Goal: Task Accomplishment & Management: Manage account settings

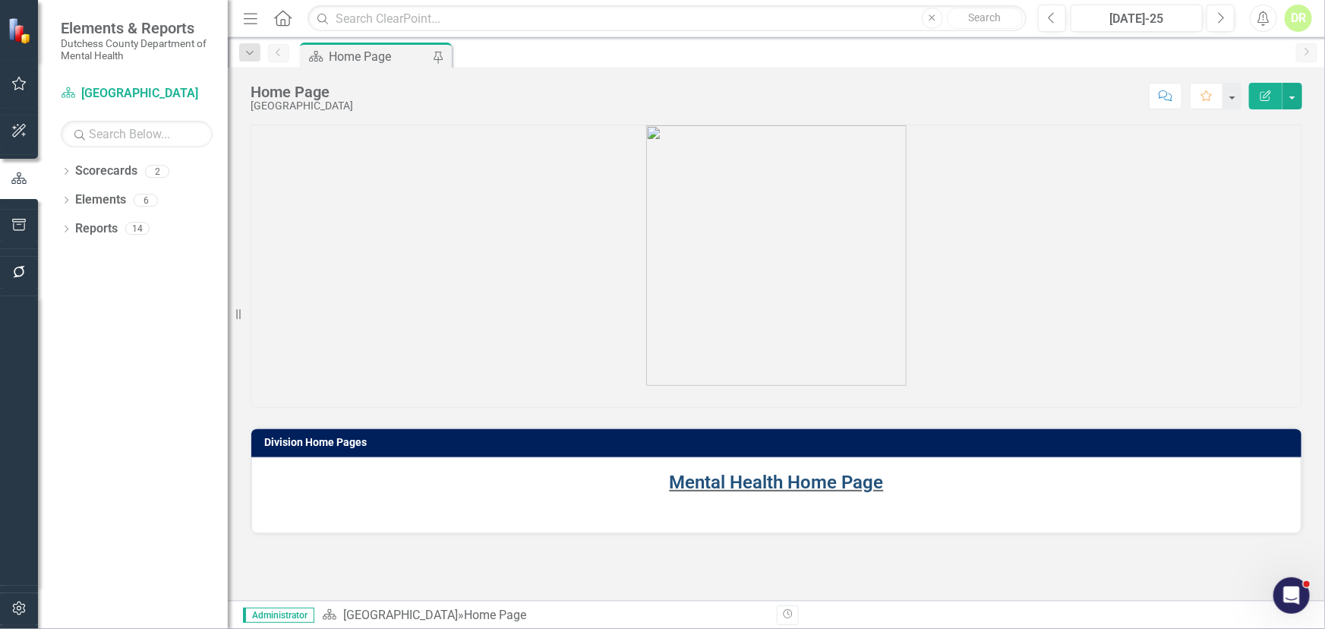
click at [783, 487] on link "Mental Health Home Page" at bounding box center [777, 482] width 214 height 21
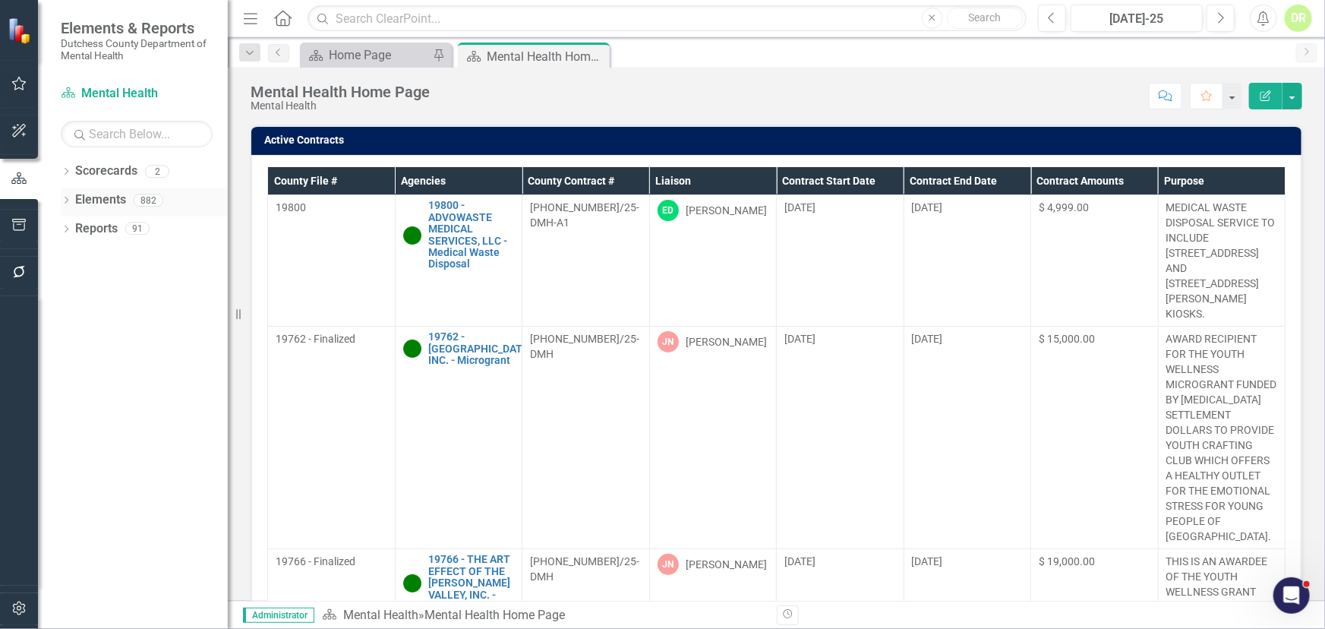
click at [93, 193] on link "Elements" at bounding box center [100, 199] width 51 height 17
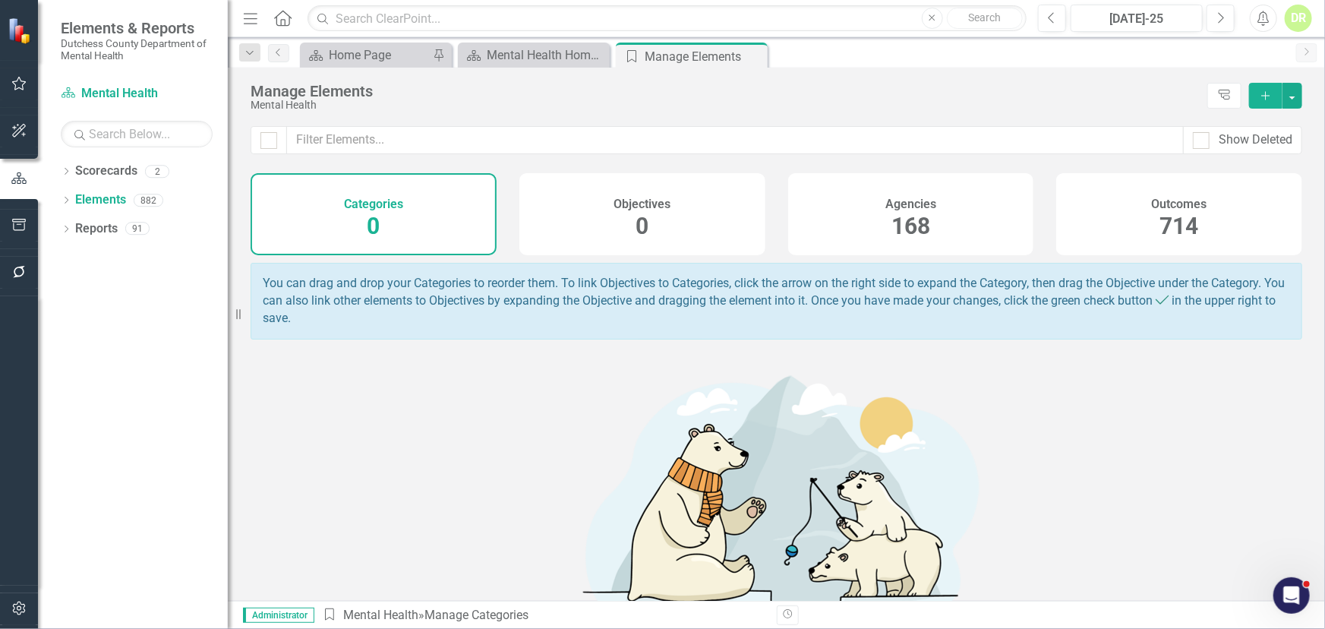
click at [911, 213] on span "168" at bounding box center [911, 226] width 39 height 27
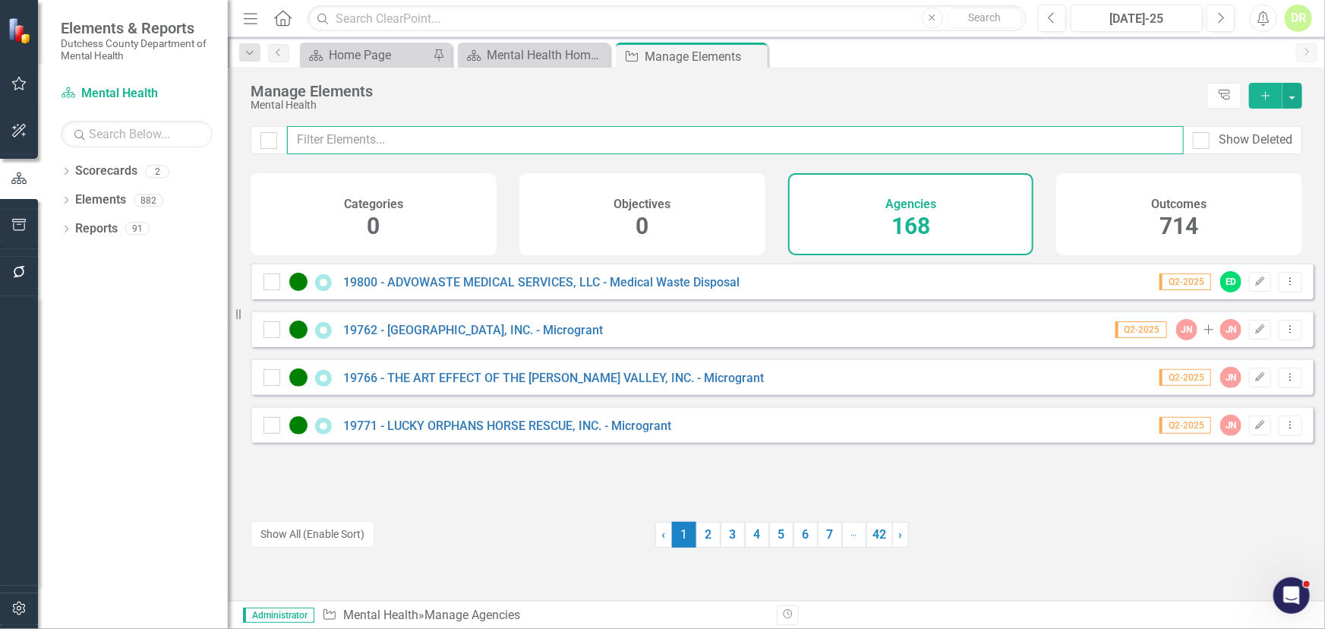
click at [322, 138] on input "text" at bounding box center [735, 140] width 897 height 28
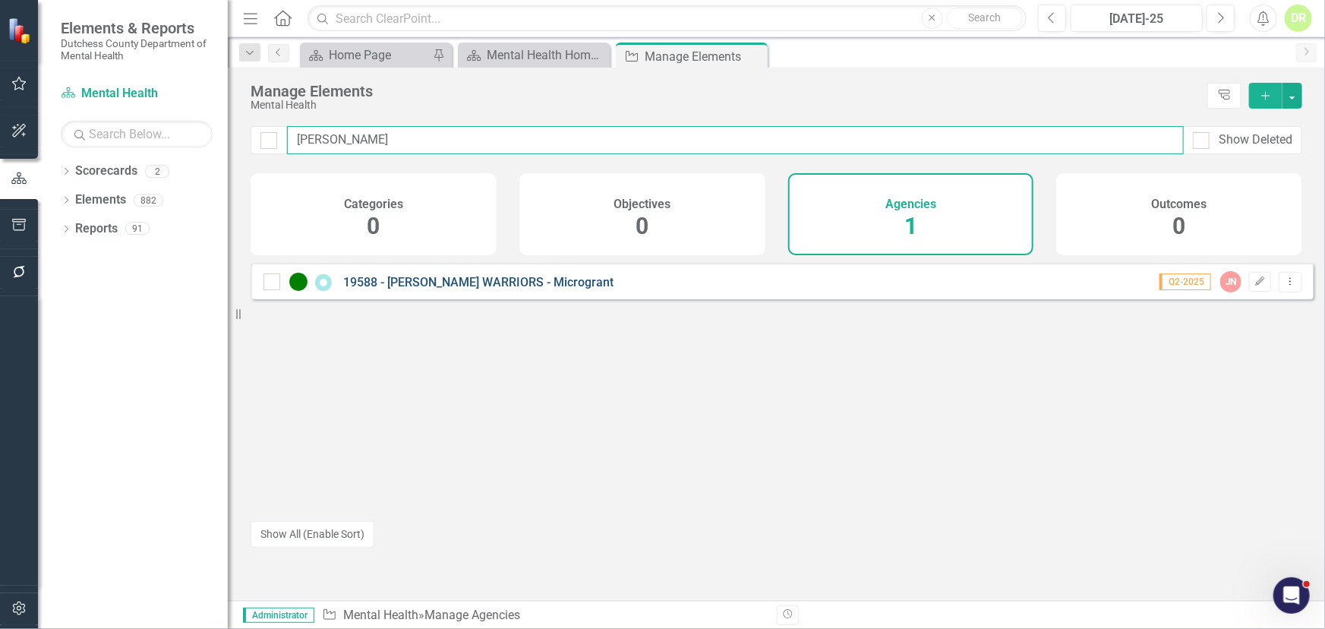
type input "[PERSON_NAME]"
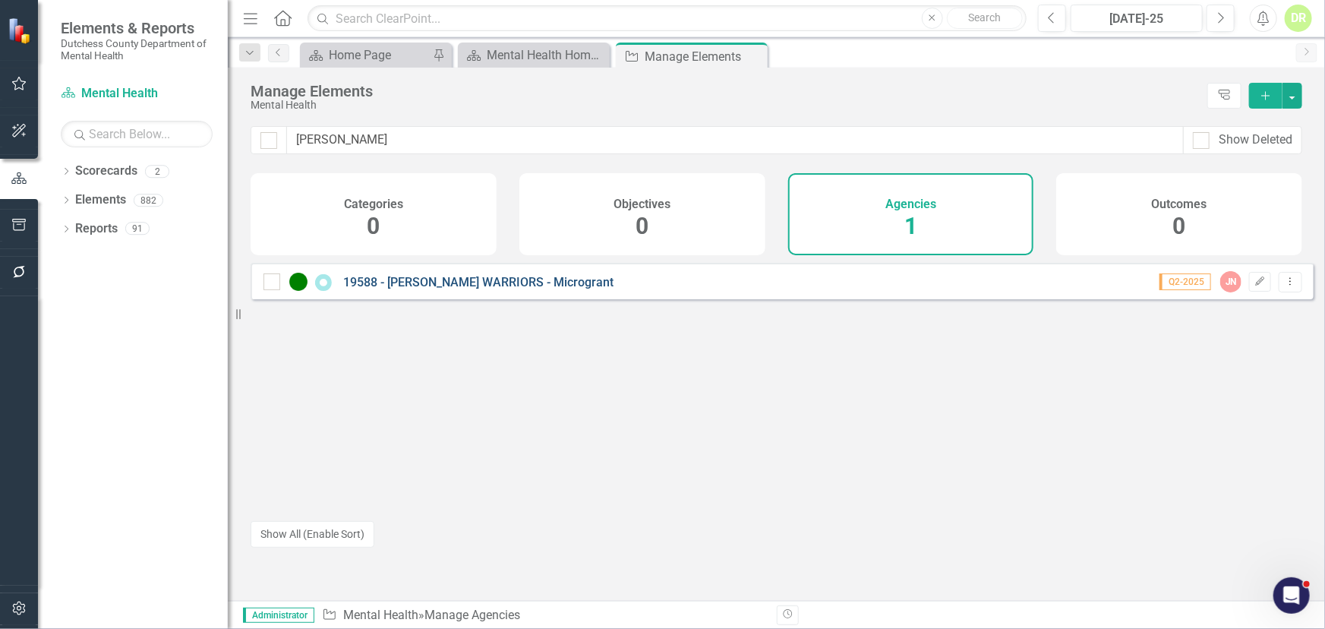
click at [471, 289] on link "19588 - [PERSON_NAME] WARRIORS - Microgrant" at bounding box center [478, 282] width 270 height 14
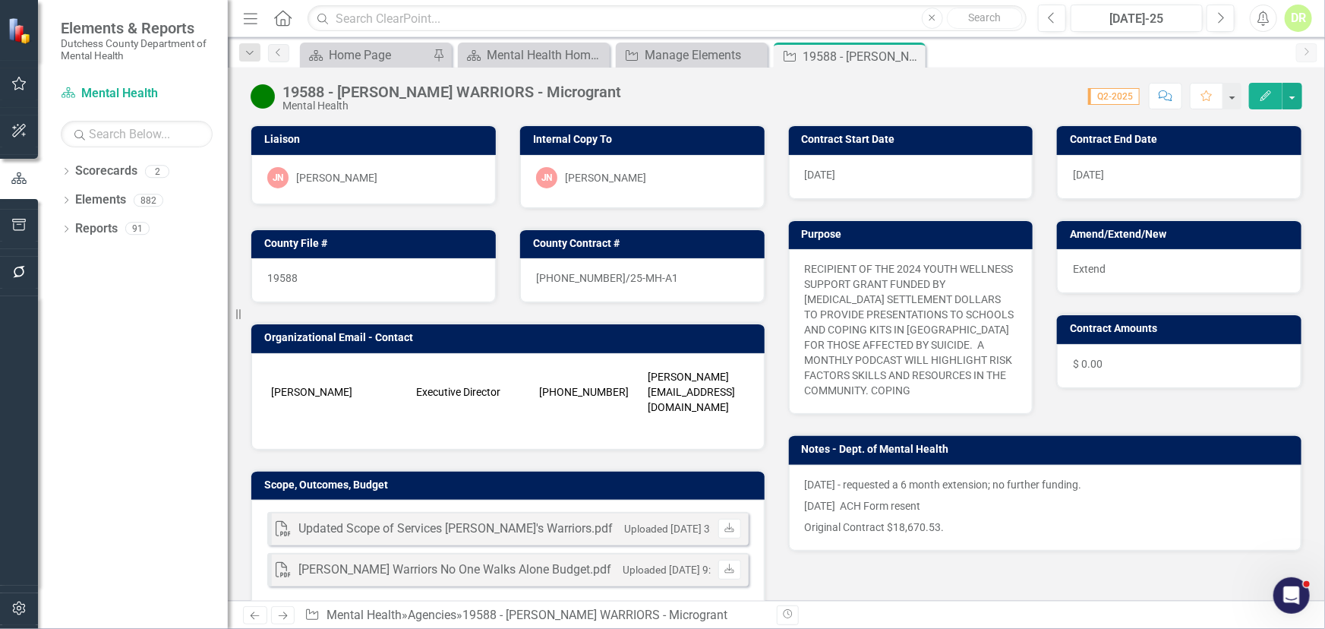
scroll to position [68, 0]
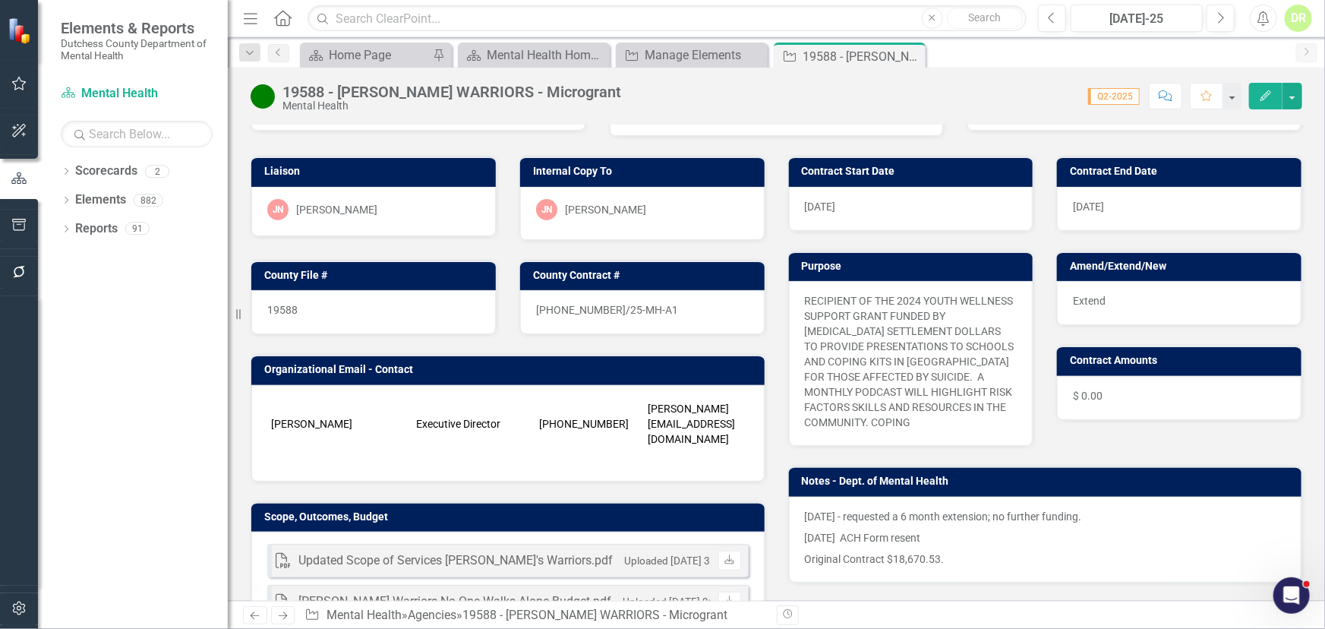
click at [1156, 98] on button "Comment" at bounding box center [1165, 96] width 33 height 27
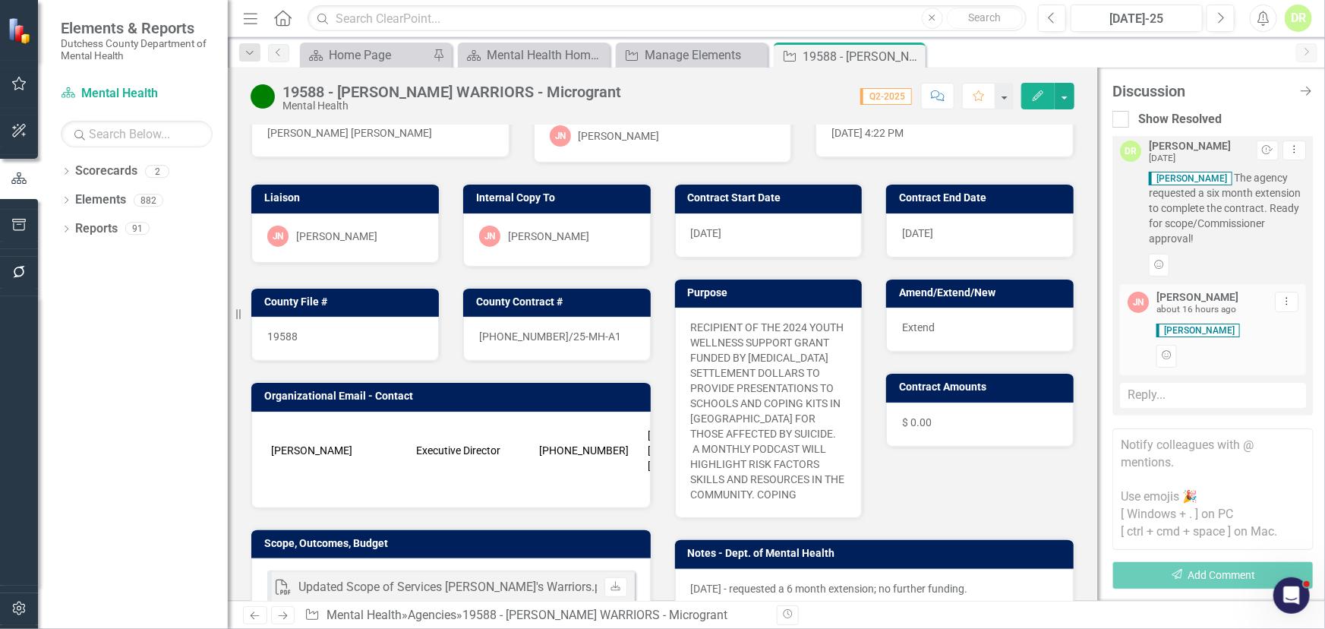
scroll to position [0, 0]
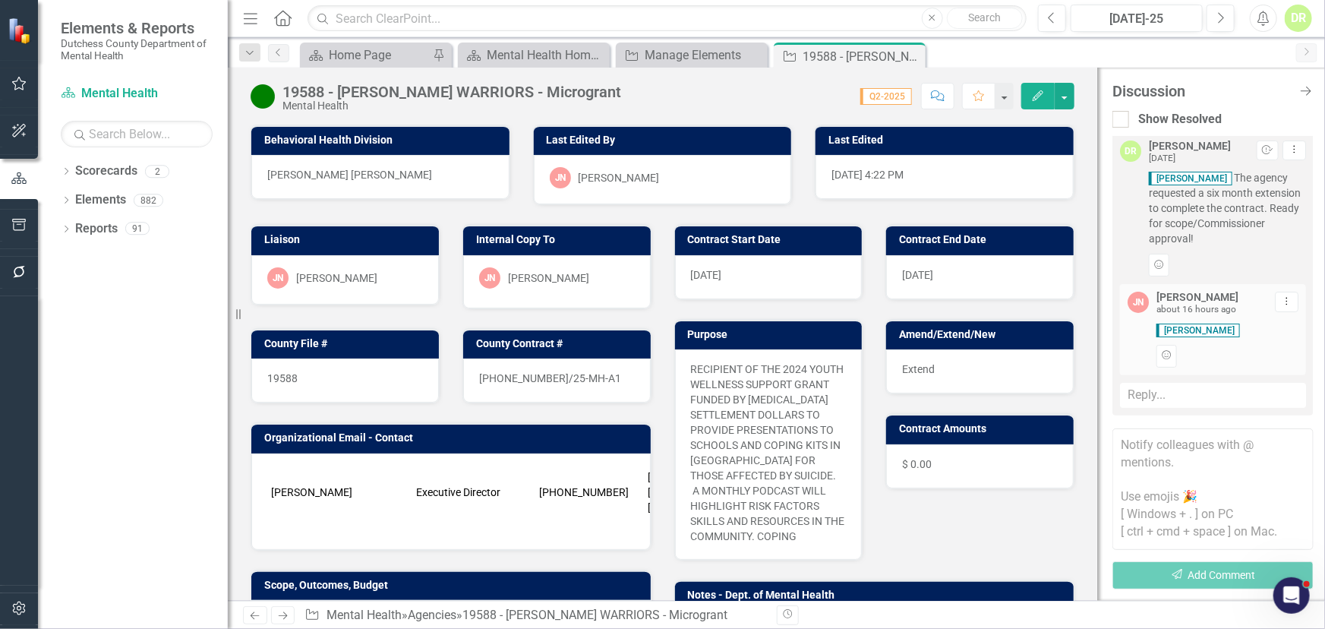
click at [904, 279] on span "[DATE]" at bounding box center [917, 275] width 31 height 12
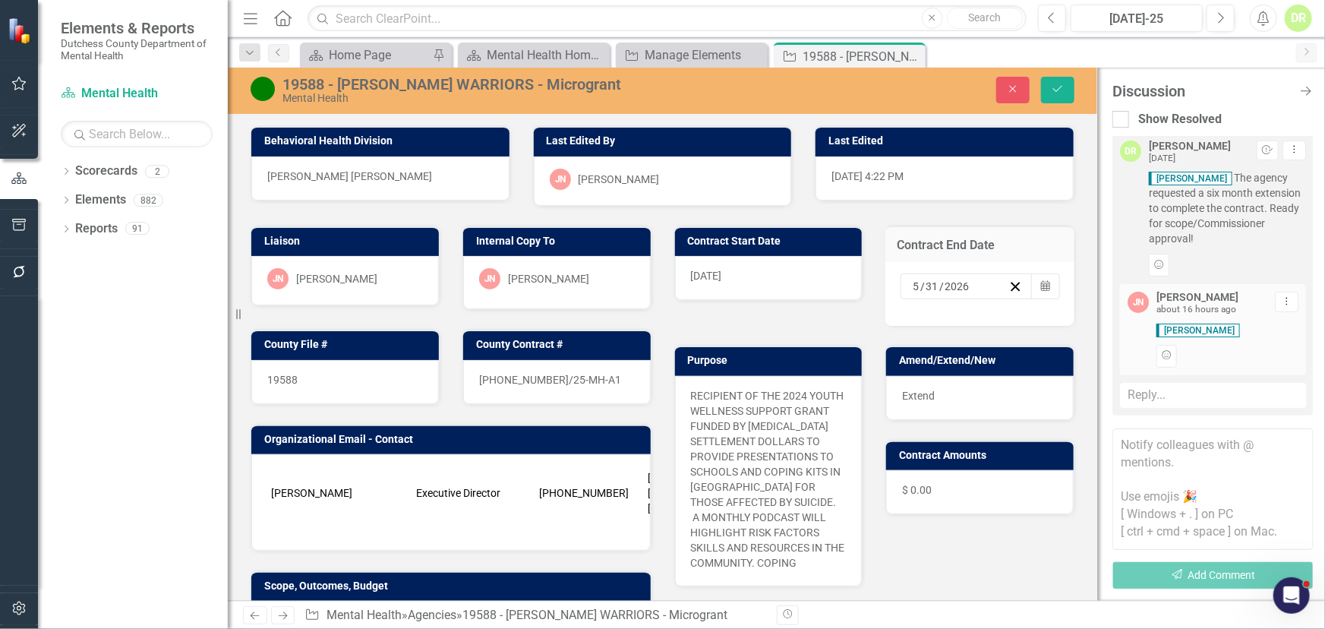
drag, startPoint x: 910, startPoint y: 287, endPoint x: 918, endPoint y: 299, distance: 14.7
click at [912, 288] on input "5" at bounding box center [916, 286] width 8 height 15
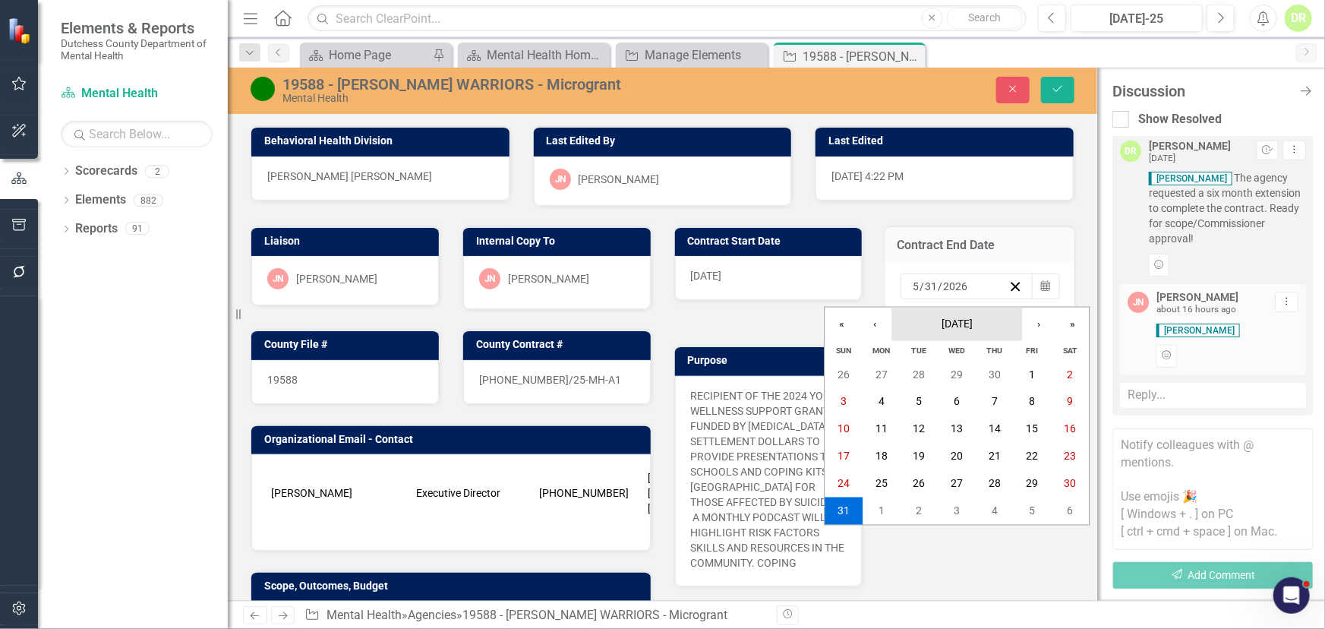
drag, startPoint x: 906, startPoint y: 286, endPoint x: 912, endPoint y: 308, distance: 22.1
click at [912, 287] on input "5" at bounding box center [916, 286] width 8 height 15
type input "3"
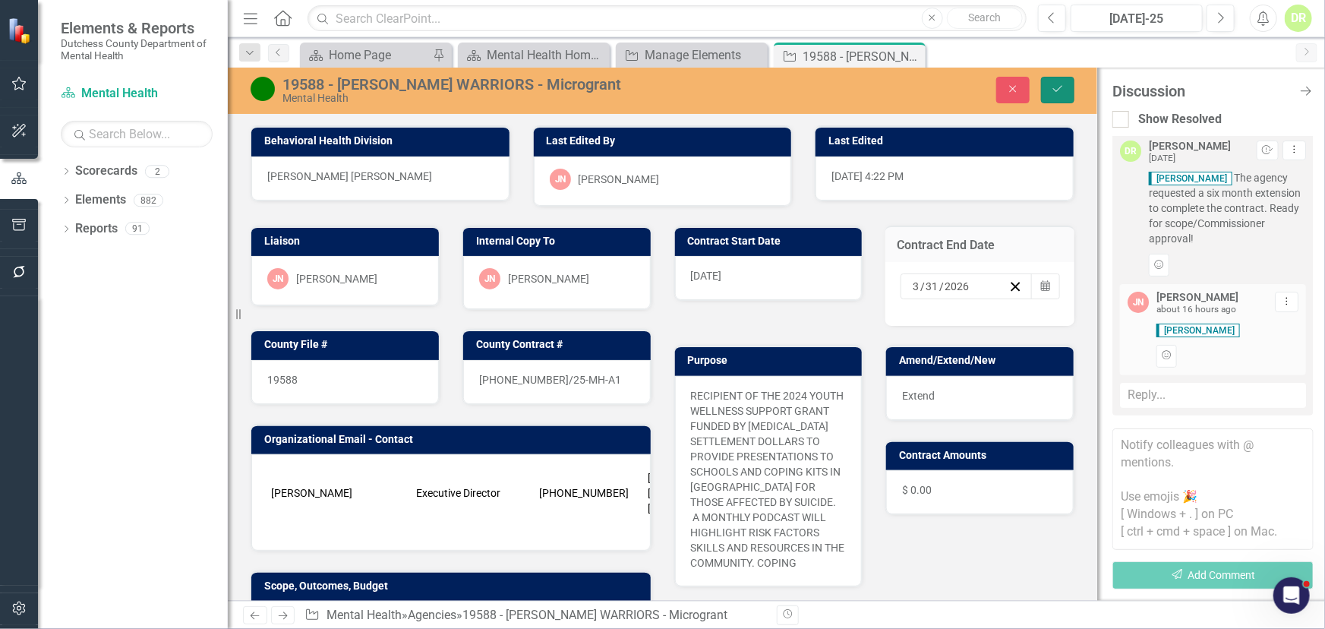
click at [1056, 87] on icon "Save" at bounding box center [1058, 89] width 14 height 11
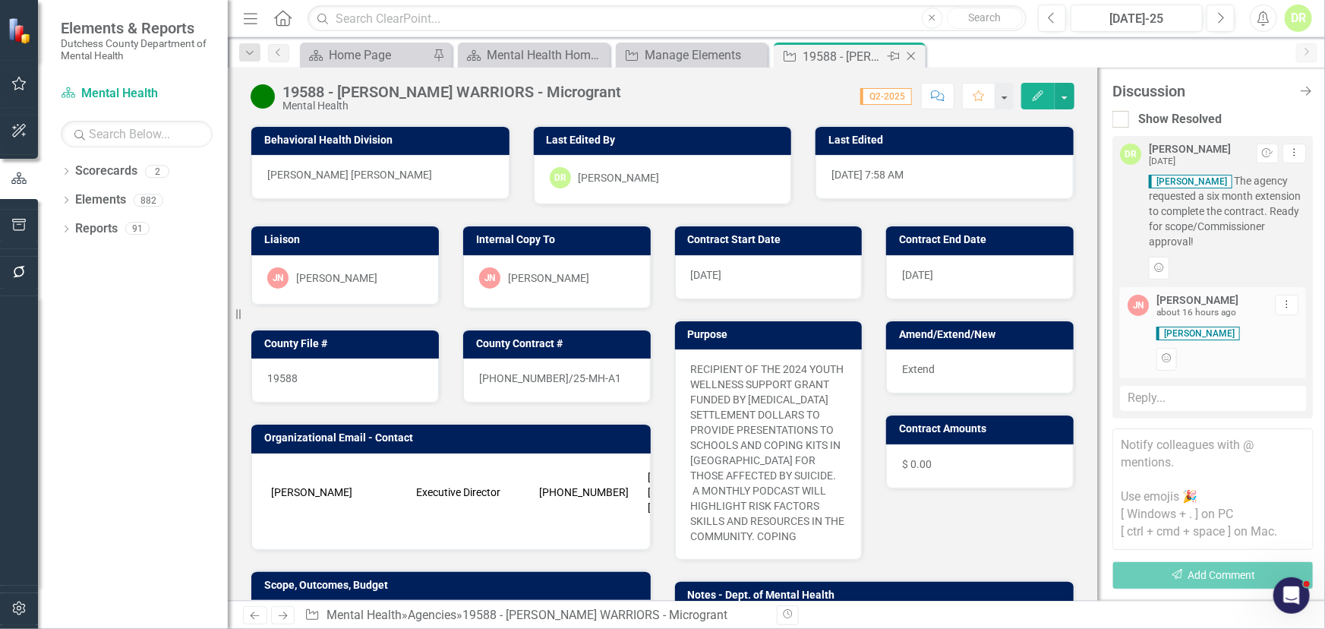
click at [906, 54] on icon "Close" at bounding box center [911, 56] width 15 height 12
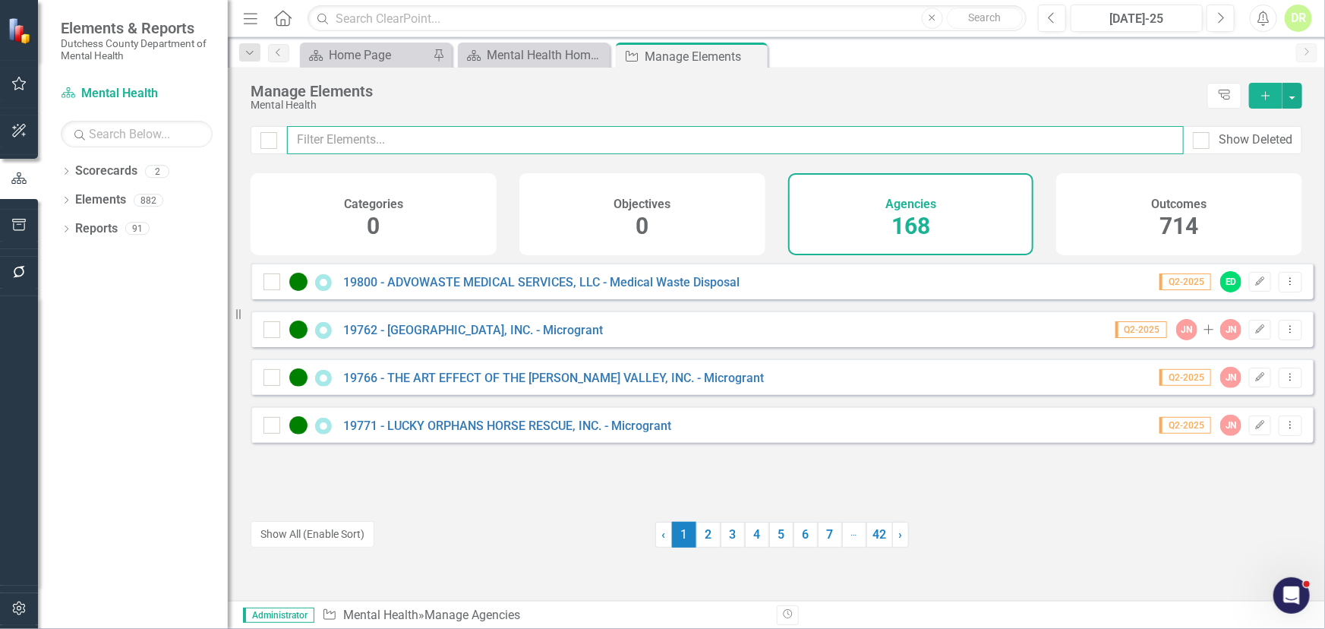
click at [382, 140] on input "text" at bounding box center [735, 140] width 897 height 28
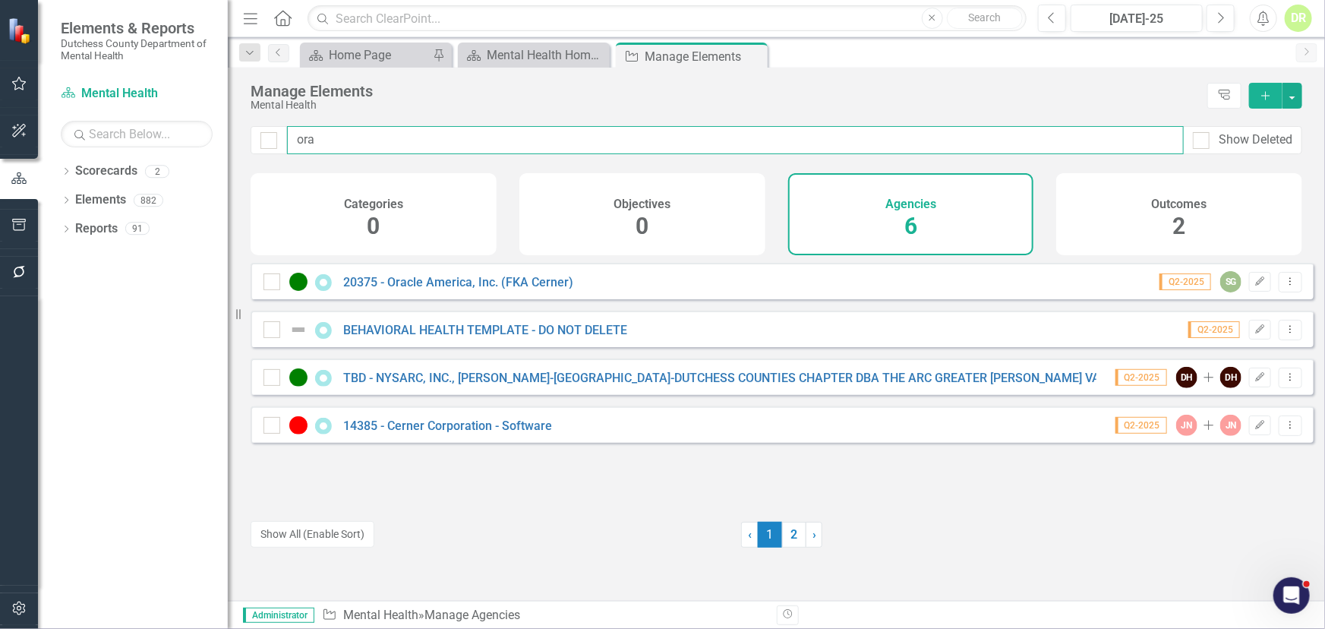
type input "ora"
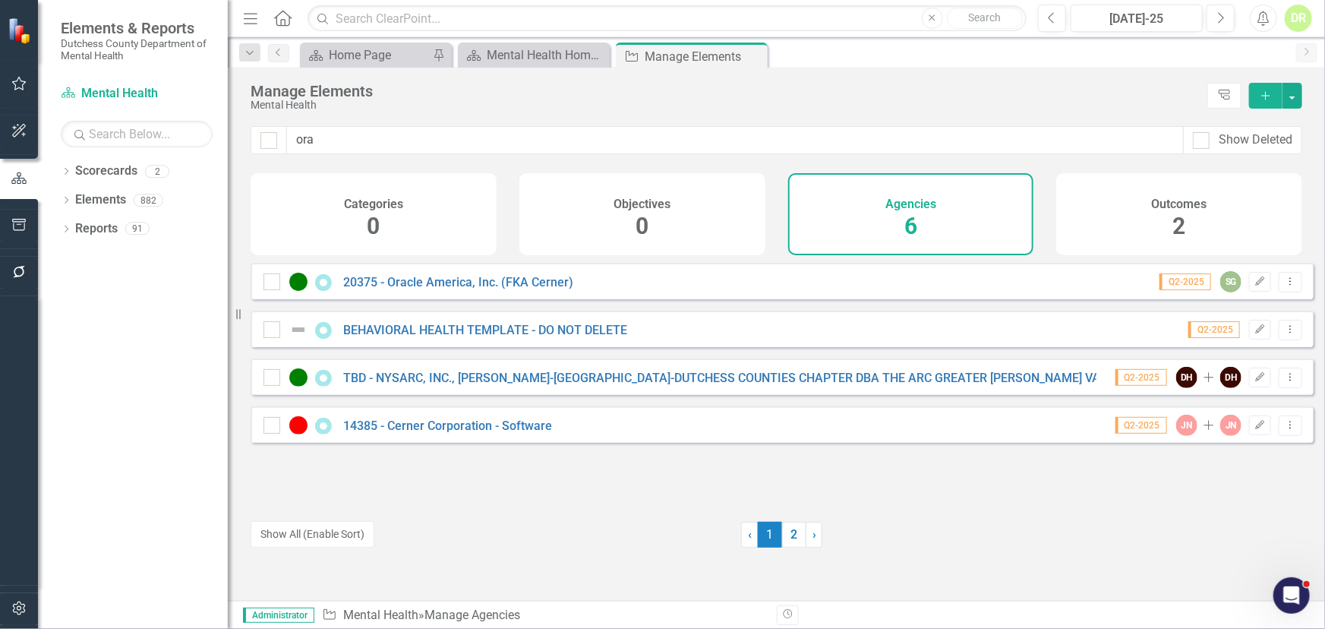
click at [478, 291] on div "20375 - Oracle America, Inc. (FKA Cerner)" at bounding box center [421, 282] width 314 height 18
click at [481, 289] on link "20375 - Oracle America, Inc. (FKA Cerner)" at bounding box center [458, 282] width 230 height 14
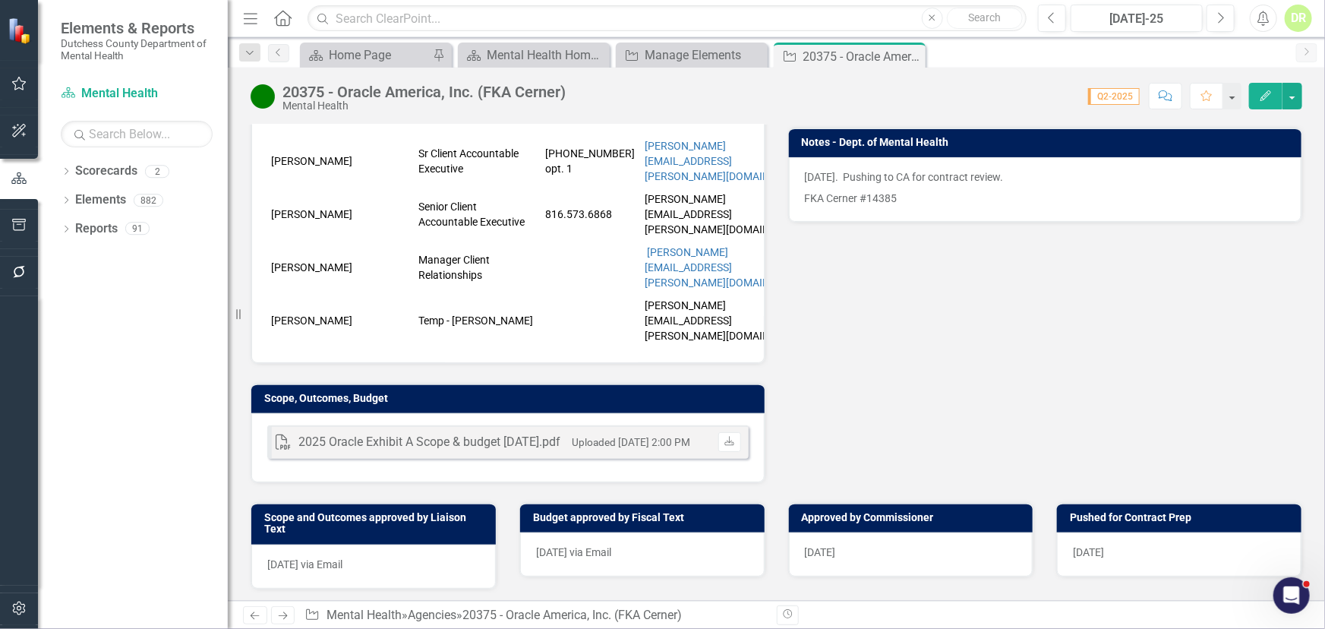
scroll to position [414, 0]
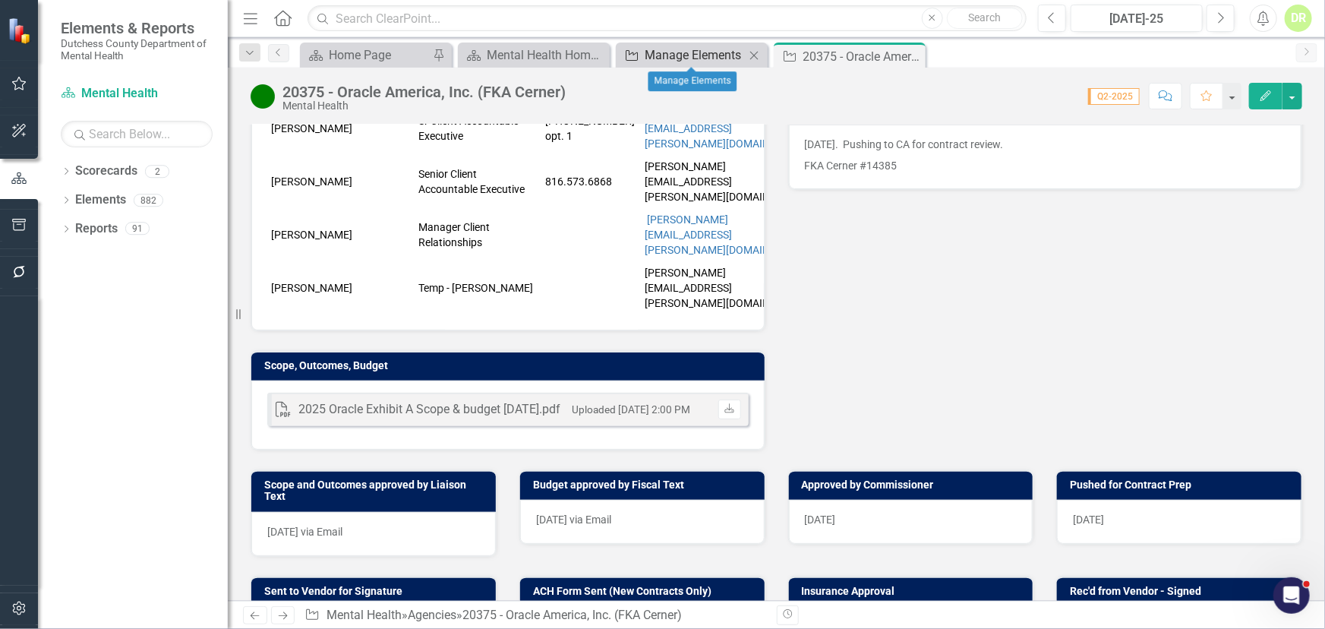
click at [658, 51] on div "Manage Elements" at bounding box center [695, 55] width 100 height 19
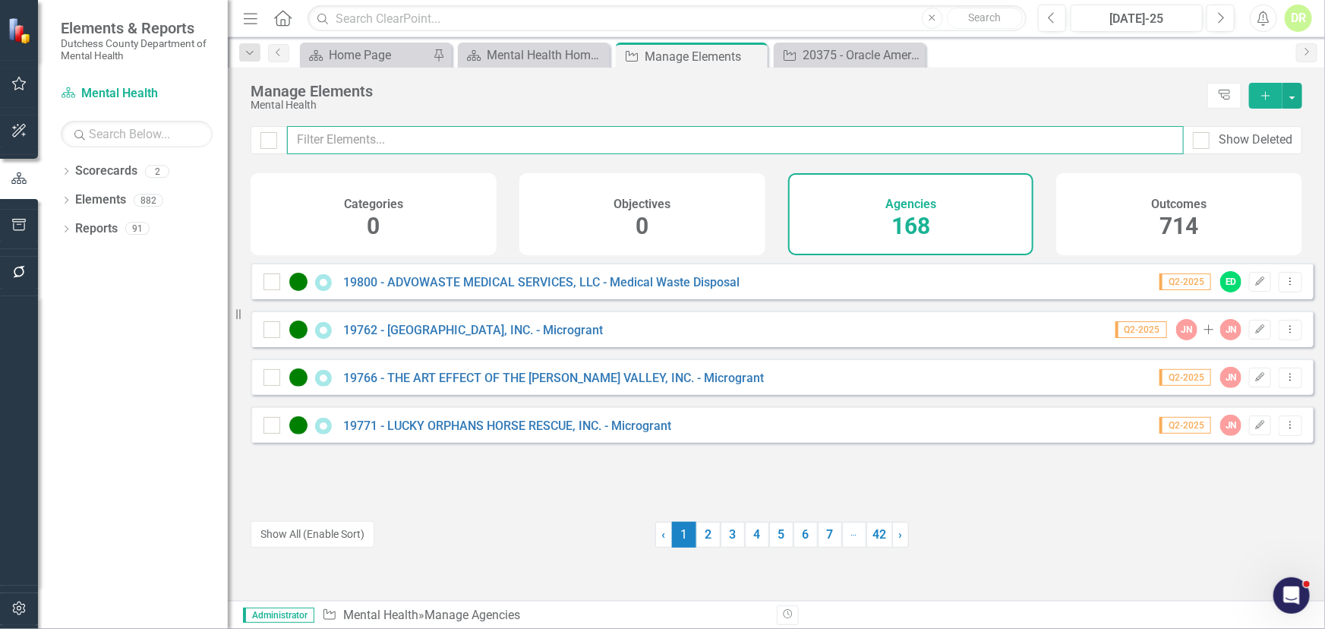
click at [373, 150] on input "text" at bounding box center [735, 140] width 897 height 28
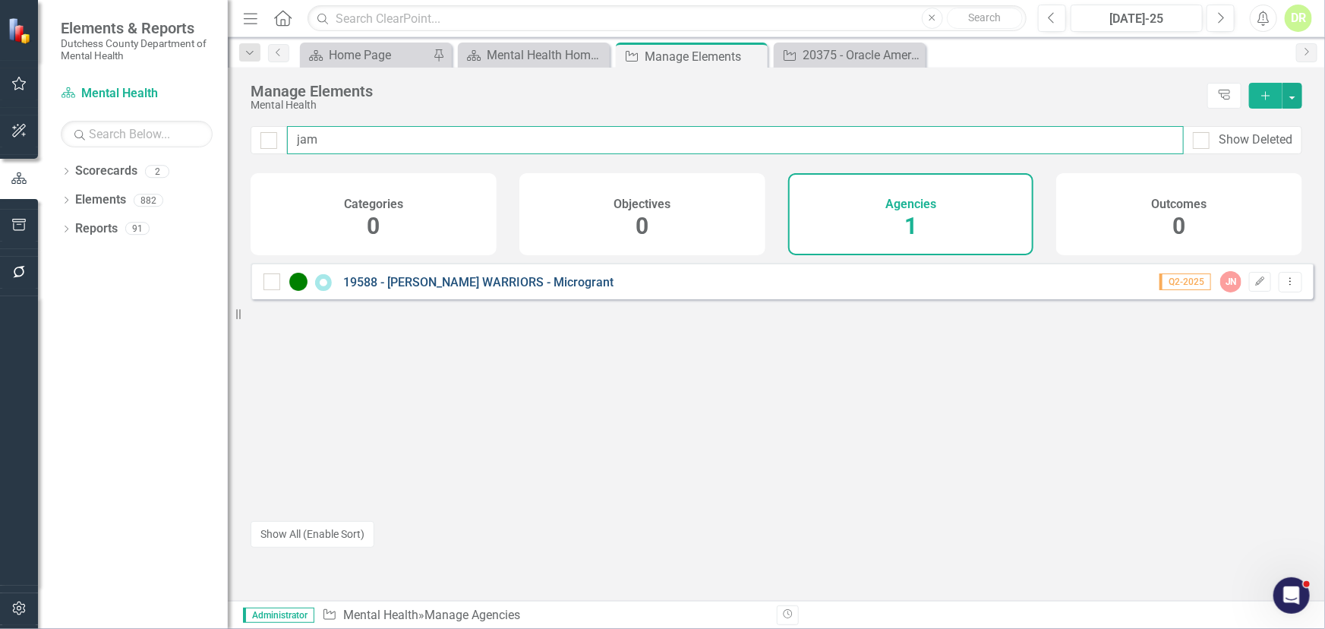
type input "jam"
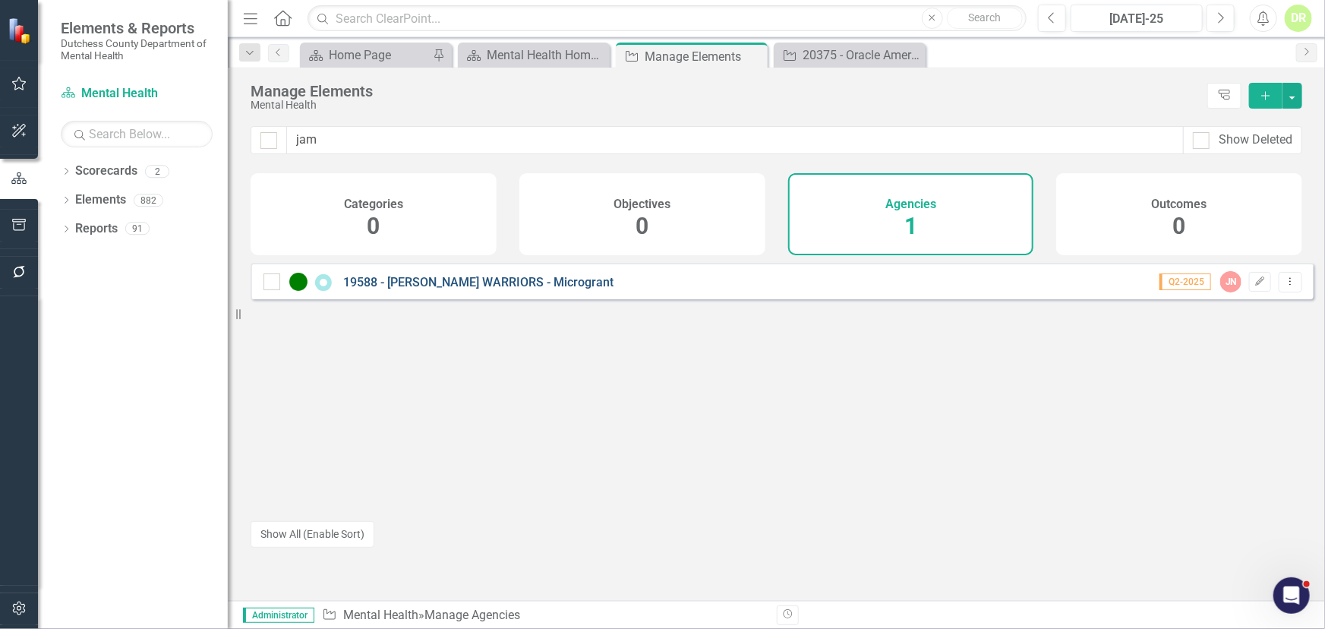
click at [453, 289] on link "19588 - [PERSON_NAME] WARRIORS - Microgrant" at bounding box center [478, 282] width 270 height 14
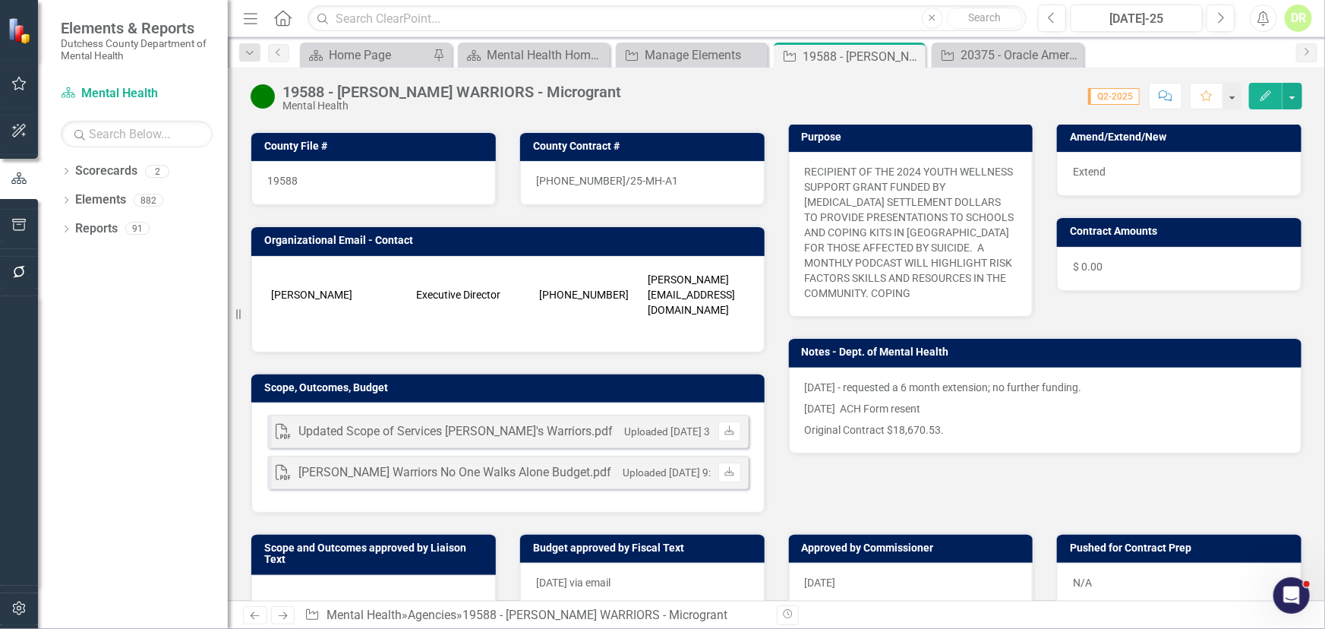
scroll to position [207, 0]
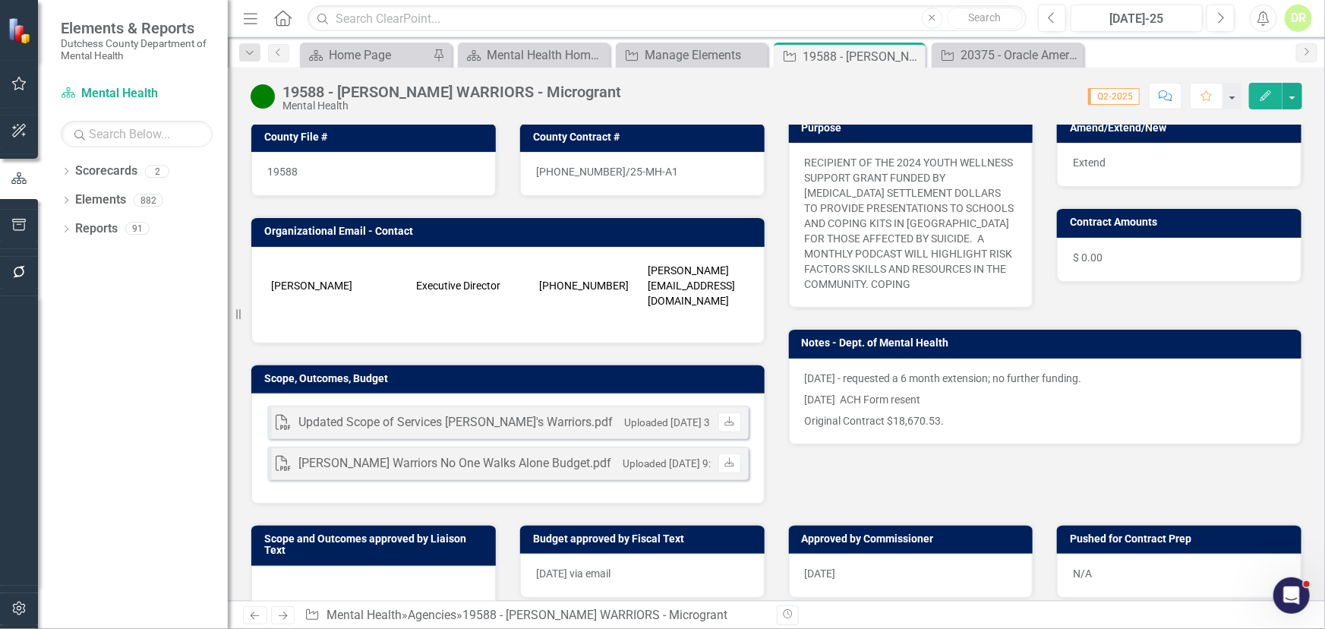
click at [1095, 554] on div "N/A" at bounding box center [1179, 576] width 245 height 44
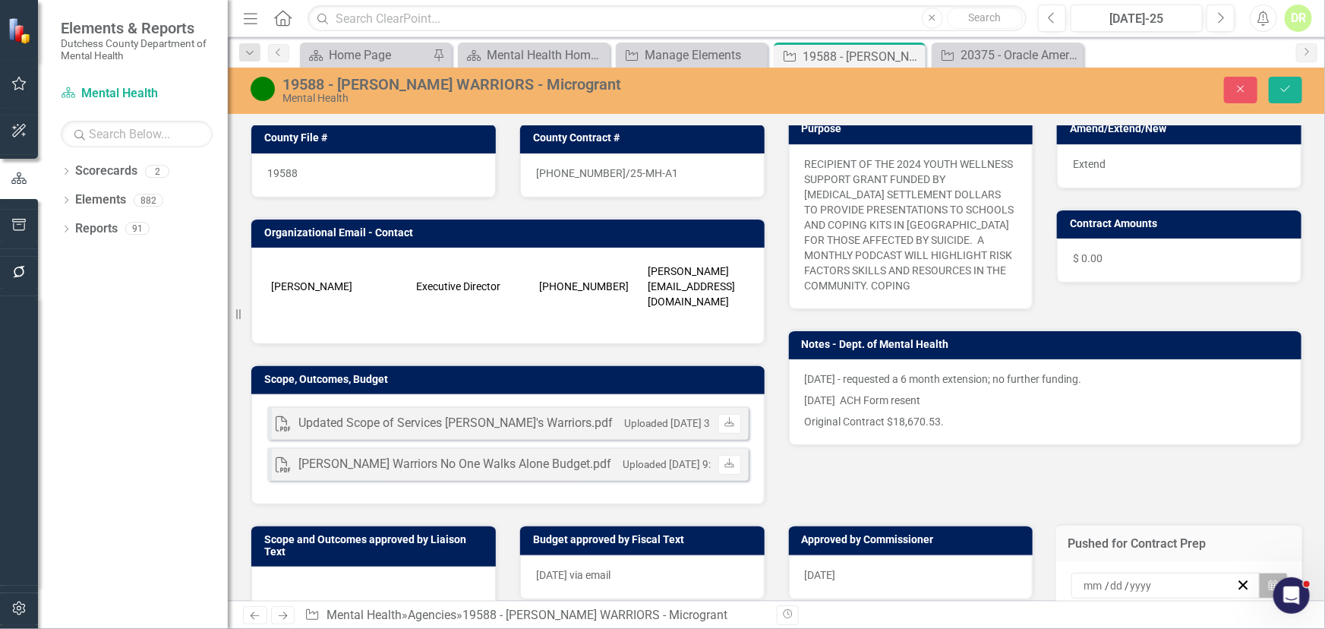
click at [1269, 580] on icon "Calendar" at bounding box center [1273, 585] width 9 height 11
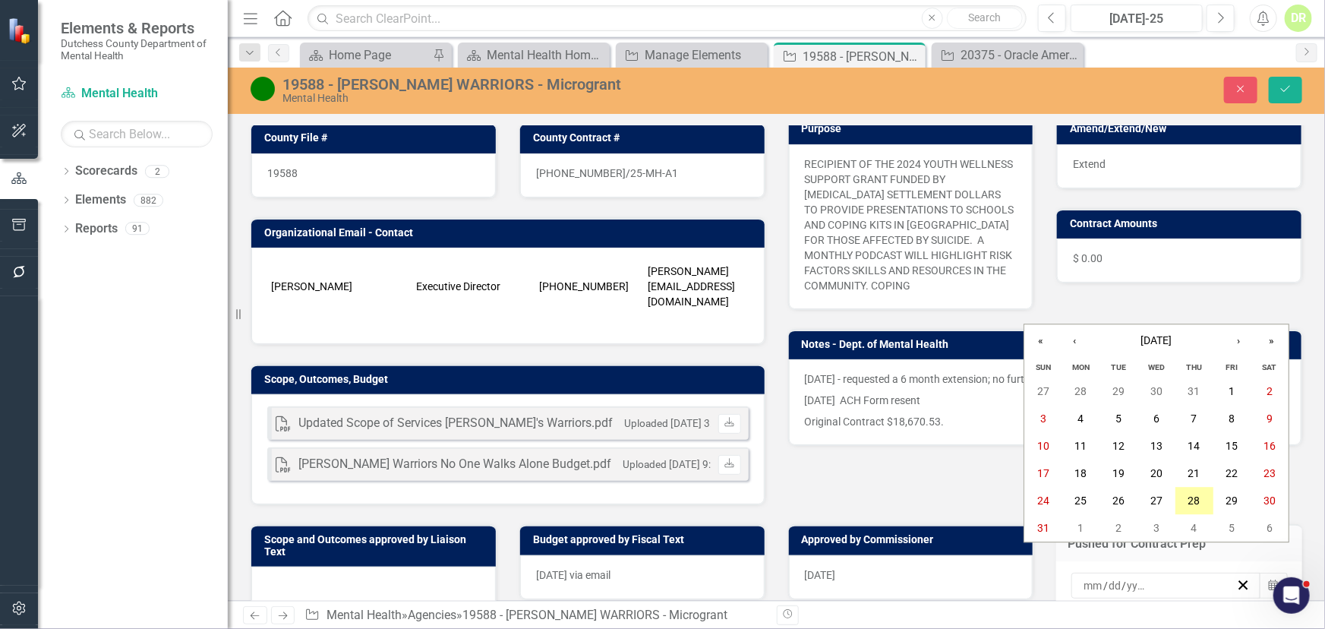
click at [1196, 496] on abbr "28" at bounding box center [1195, 501] width 12 height 12
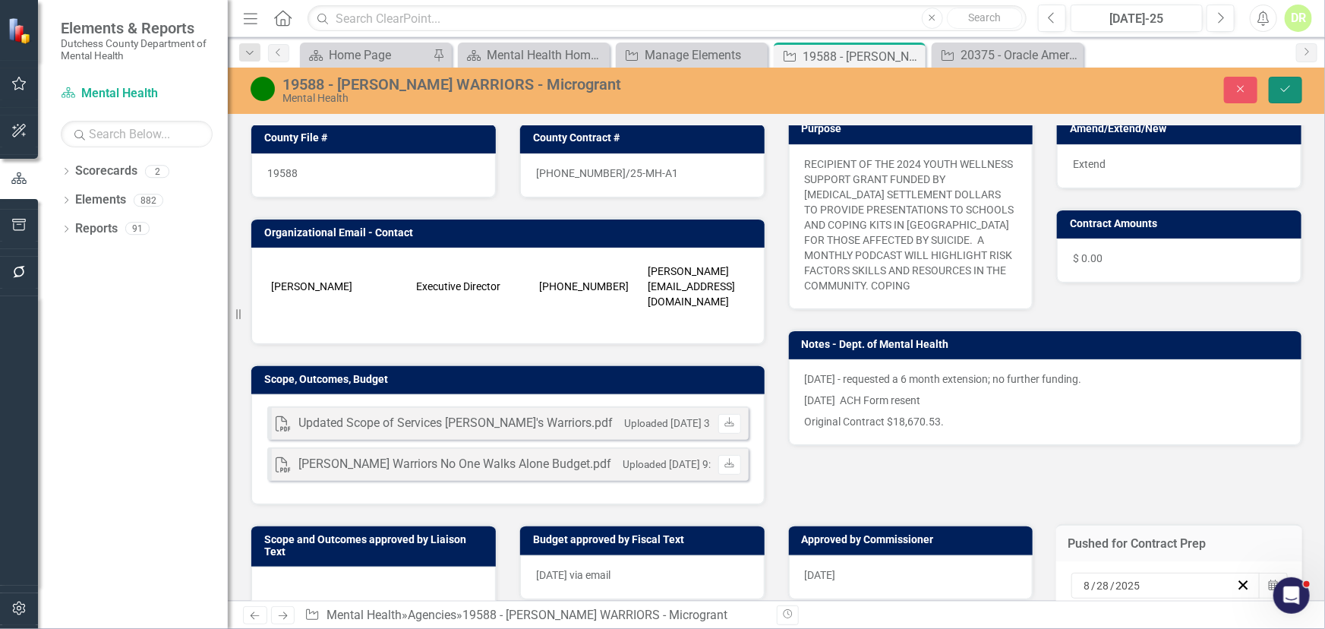
drag, startPoint x: 1287, startPoint y: 84, endPoint x: 1276, endPoint y: 81, distance: 11.8
click at [1286, 84] on icon "Save" at bounding box center [1286, 89] width 14 height 11
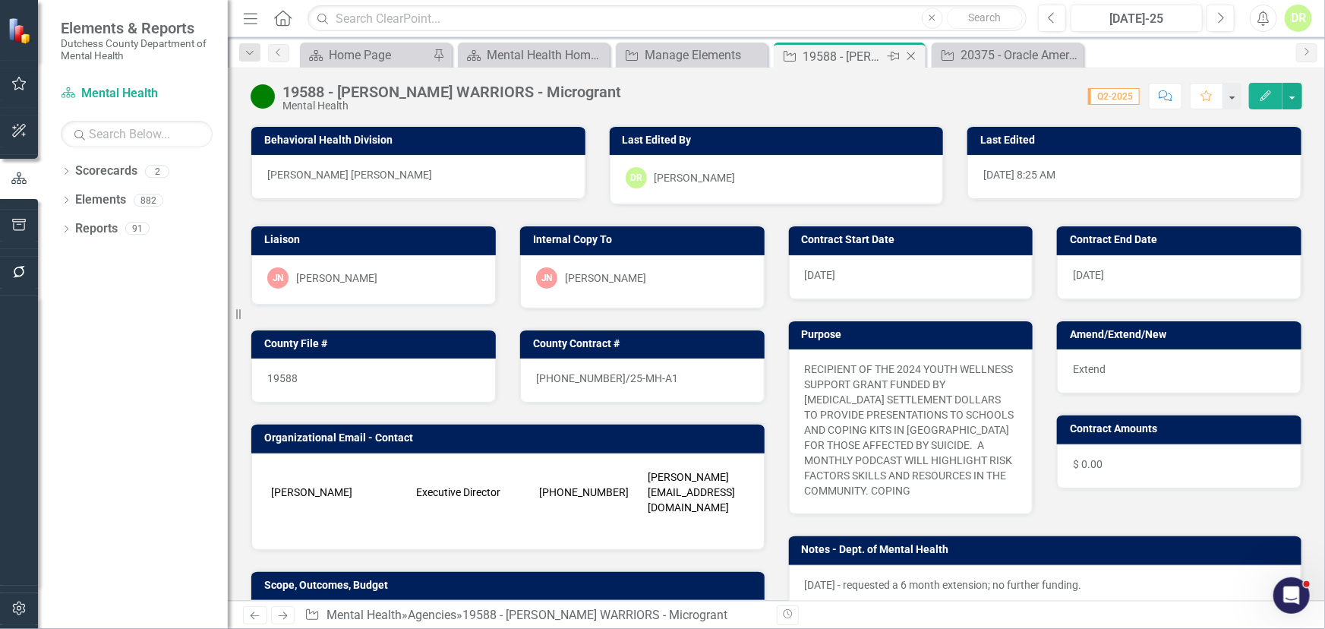
click at [913, 53] on icon "Close" at bounding box center [911, 56] width 15 height 12
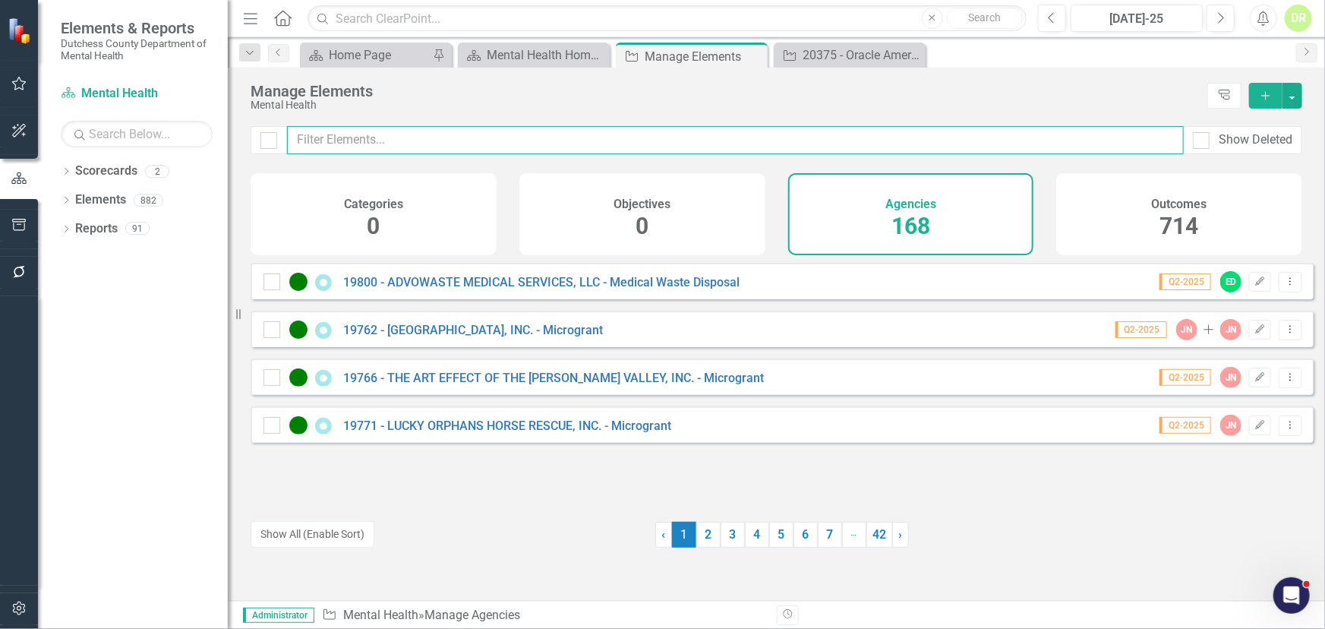
click at [327, 140] on input "text" at bounding box center [735, 140] width 897 height 28
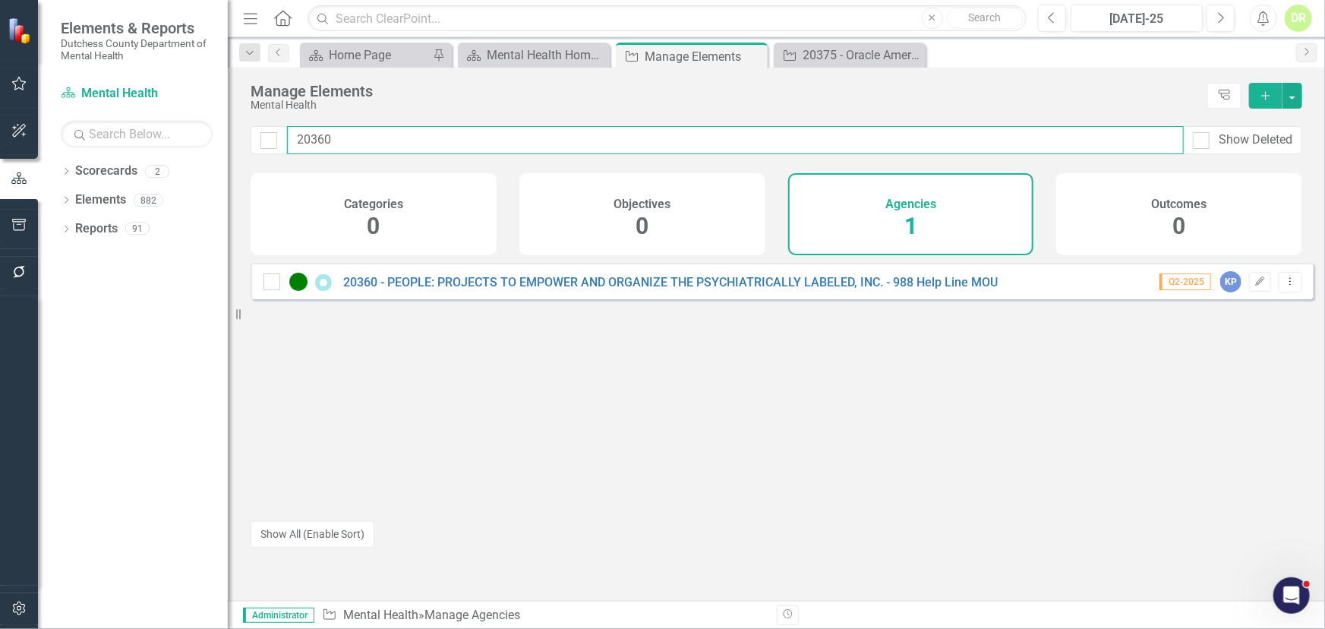
type input "20360"
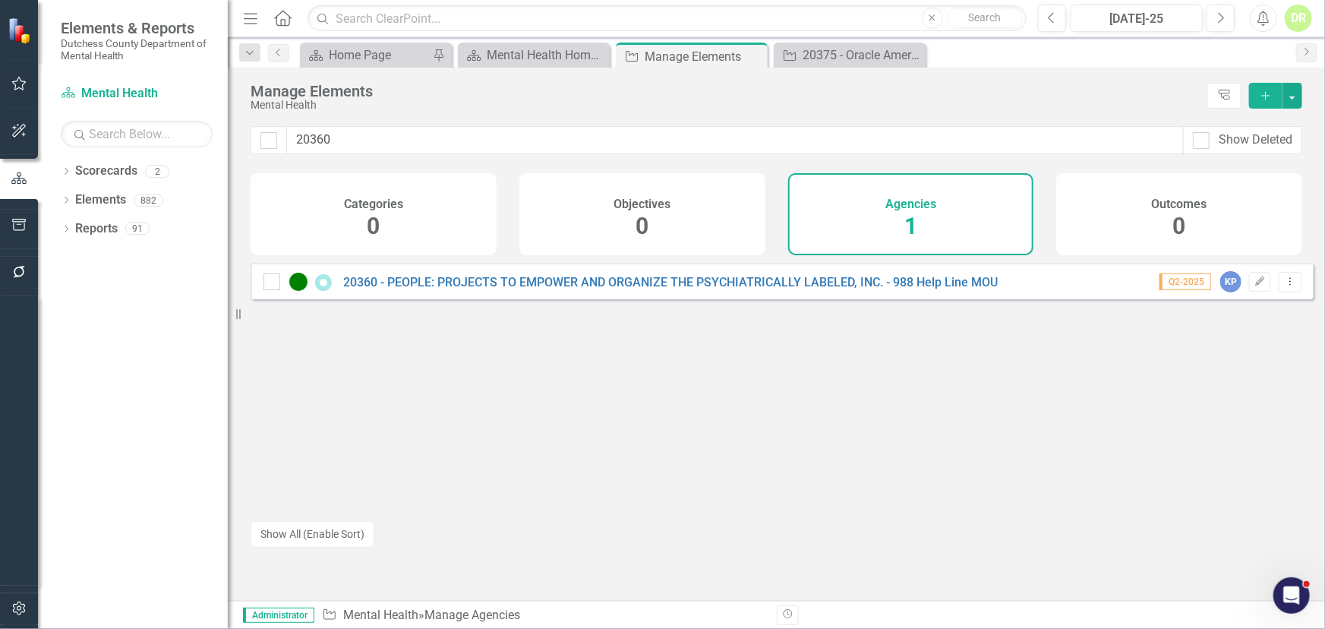
click at [383, 283] on div "20360 - PEOPLE: PROJECTS TO EMPOWER AND ORGANIZE THE PSYCHIATRICALLY LABELED, I…" at bounding box center [782, 281] width 1063 height 36
click at [372, 289] on link "20360 - PEOPLE: PROJECTS TO EMPOWER AND ORGANIZE THE PSYCHIATRICALLY LABELED, I…" at bounding box center [670, 282] width 655 height 14
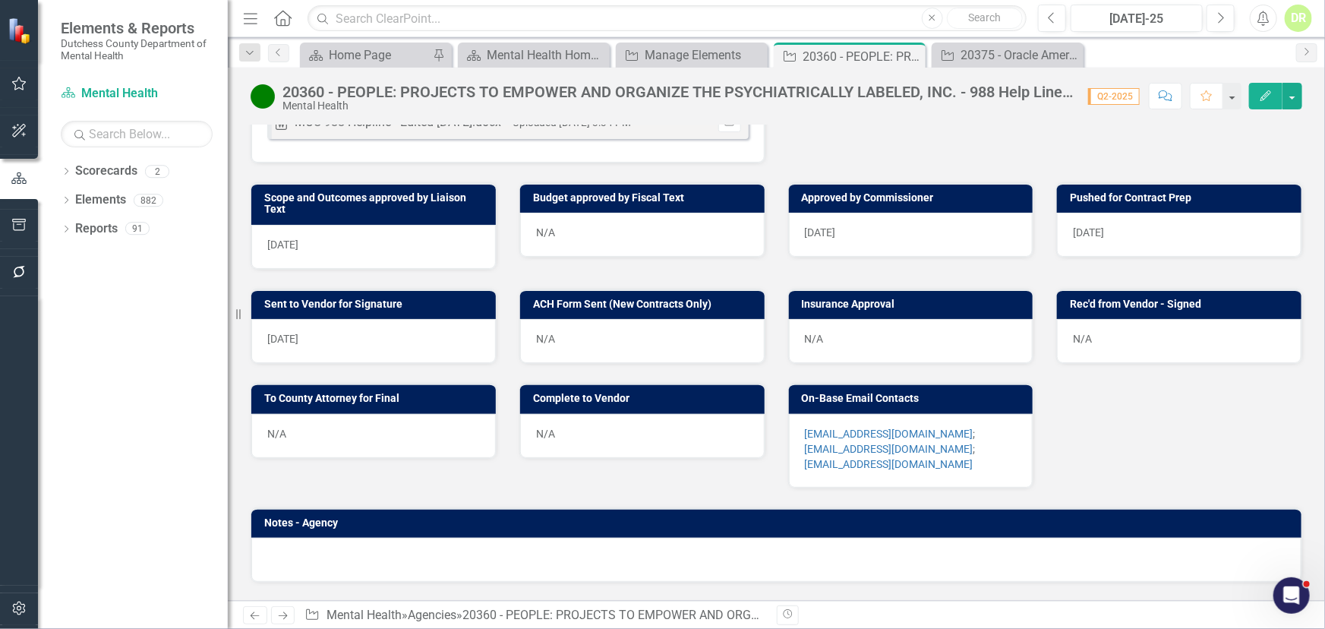
scroll to position [621, 0]
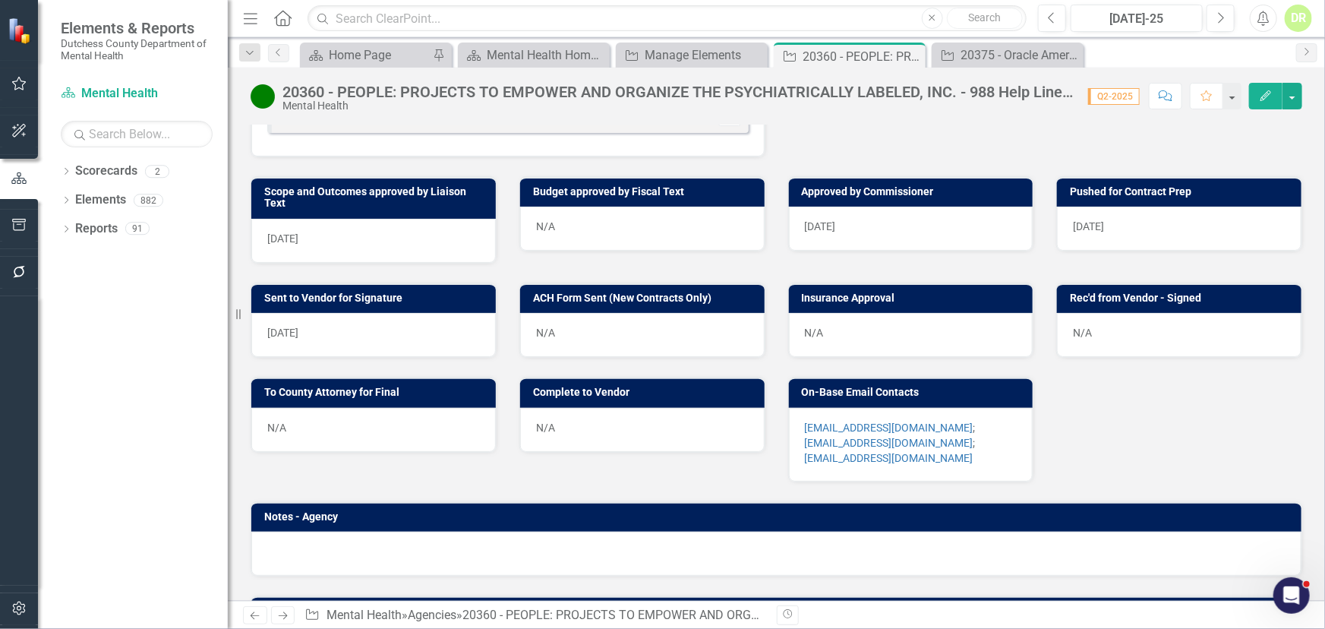
click at [816, 337] on div "N/A" at bounding box center [911, 335] width 245 height 44
click at [816, 336] on div "N/A" at bounding box center [911, 335] width 245 height 44
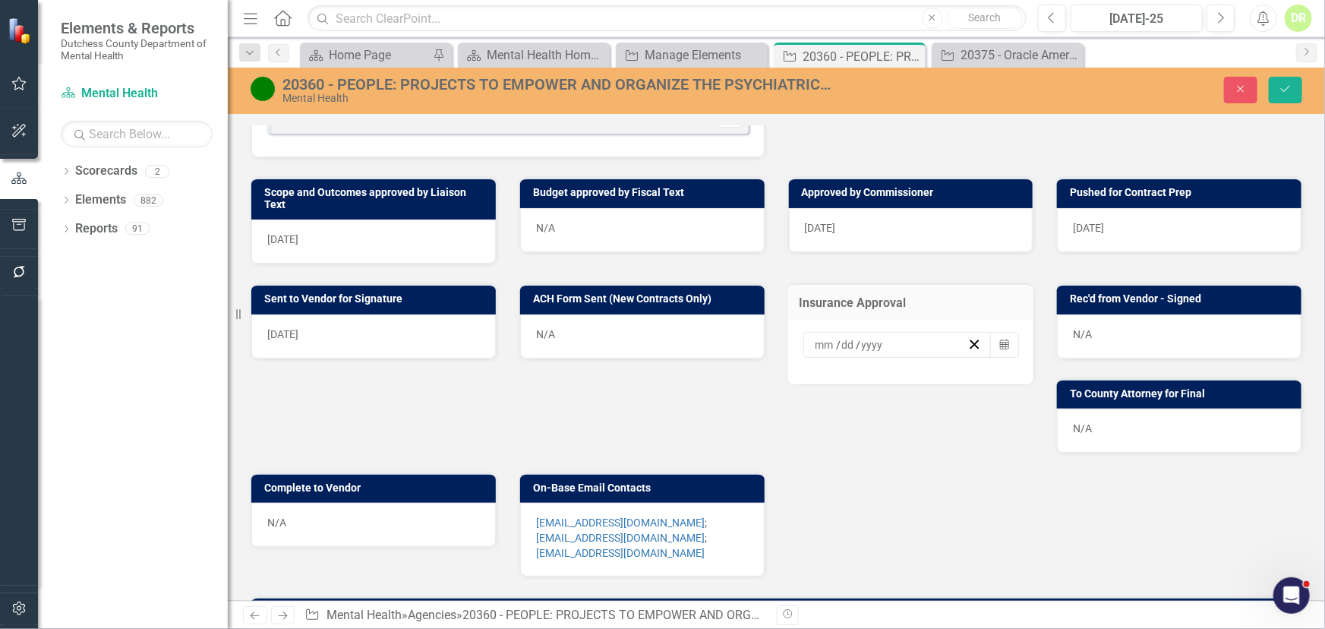
click at [816, 336] on div "/ / Calendar" at bounding box center [911, 352] width 246 height 64
click at [1000, 350] on icon "Calendar" at bounding box center [1004, 344] width 9 height 11
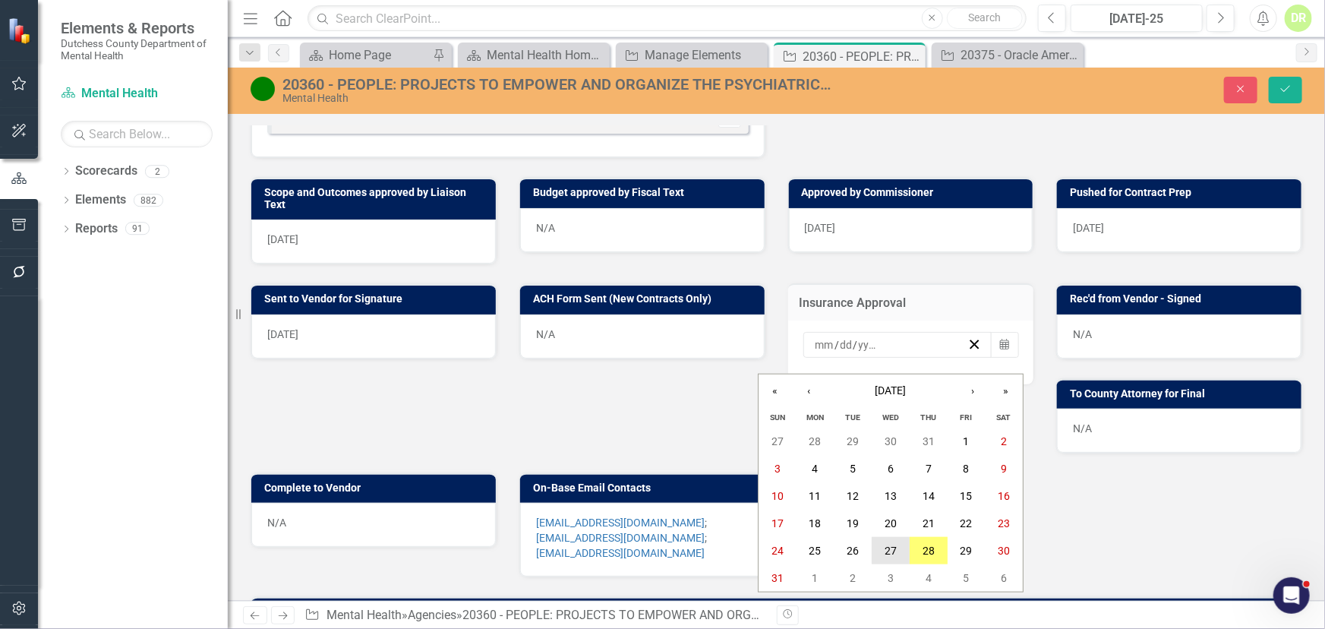
click at [898, 546] on button "27" at bounding box center [891, 550] width 38 height 27
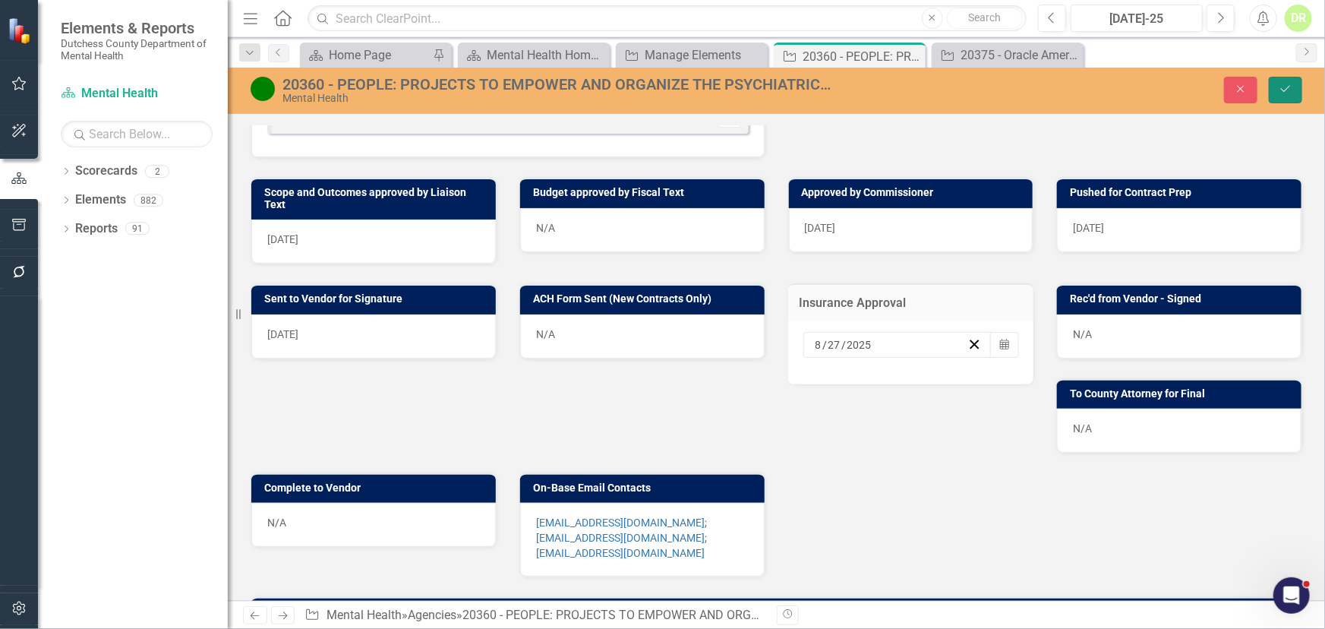
drag, startPoint x: 1285, startPoint y: 84, endPoint x: 1242, endPoint y: 91, distance: 43.1
click at [1284, 84] on icon "Save" at bounding box center [1286, 89] width 14 height 11
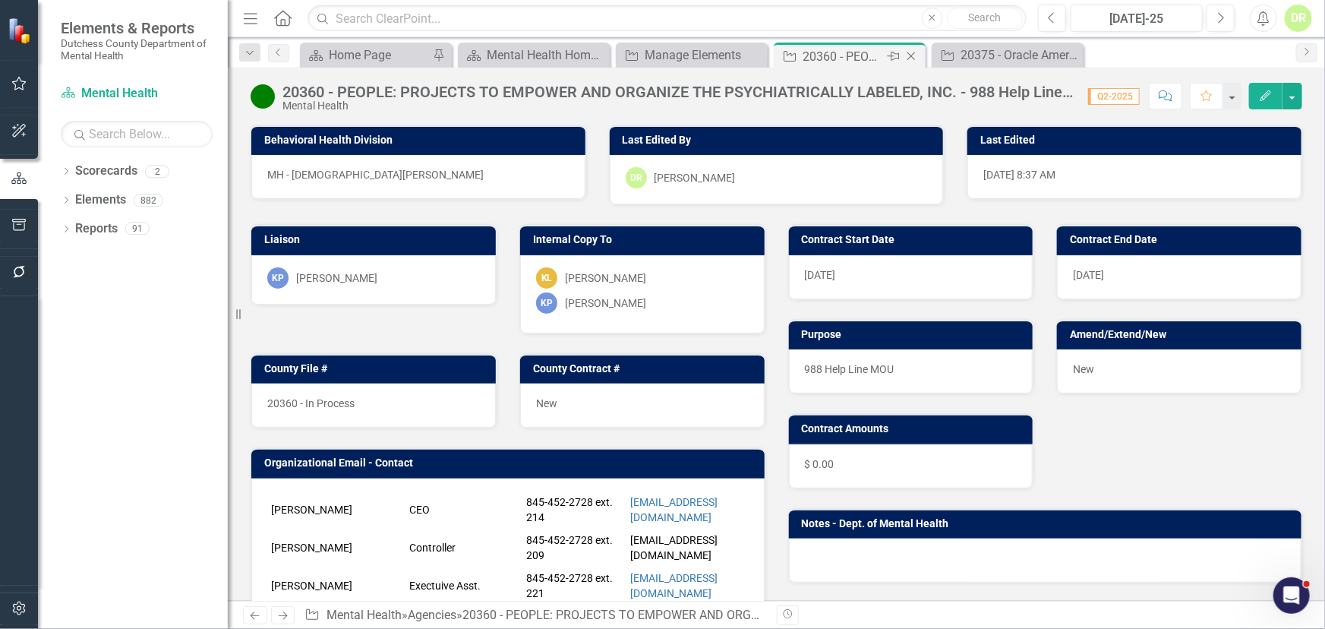
click at [910, 52] on icon "Close" at bounding box center [911, 56] width 15 height 12
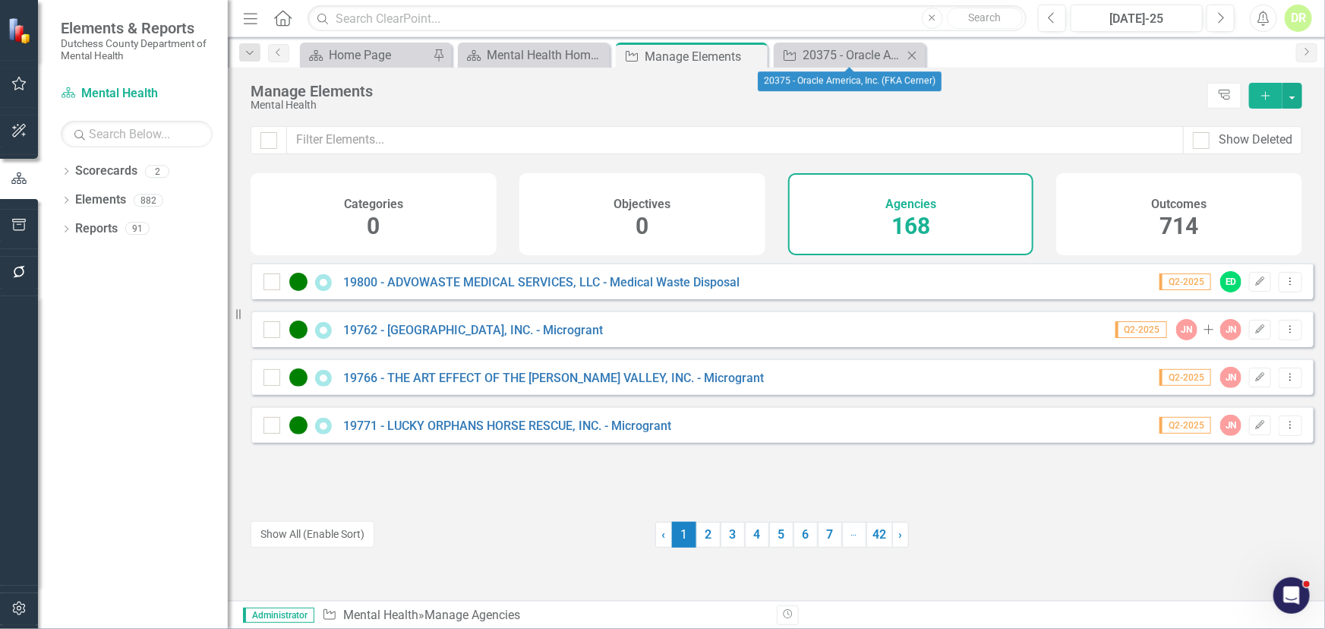
click at [904, 54] on icon "Close" at bounding box center [911, 55] width 15 height 12
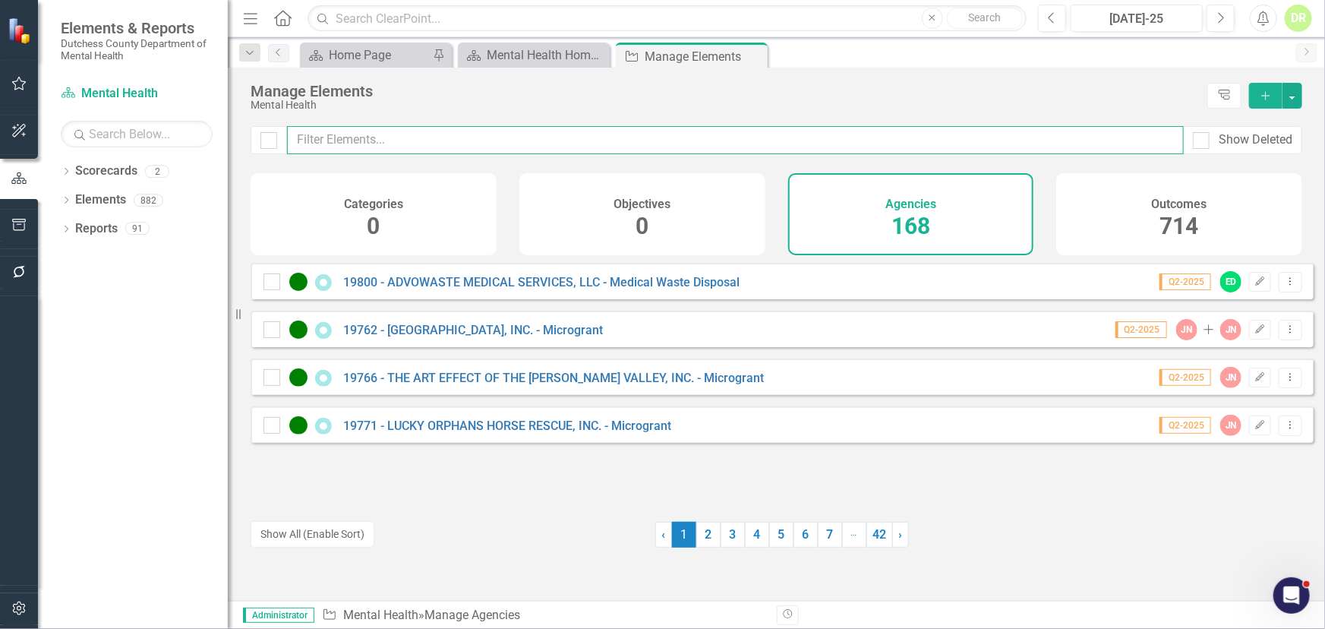
click at [346, 140] on input "text" at bounding box center [735, 140] width 897 height 28
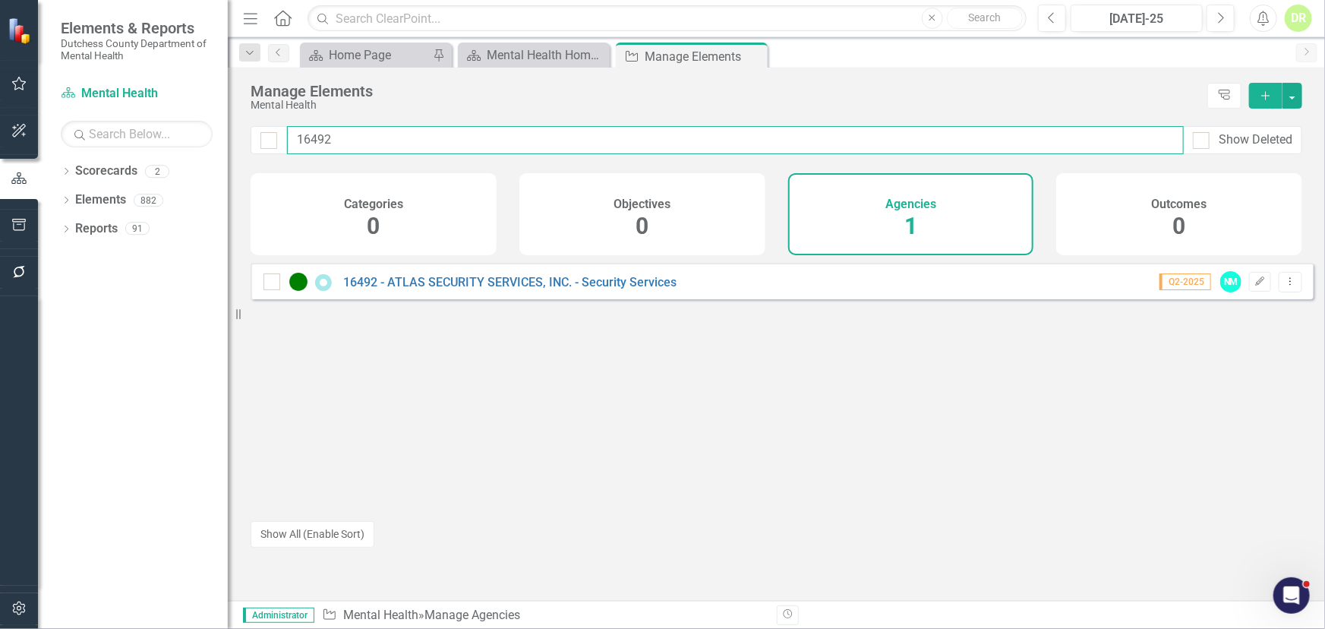
type input "16492"
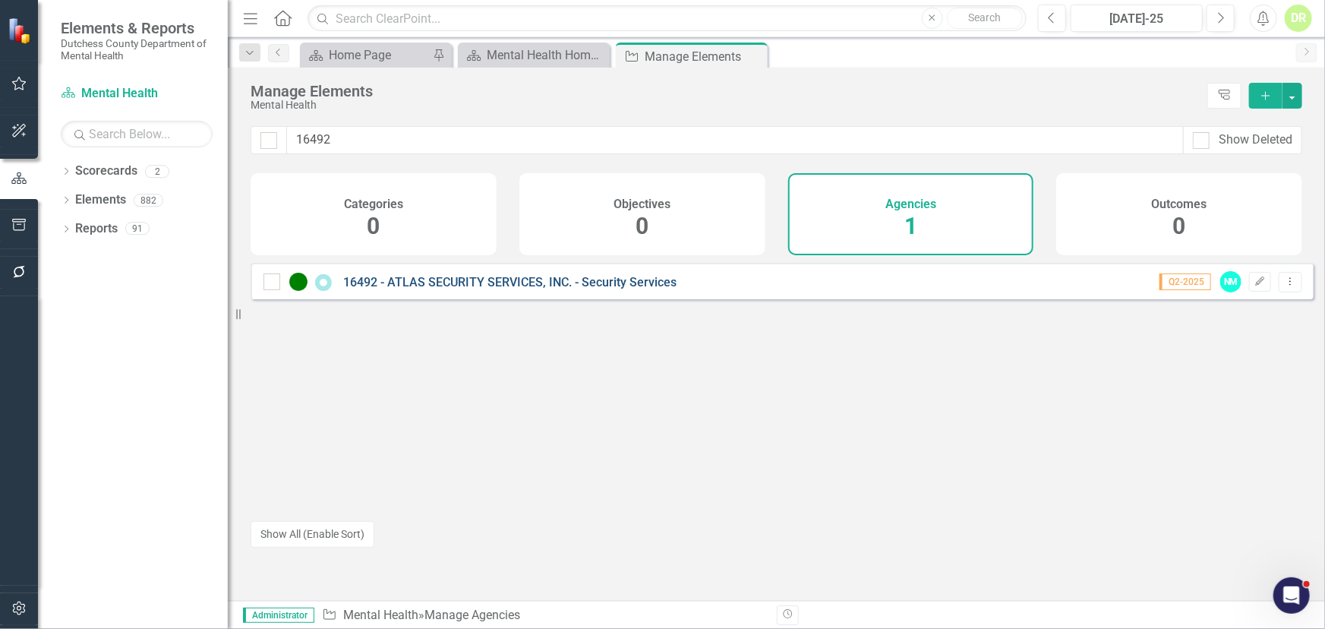
click at [524, 289] on link "16492 - ATLAS SECURITY SERVICES, INC. - Security Services" at bounding box center [509, 282] width 333 height 14
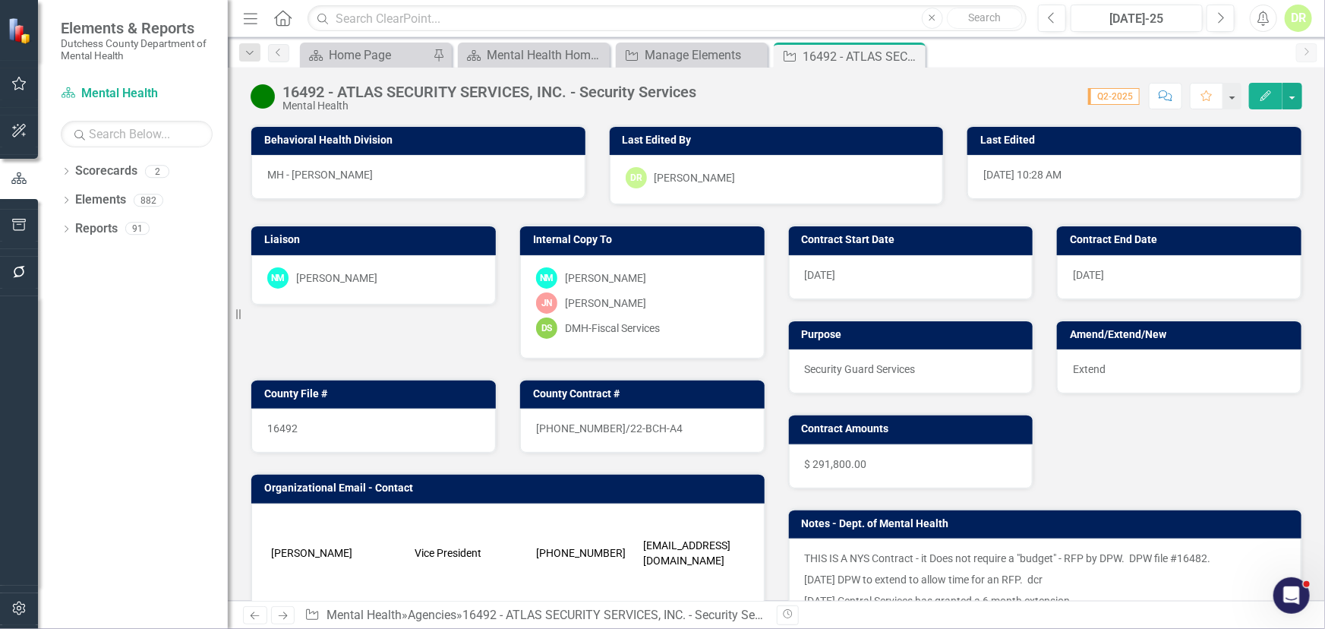
click at [848, 272] on div "[DATE]" at bounding box center [911, 277] width 245 height 44
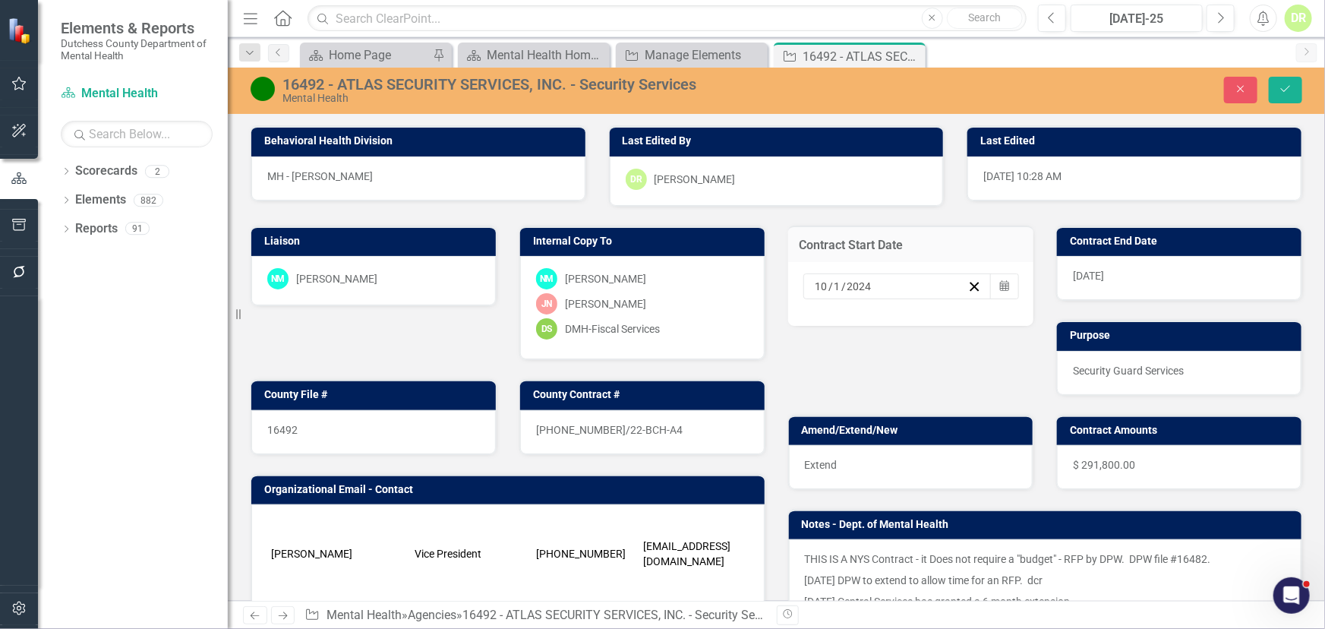
click at [873, 286] on div "[DATE]" at bounding box center [890, 286] width 155 height 15
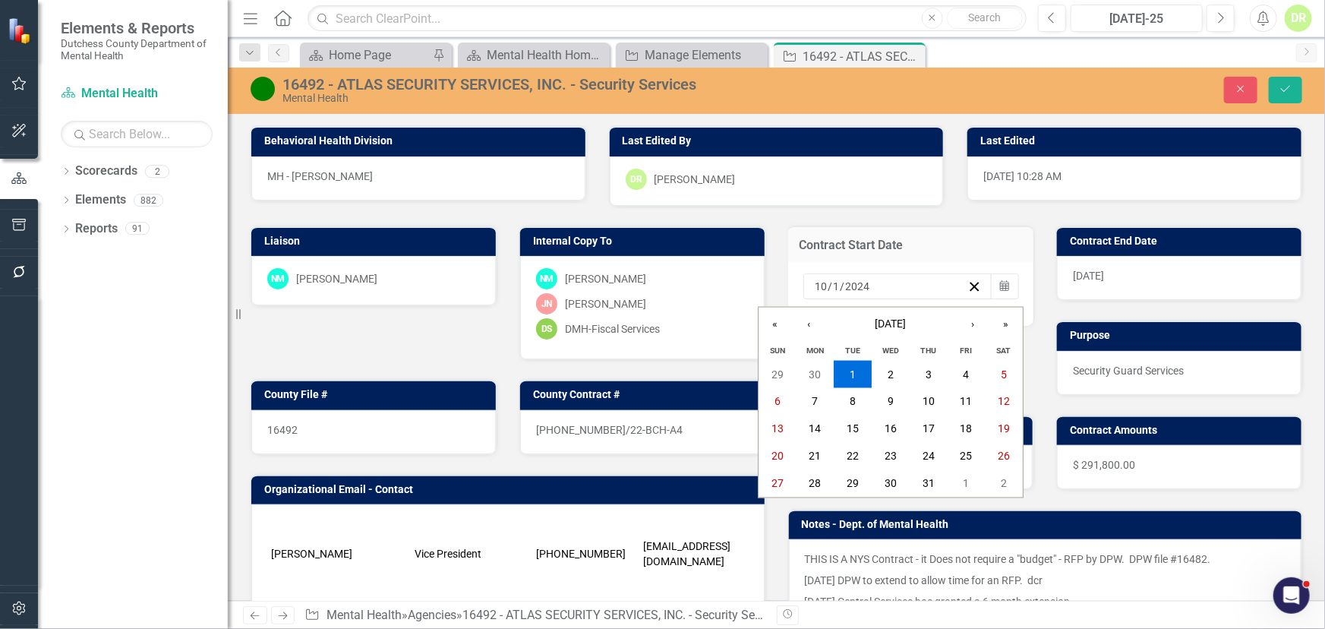
click at [870, 286] on div "[DATE] [DATE]" at bounding box center [890, 286] width 155 height 15
type input "10"
type input "1"
type input "2025"
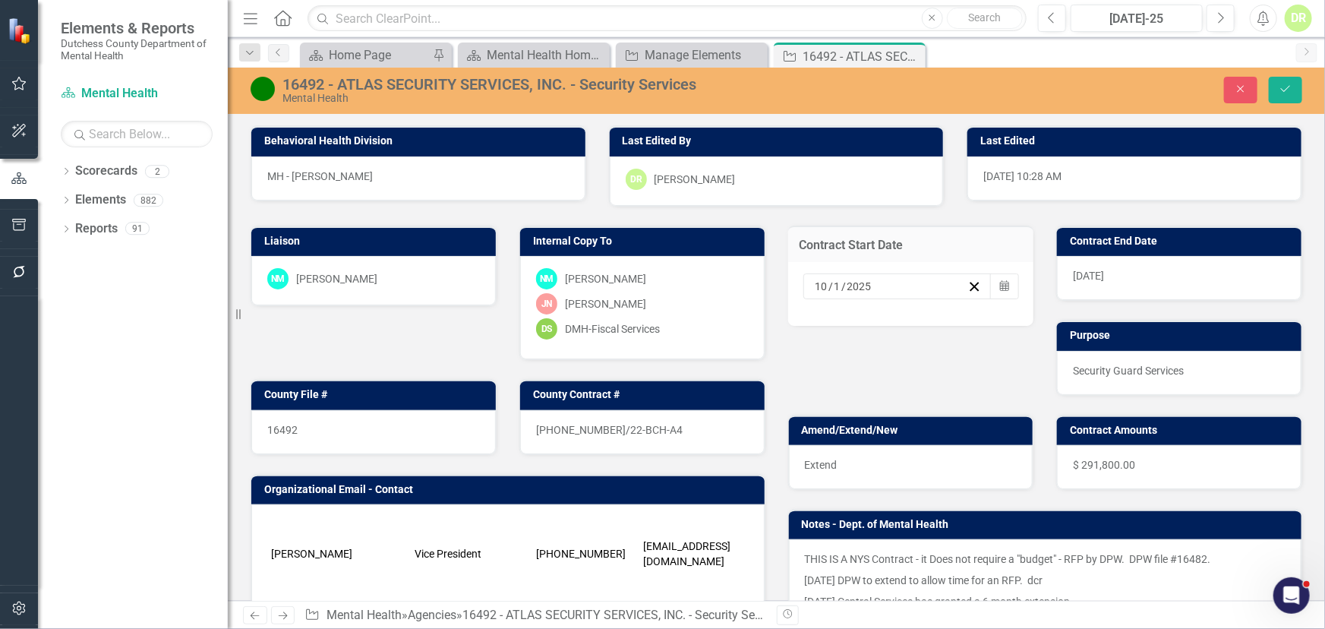
click at [1087, 278] on span "[DATE]" at bounding box center [1088, 276] width 31 height 12
click at [1087, 277] on span "[DATE]" at bounding box center [1088, 276] width 31 height 12
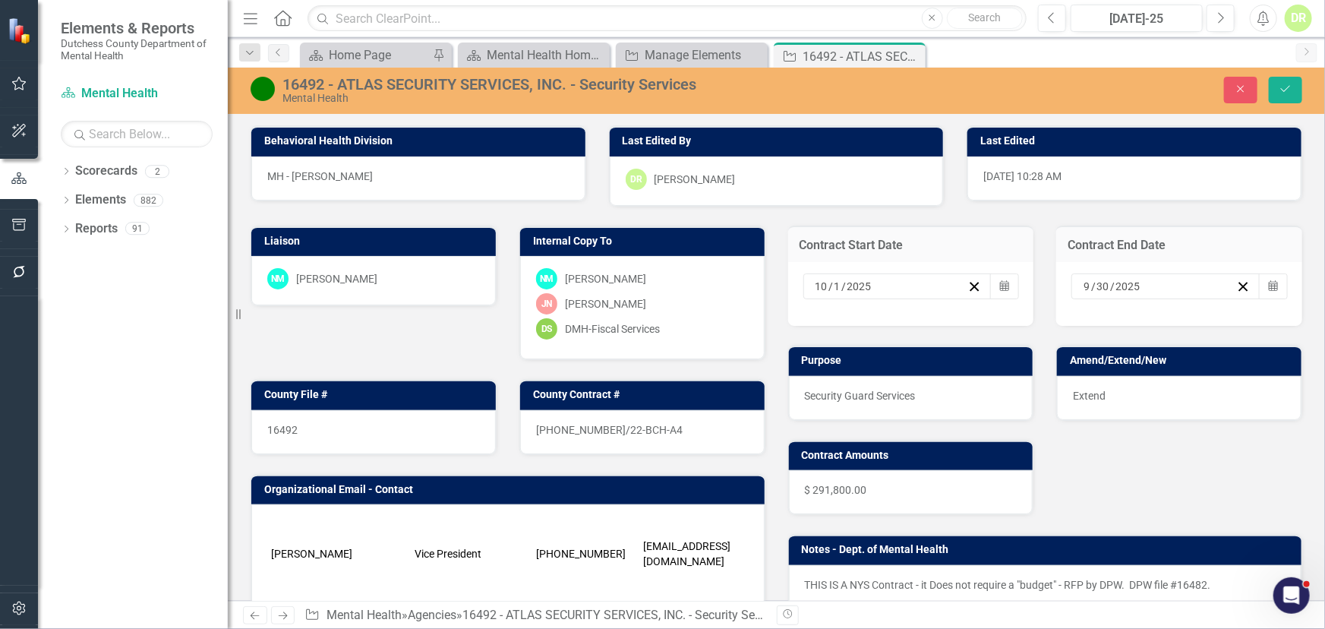
click at [1083, 283] on input "9" at bounding box center [1087, 286] width 8 height 15
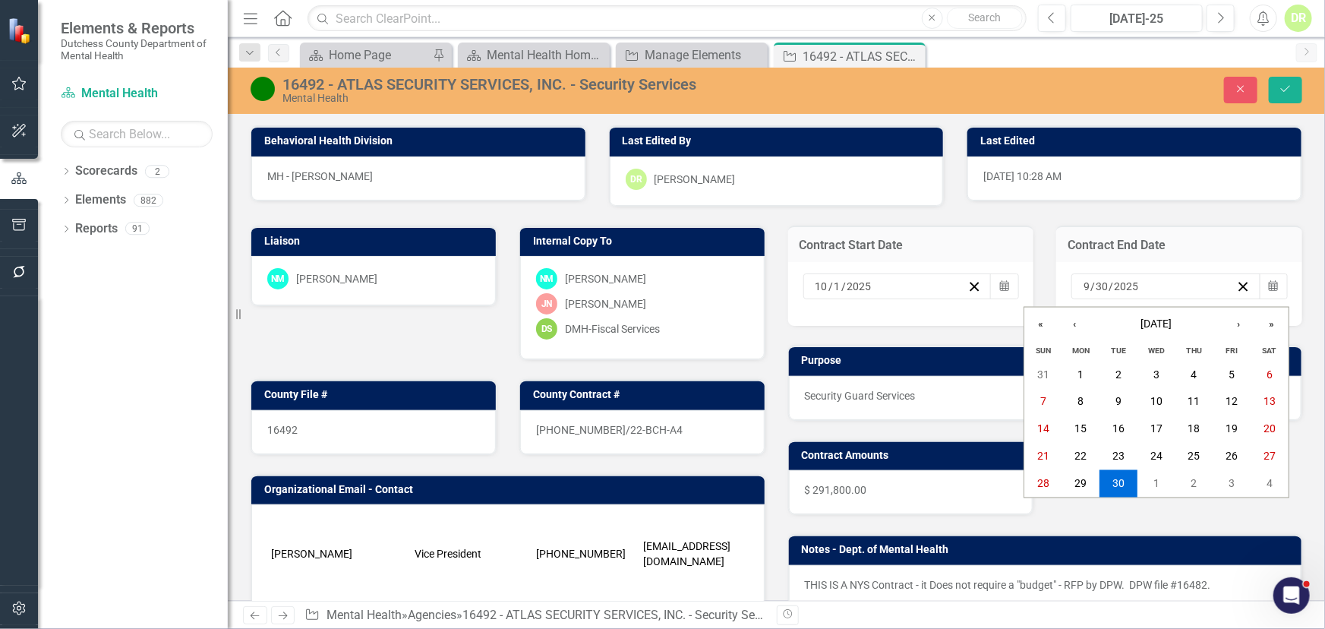
click at [1083, 288] on input "9" at bounding box center [1087, 286] width 8 height 15
type input "03"
type input "31"
type input "2026"
click at [1173, 283] on div "[DATE] [DATE]" at bounding box center [1158, 286] width 155 height 15
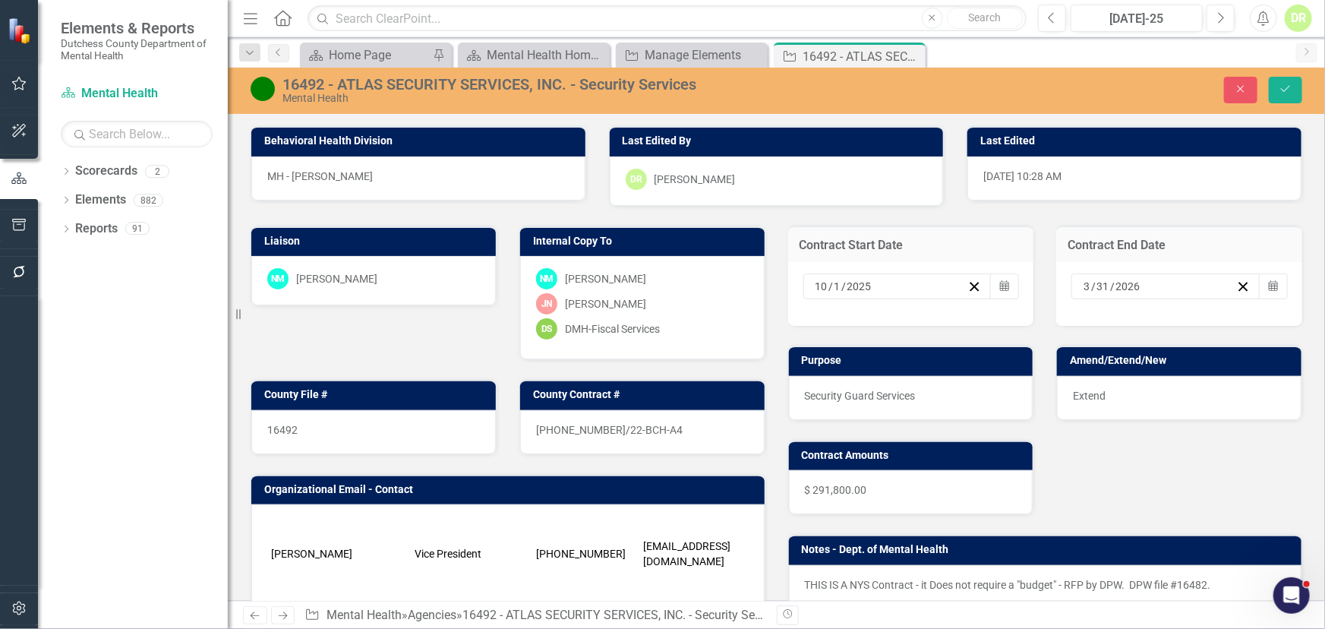
click at [943, 346] on div "Purpose" at bounding box center [911, 361] width 245 height 30
click at [880, 489] on div "$ 291,800.00" at bounding box center [911, 492] width 245 height 44
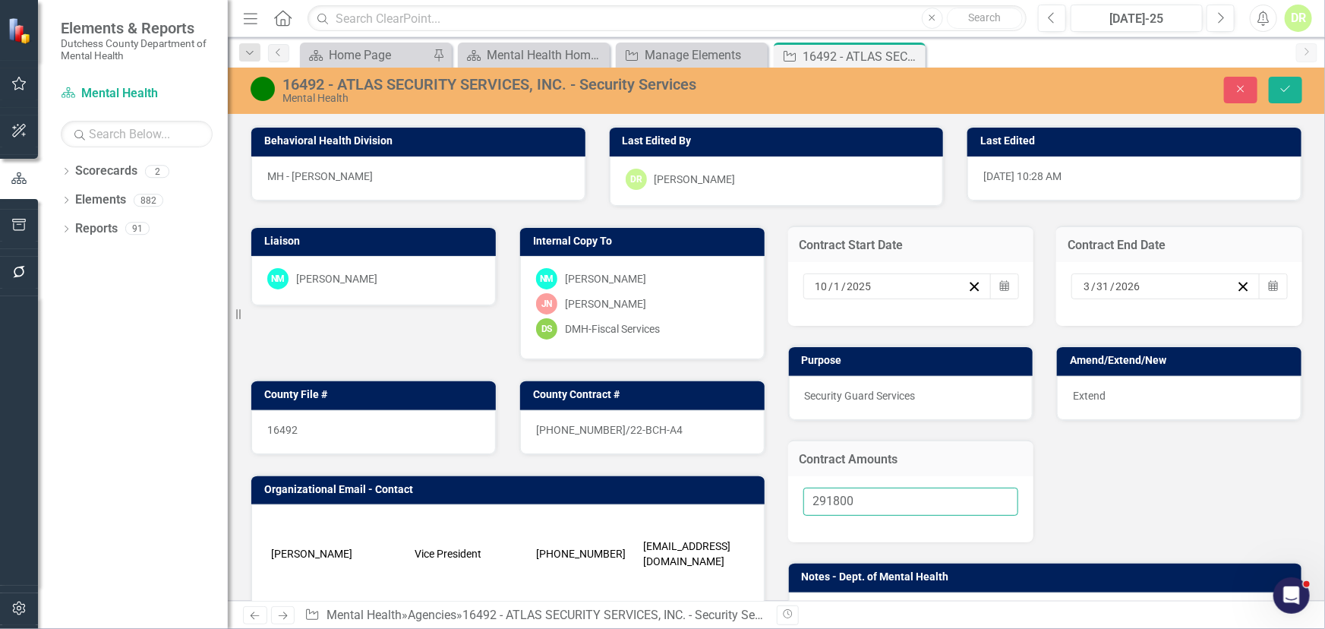
drag, startPoint x: 864, startPoint y: 498, endPoint x: 706, endPoint y: 507, distance: 159.0
click at [706, 507] on div "Liaison NM [PERSON_NAME] Internal Copy To NM [PERSON_NAME] [PERSON_NAME]-[PERSO…" at bounding box center [776, 529] width 1075 height 644
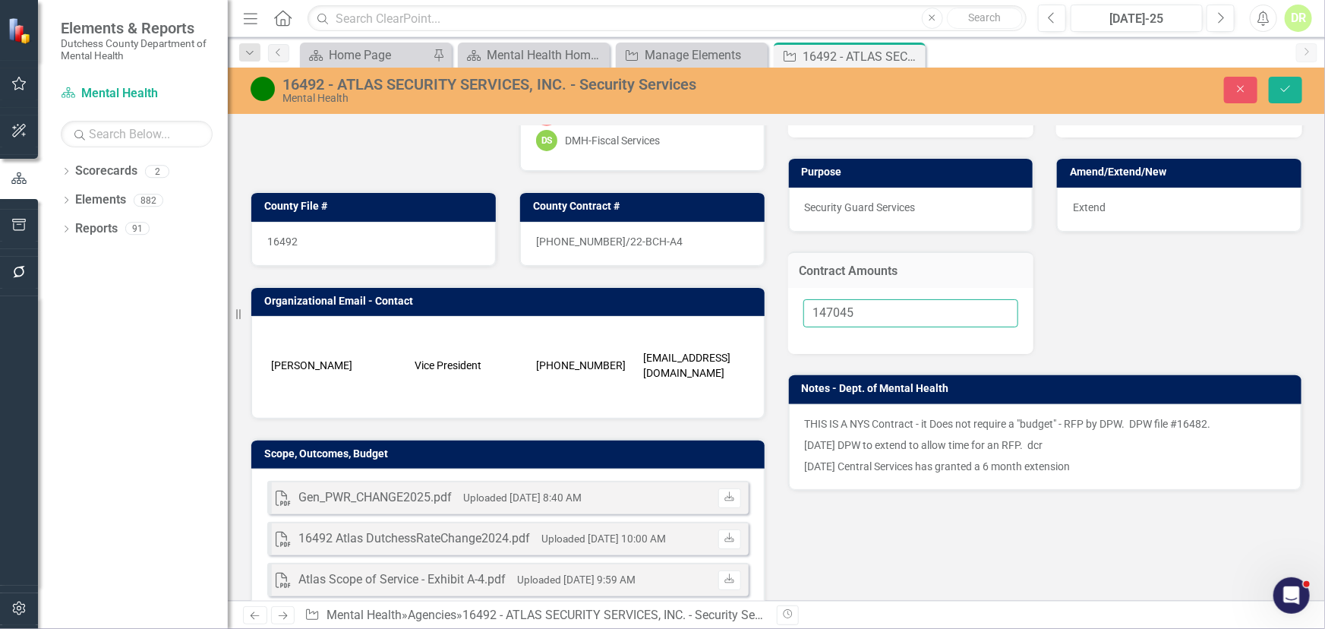
scroll to position [207, 0]
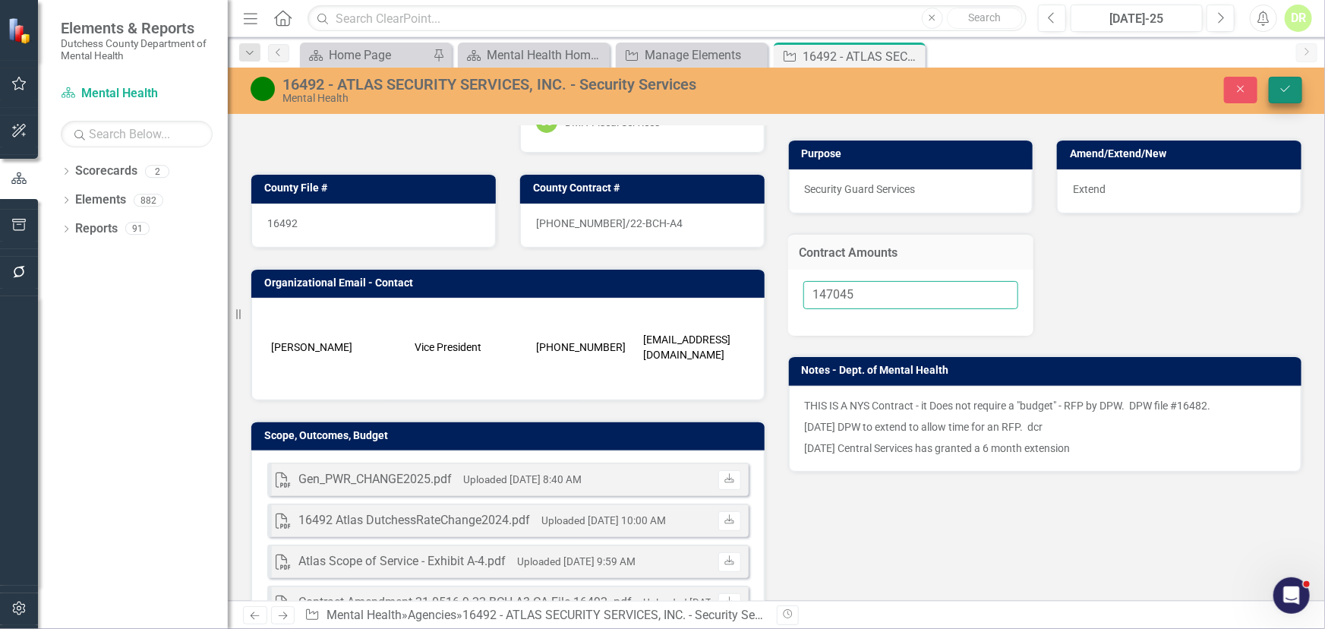
type input "147045"
click at [1284, 85] on icon "Save" at bounding box center [1286, 89] width 14 height 11
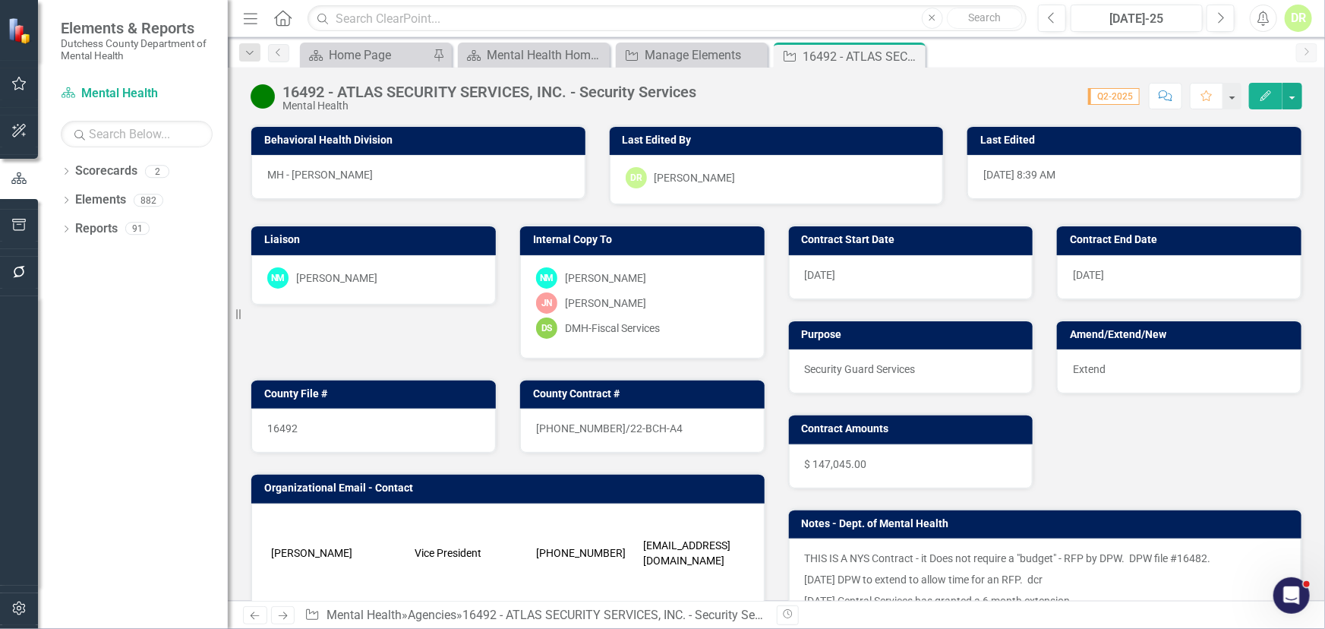
click at [665, 444] on div "[PHONE_NUMBER]/22-BCH-A4" at bounding box center [642, 431] width 245 height 44
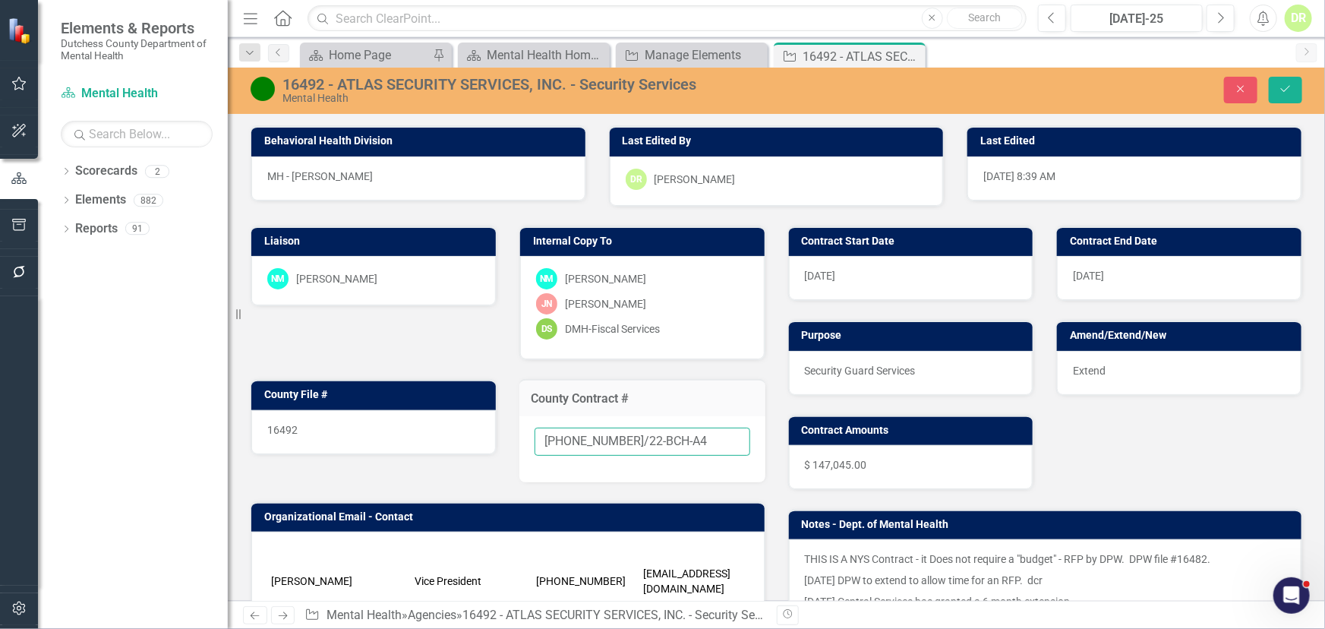
click at [673, 442] on input "[PHONE_NUMBER]/22-BCH-A4" at bounding box center [643, 442] width 216 height 28
type input "[PHONE_NUMBER]/22-BCH-A5"
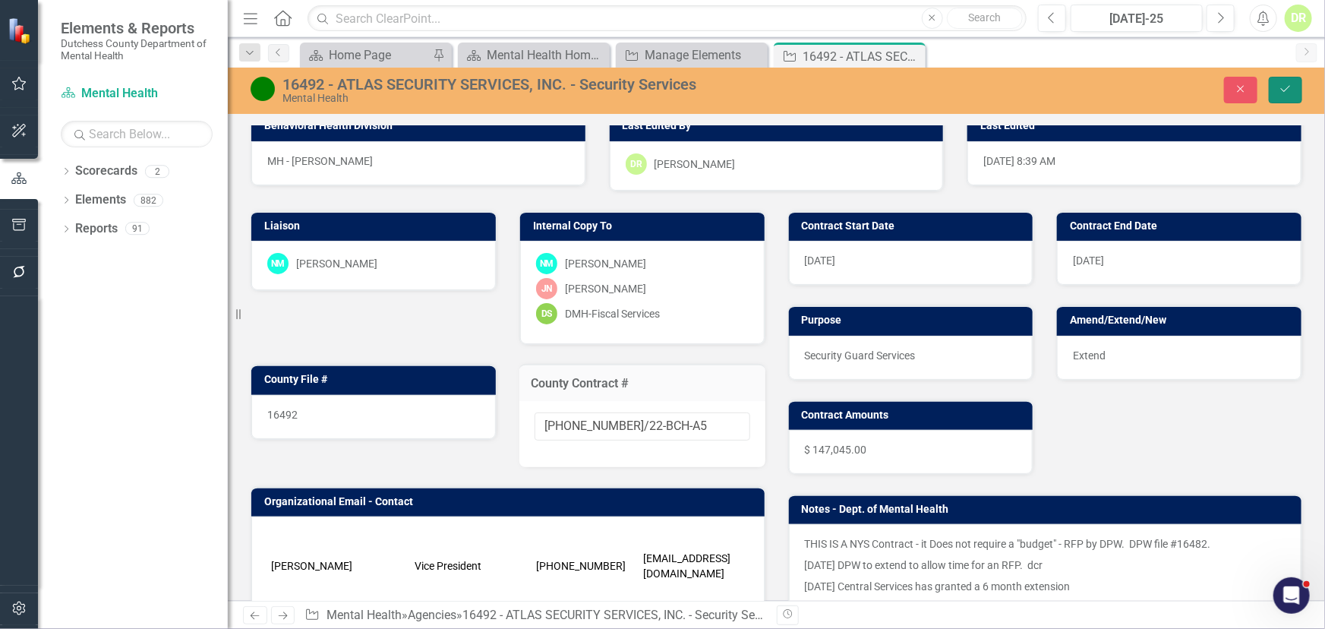
click at [1289, 85] on icon "Save" at bounding box center [1286, 89] width 14 height 11
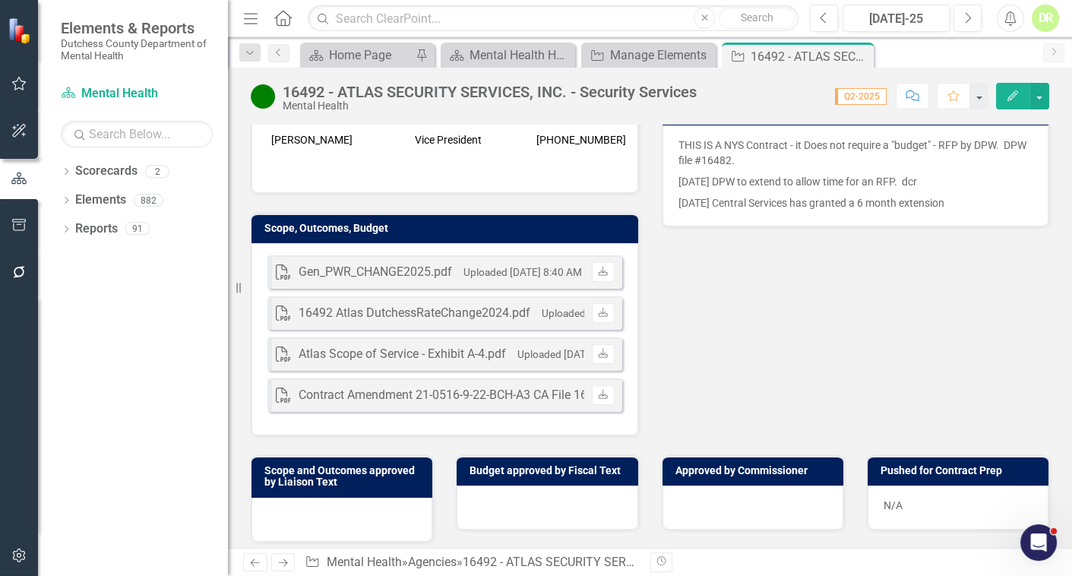
scroll to position [414, 0]
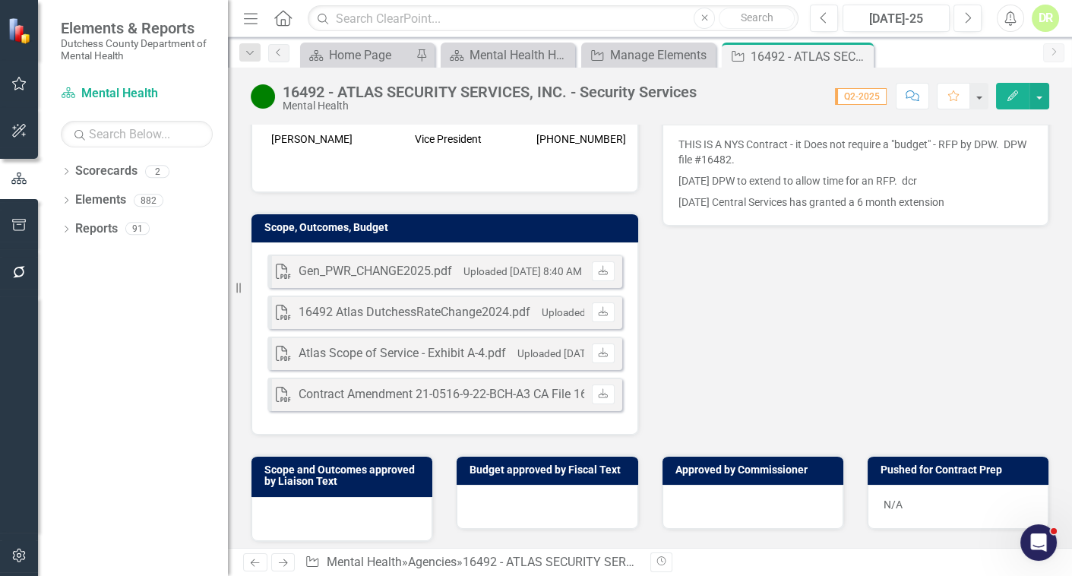
click at [498, 254] on div "PDF Gen_PWR_CHANGE2025.pdf Uploaded [DATE] 8:40 AM Download" at bounding box center [444, 270] width 355 height 33
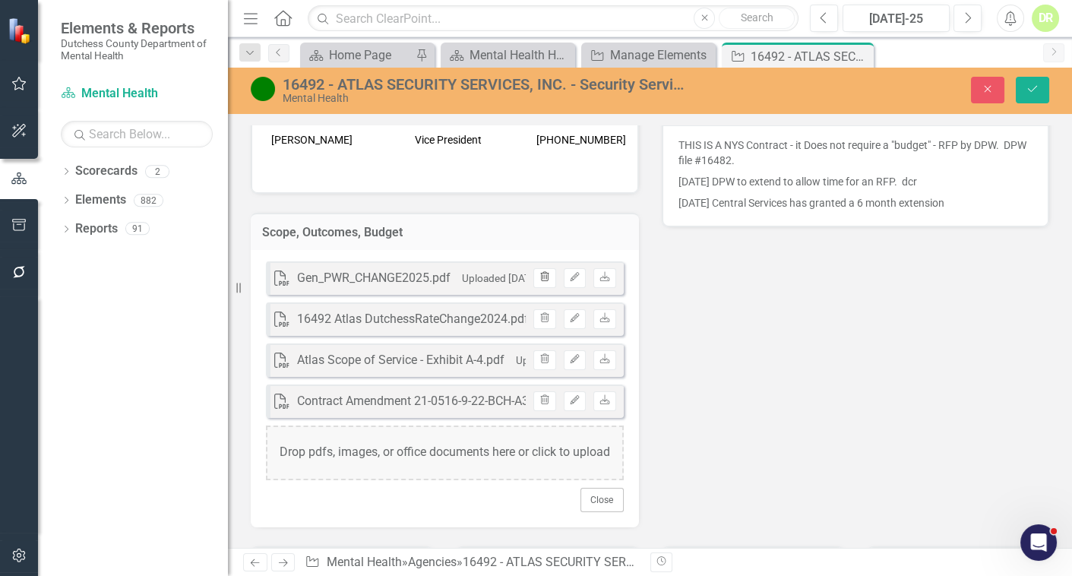
click at [538, 275] on icon "Trash" at bounding box center [543, 277] width 11 height 9
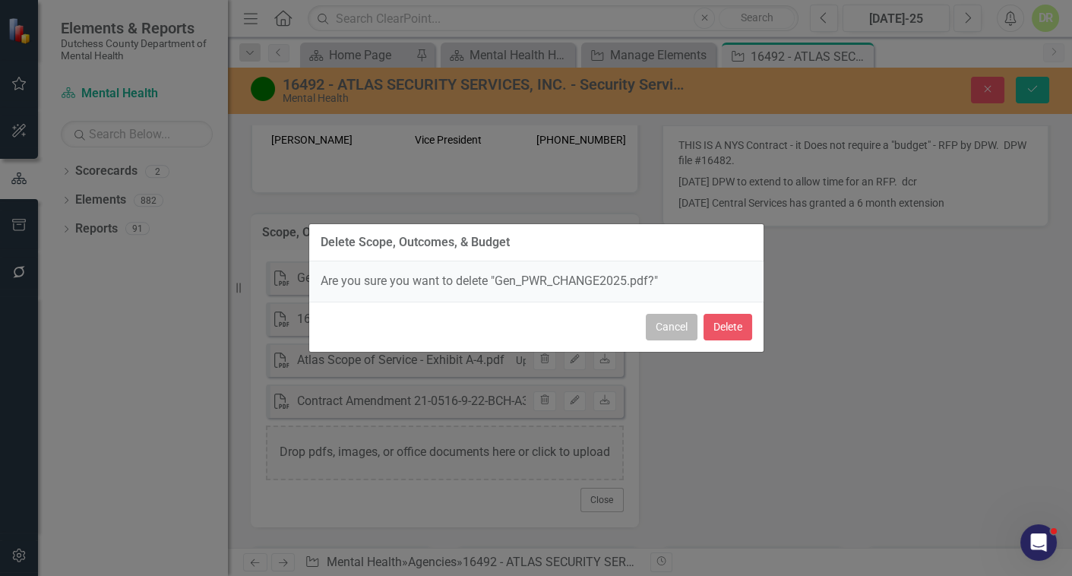
click at [677, 325] on button "Cancel" at bounding box center [672, 327] width 52 height 27
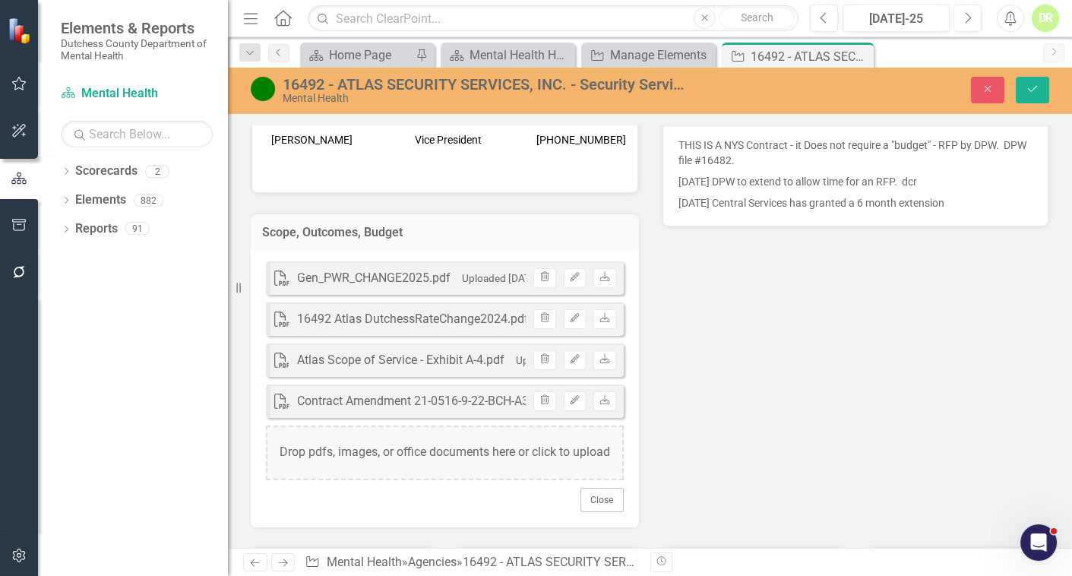
click at [413, 270] on div "Gen_PWR_CHANGE2025.pdf" at bounding box center [373, 278] width 153 height 17
click at [569, 273] on icon "Edit" at bounding box center [574, 277] width 11 height 9
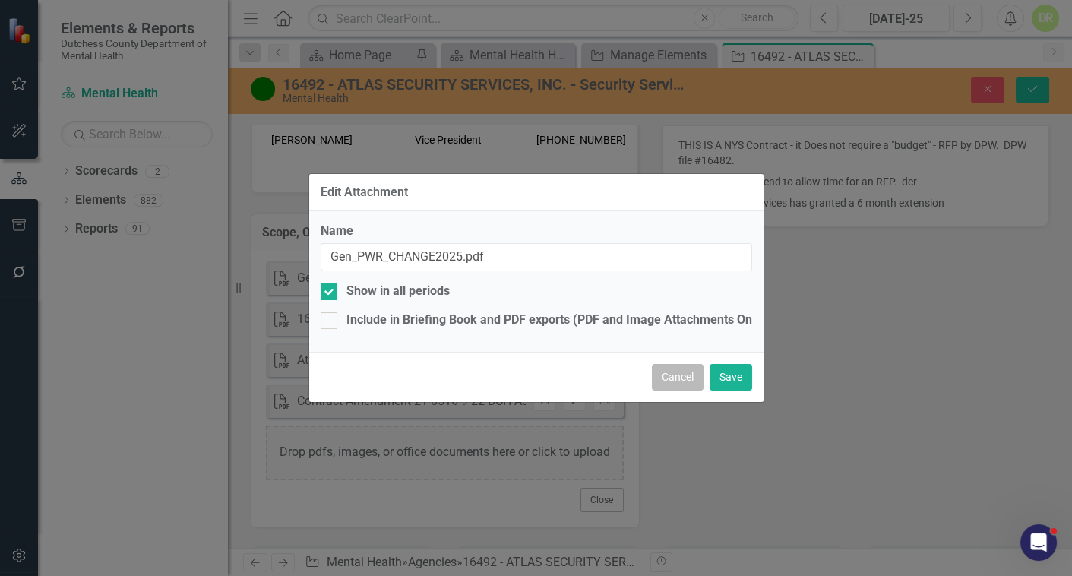
click at [674, 379] on button "Cancel" at bounding box center [678, 377] width 52 height 27
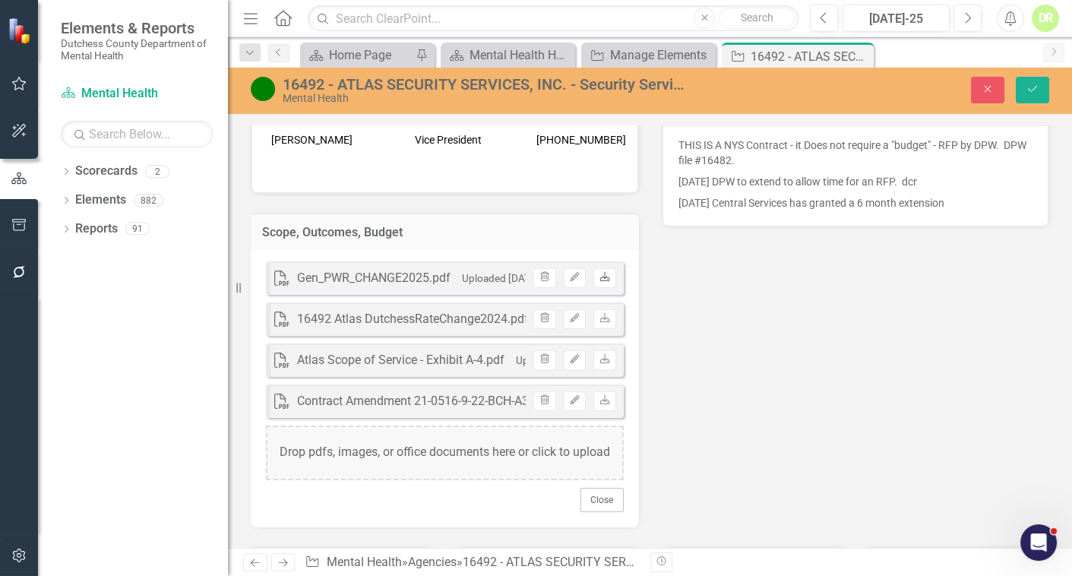
click at [600, 272] on icon at bounding box center [604, 276] width 9 height 9
click at [541, 272] on icon "button" at bounding box center [545, 276] width 8 height 9
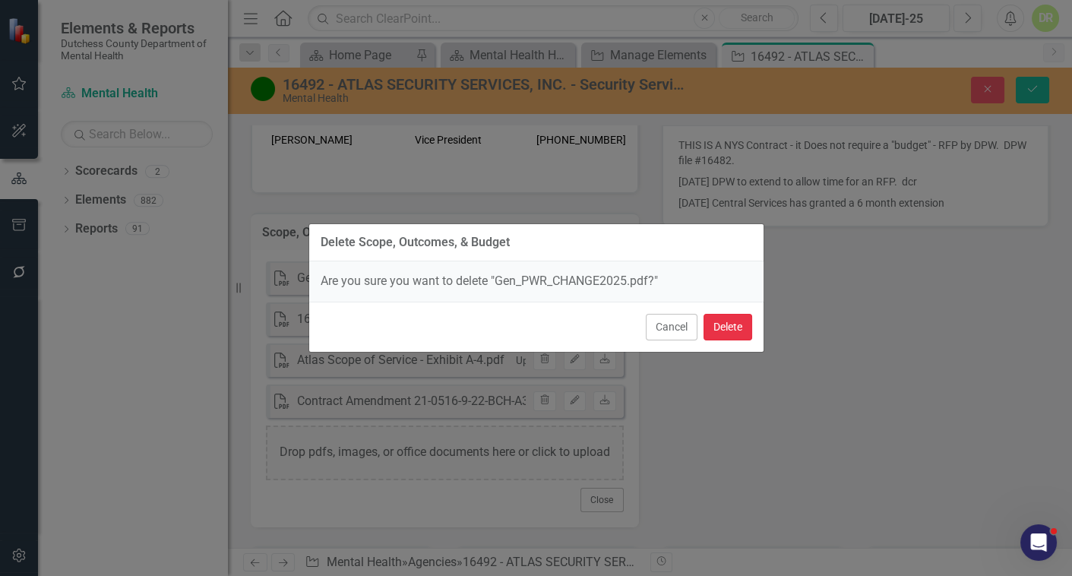
click at [720, 323] on button "Delete" at bounding box center [727, 327] width 49 height 27
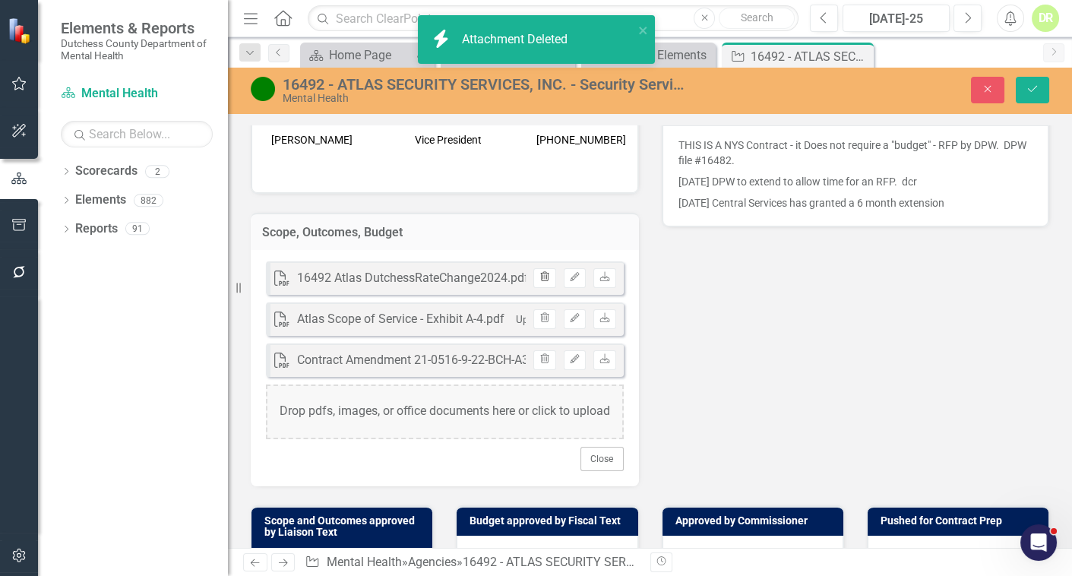
click at [541, 272] on icon "button" at bounding box center [545, 276] width 8 height 9
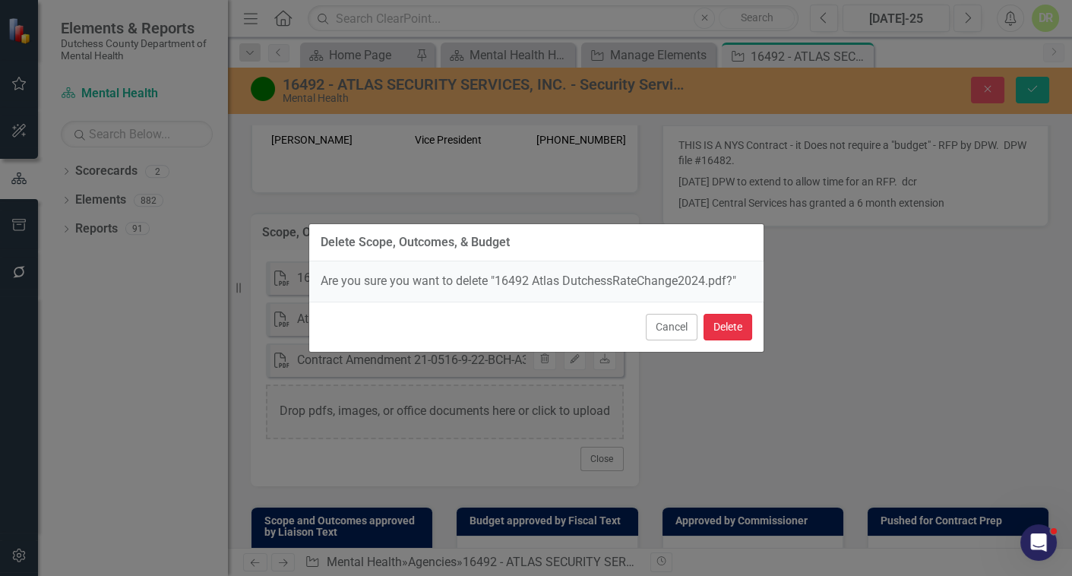
click at [725, 330] on button "Delete" at bounding box center [727, 327] width 49 height 27
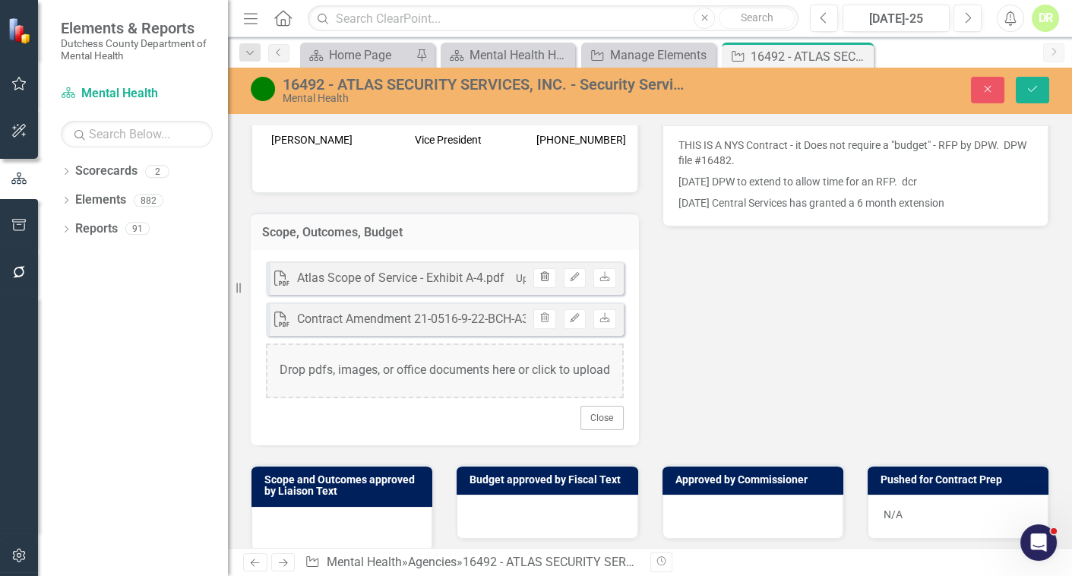
click at [541, 272] on icon "button" at bounding box center [545, 276] width 8 height 9
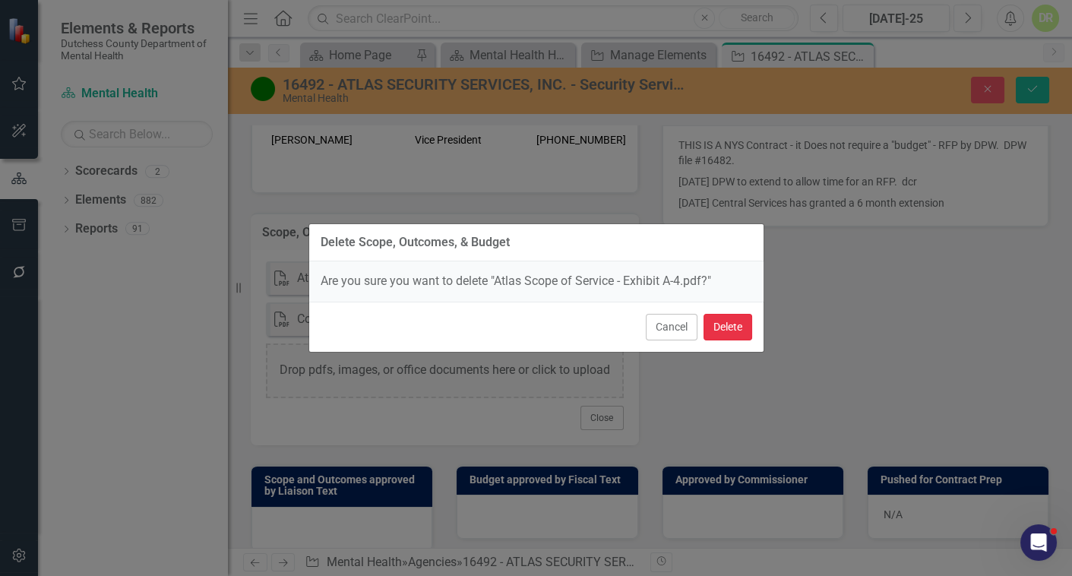
drag, startPoint x: 713, startPoint y: 321, endPoint x: 683, endPoint y: 318, distance: 30.5
click at [712, 320] on button "Delete" at bounding box center [727, 327] width 49 height 27
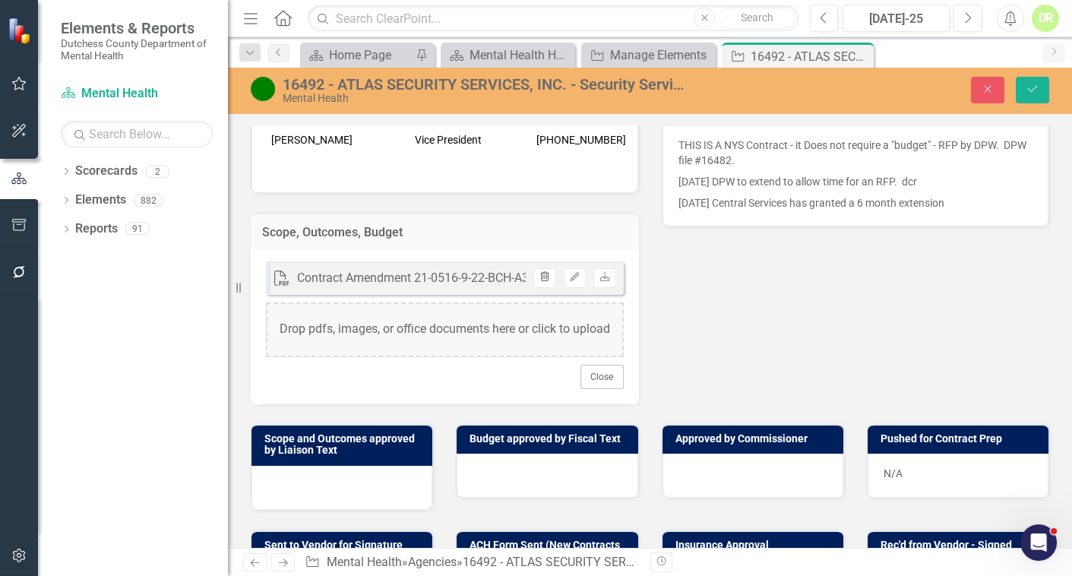
click at [538, 273] on icon "Trash" at bounding box center [543, 277] width 11 height 9
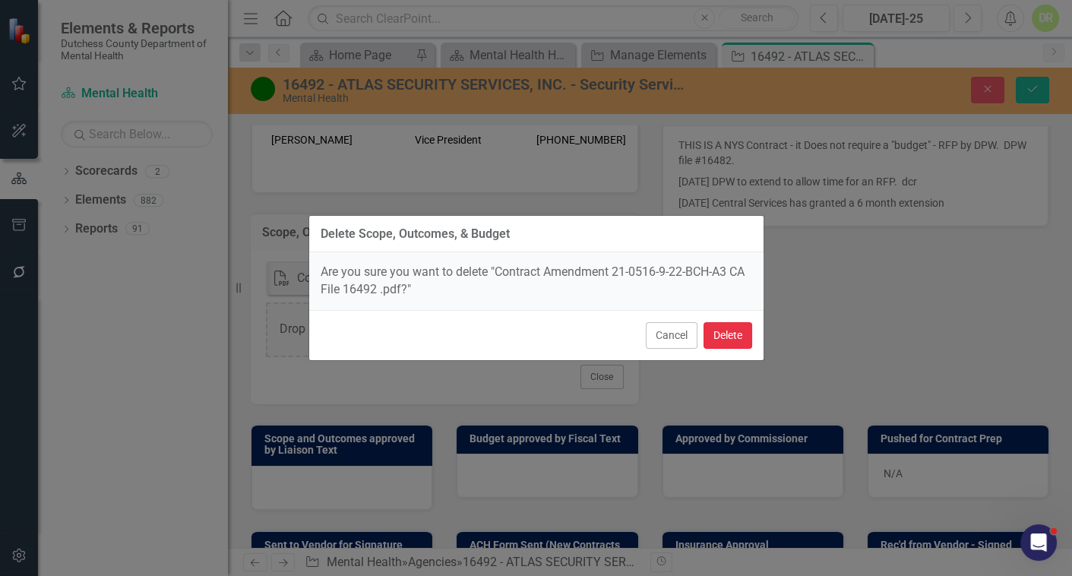
click at [727, 329] on button "Delete" at bounding box center [727, 335] width 49 height 27
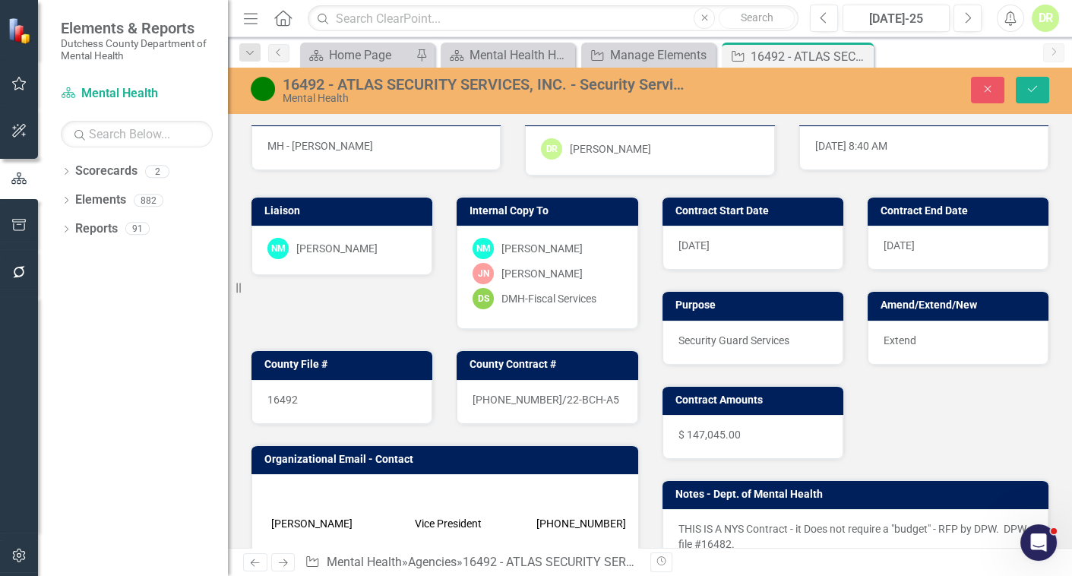
scroll to position [0, 0]
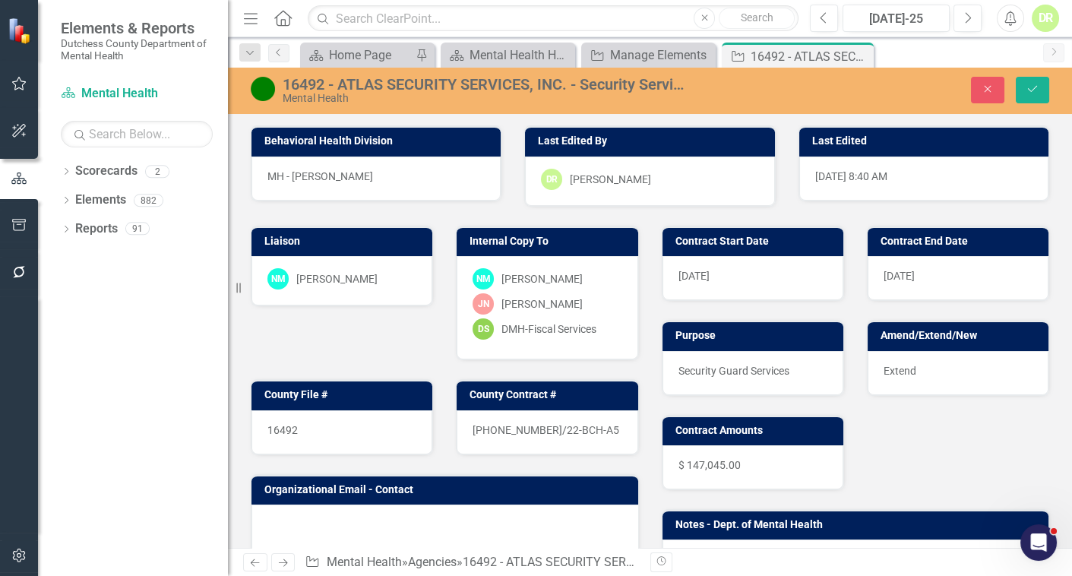
click at [304, 424] on div "16492" at bounding box center [341, 432] width 181 height 44
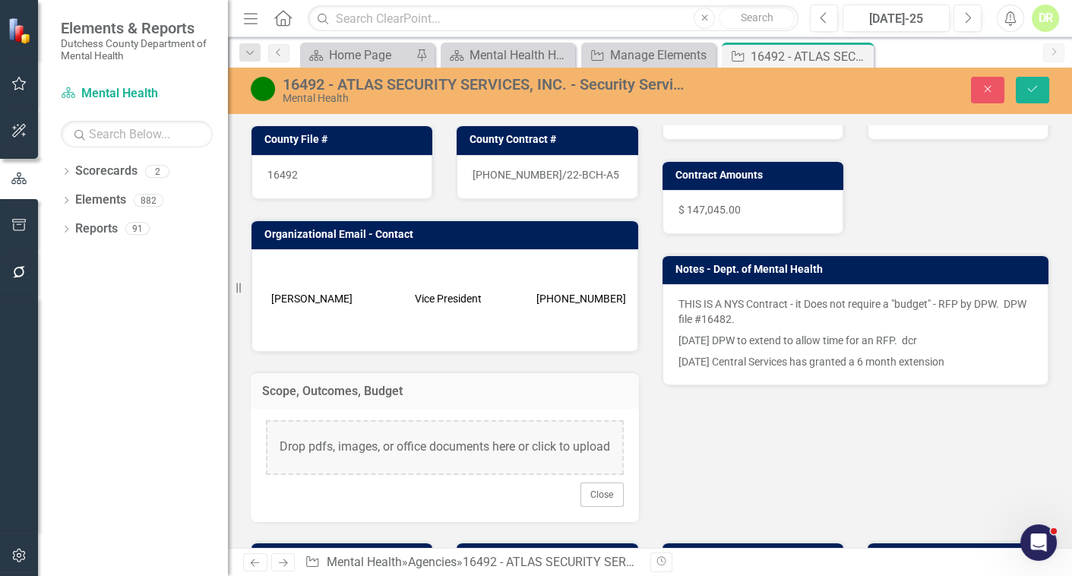
scroll to position [276, 0]
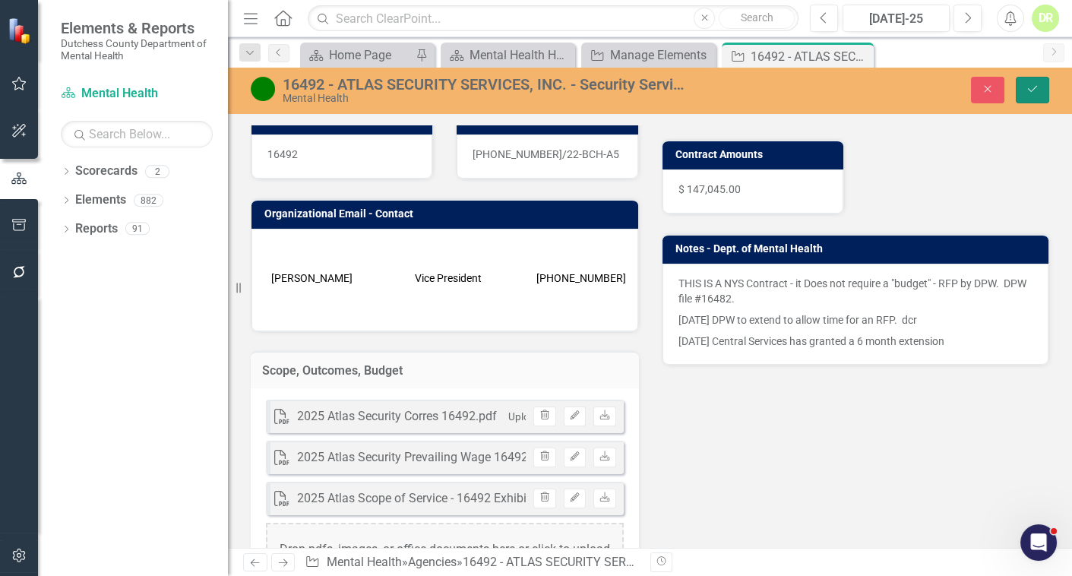
click at [1039, 87] on button "Save" at bounding box center [1031, 90] width 33 height 27
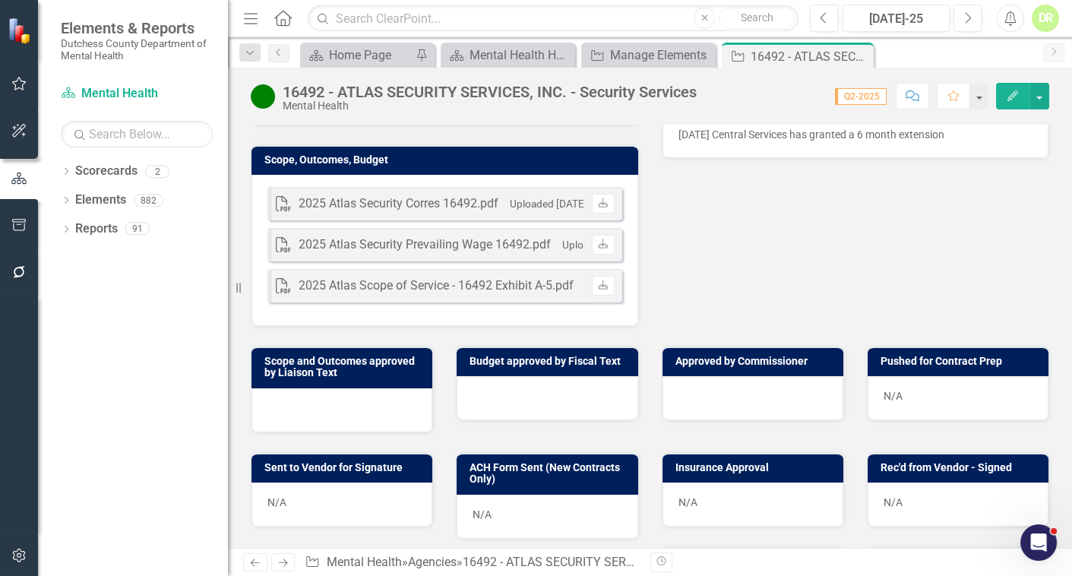
scroll to position [483, 0]
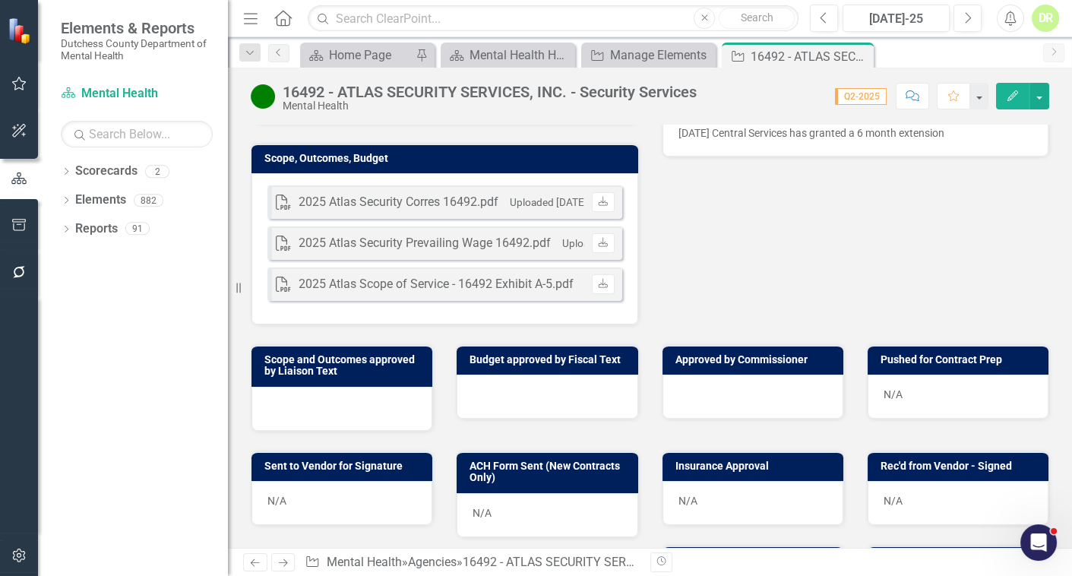
click at [306, 391] on div at bounding box center [341, 409] width 181 height 44
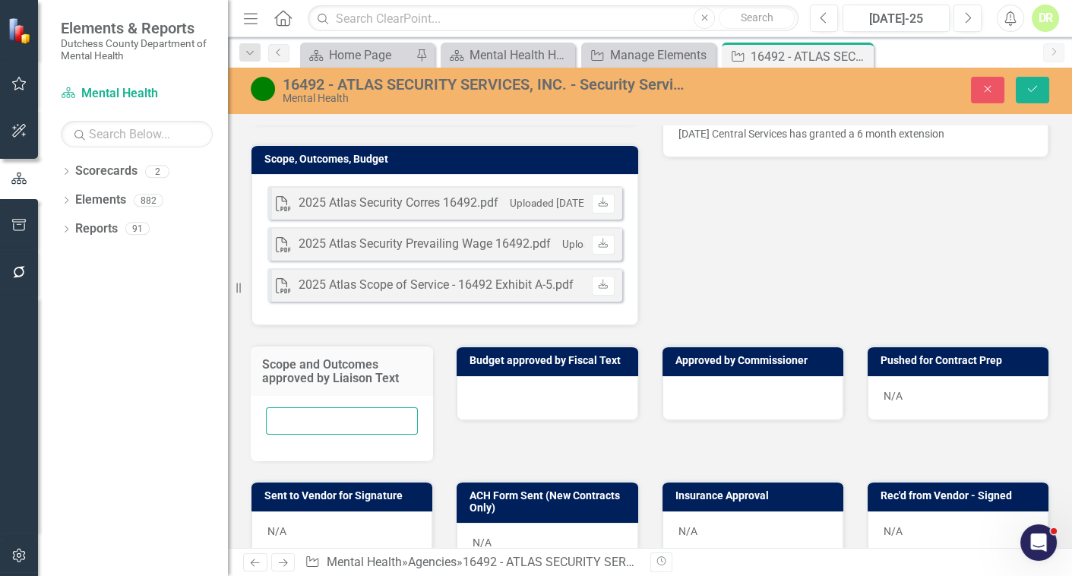
click at [292, 409] on input "text" at bounding box center [342, 421] width 152 height 28
type input "N/A"
click at [1037, 90] on icon "Save" at bounding box center [1032, 89] width 14 height 11
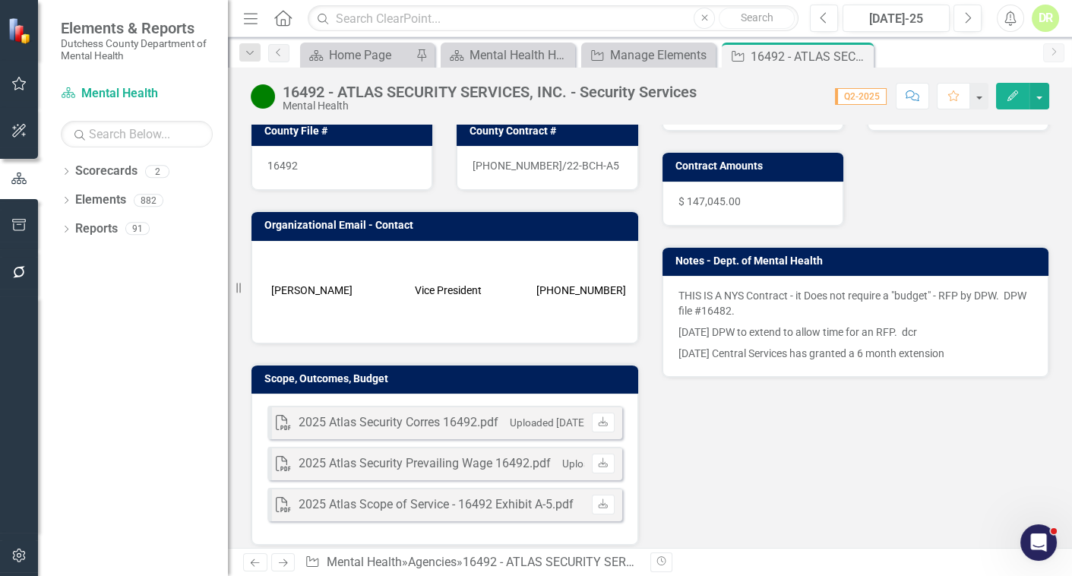
scroll to position [276, 0]
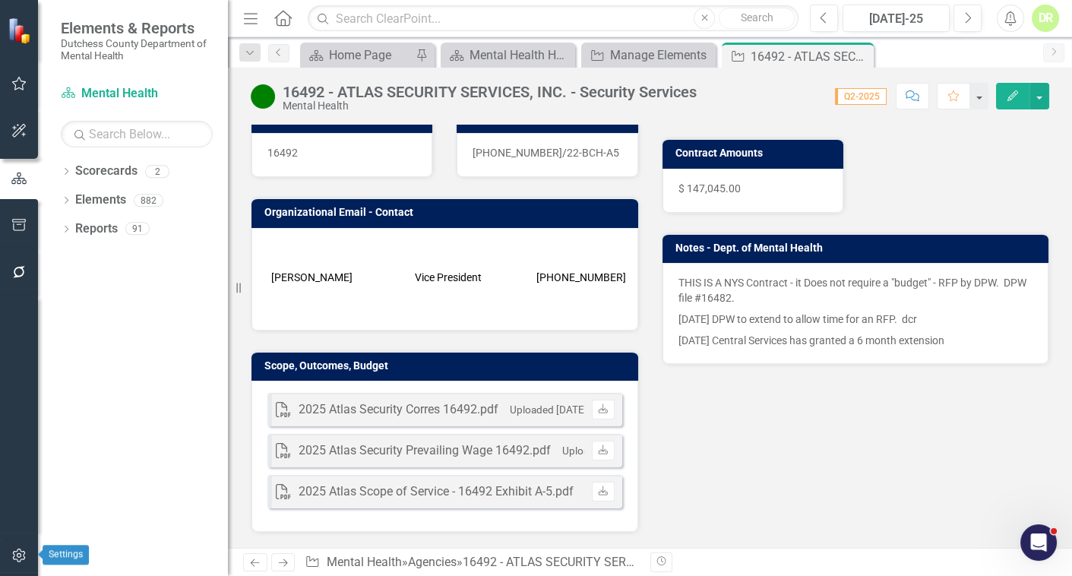
click at [23, 549] on icon "button" at bounding box center [19, 555] width 16 height 12
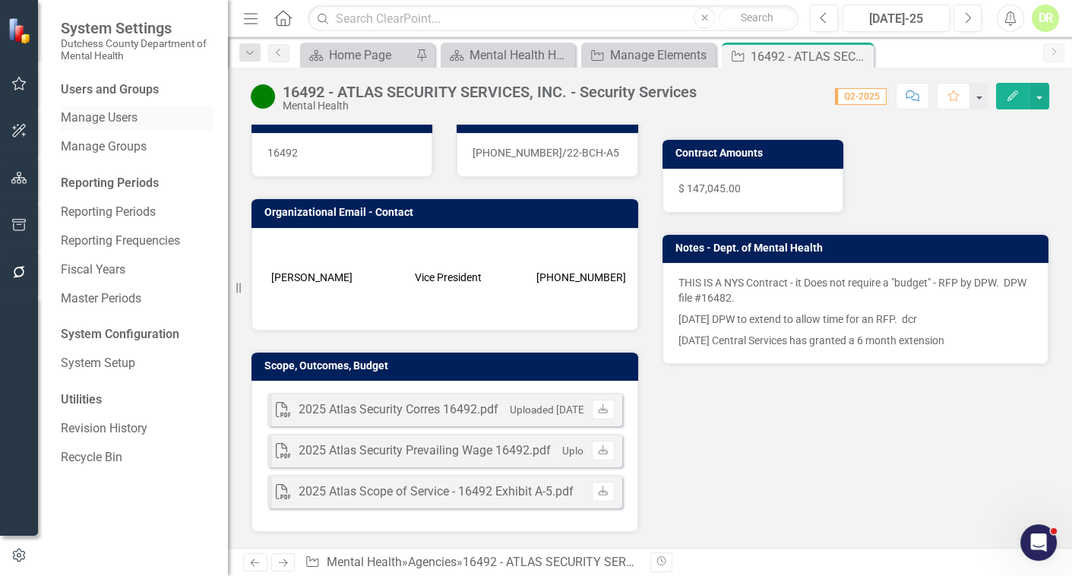
click at [74, 114] on link "Manage Users" at bounding box center [137, 117] width 152 height 17
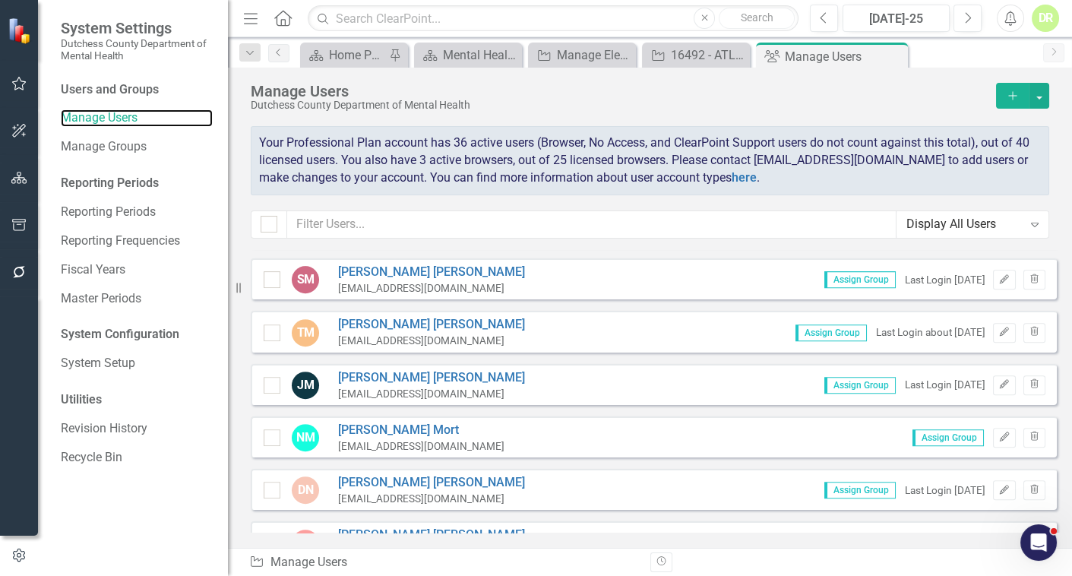
scroll to position [1519, 0]
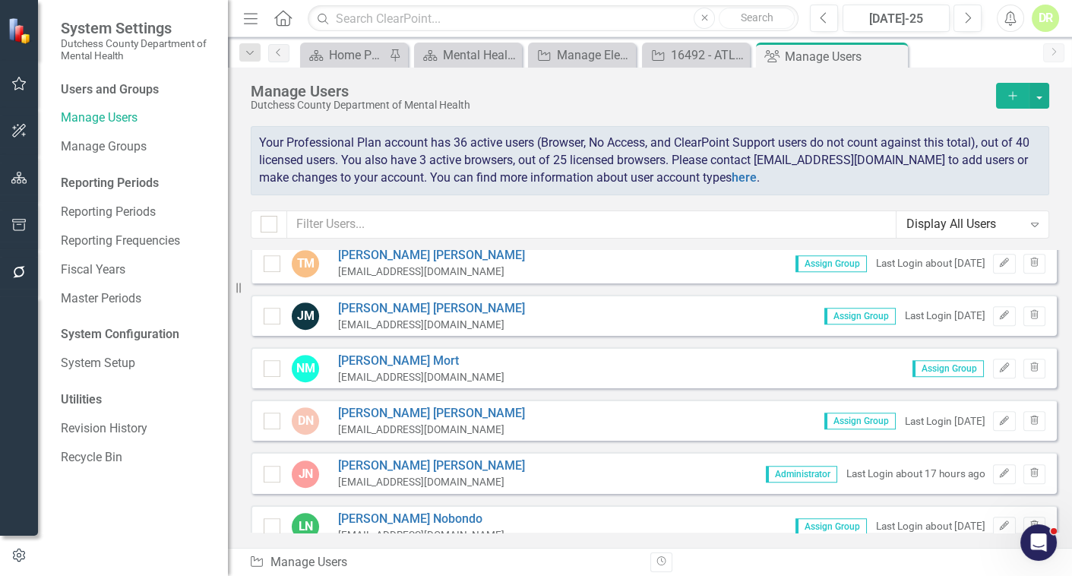
click at [928, 364] on span "Assign Group" at bounding box center [947, 368] width 71 height 17
click at [380, 358] on link "[PERSON_NAME]" at bounding box center [421, 360] width 166 height 17
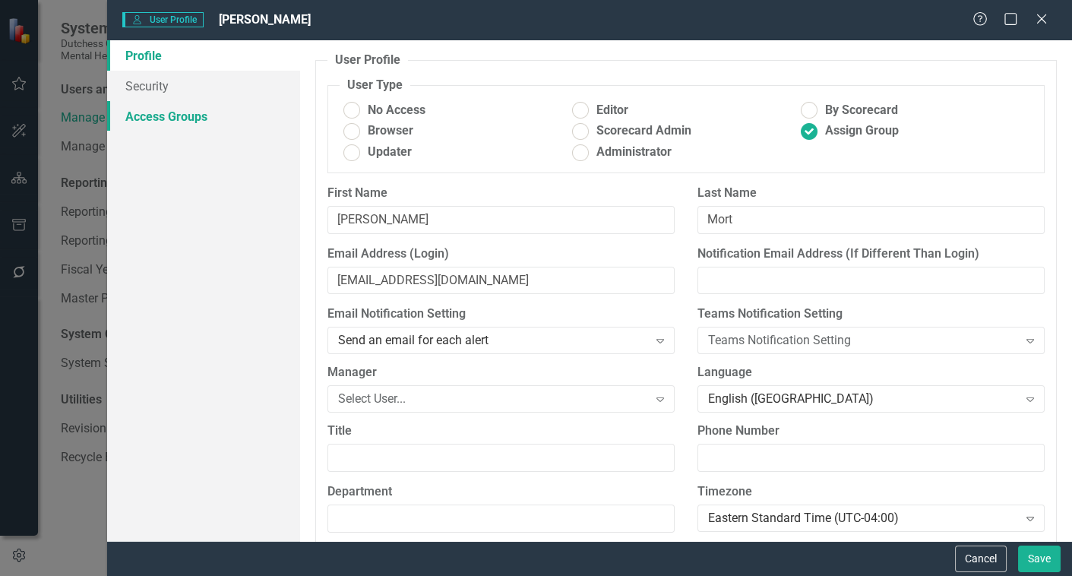
click at [176, 114] on link "Access Groups" at bounding box center [203, 116] width 193 height 30
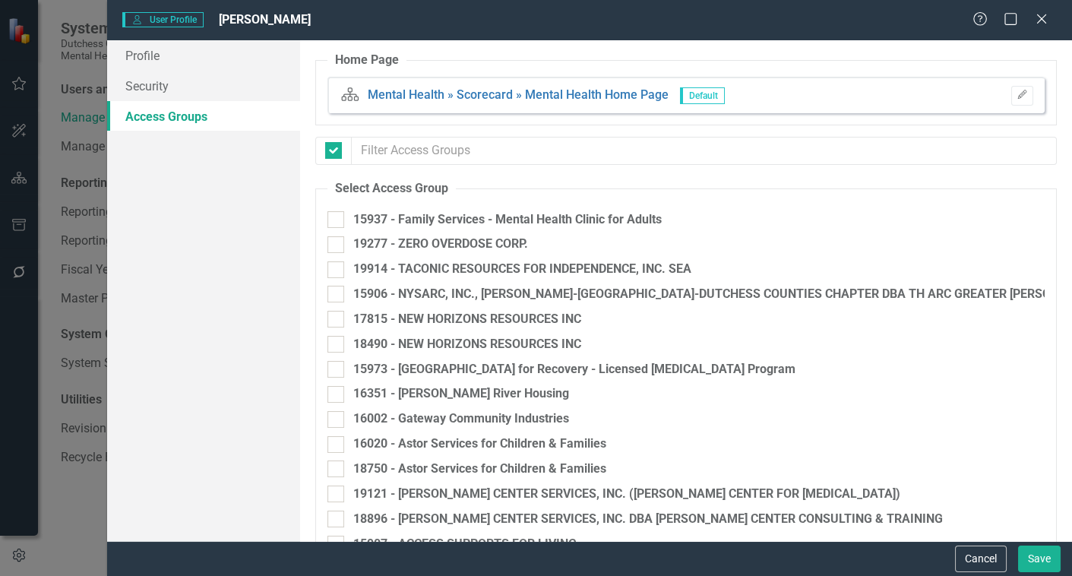
checkbox input "false"
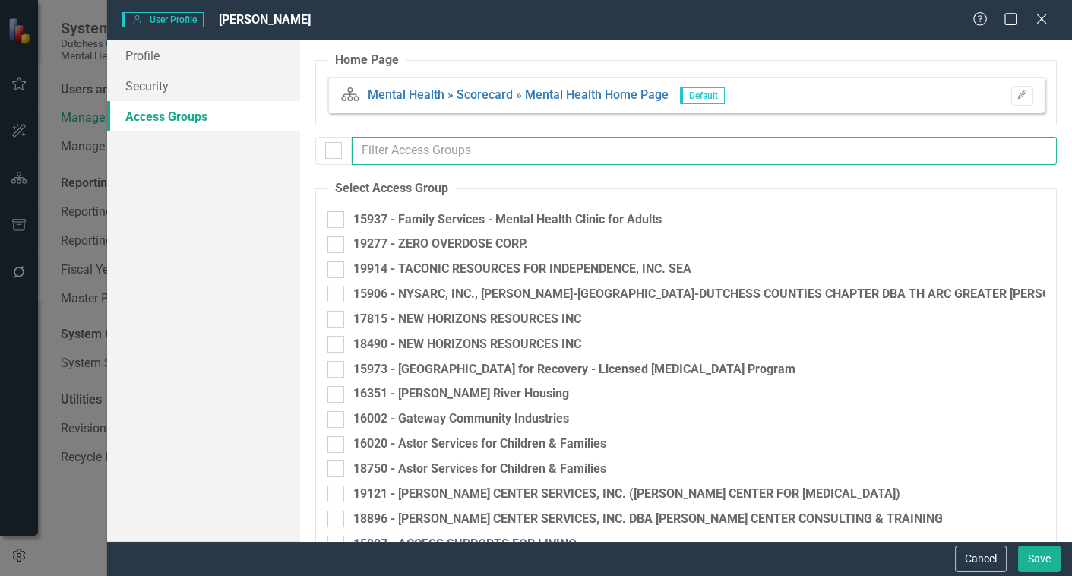
click at [426, 153] on input "text" at bounding box center [704, 151] width 705 height 28
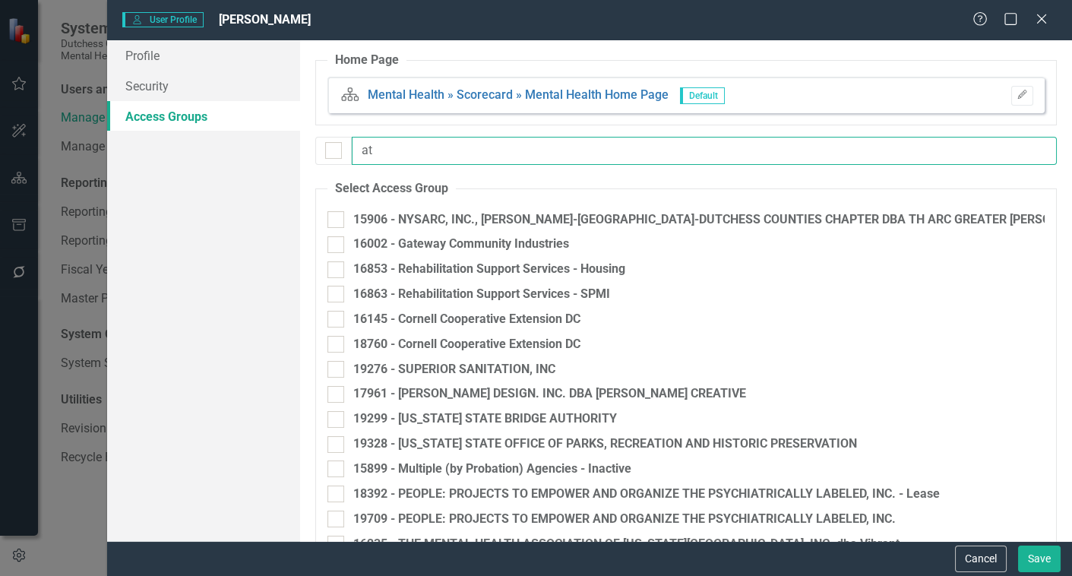
type input "atl"
checkbox input "true"
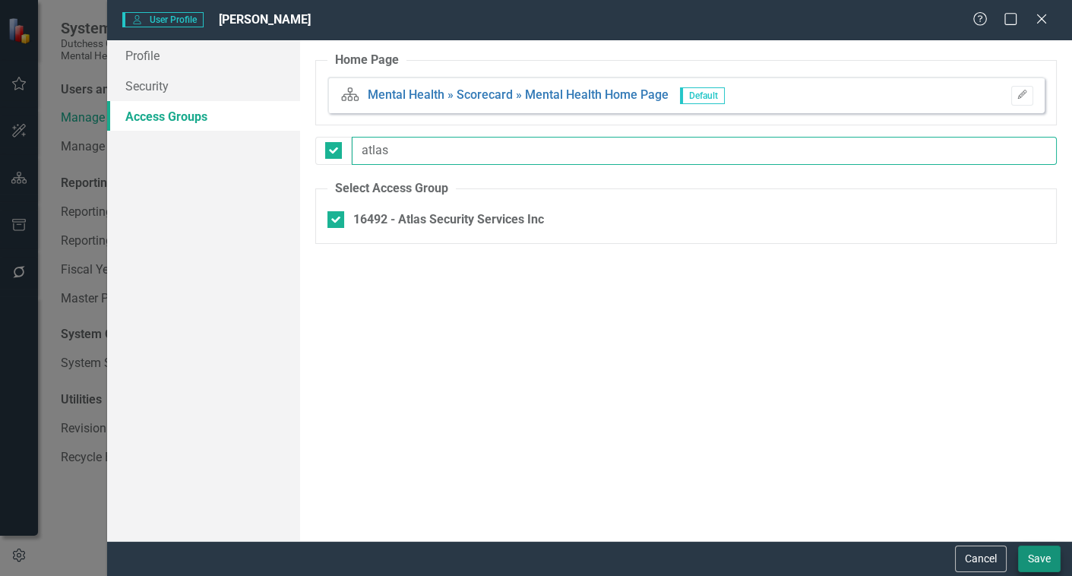
type input "atlas"
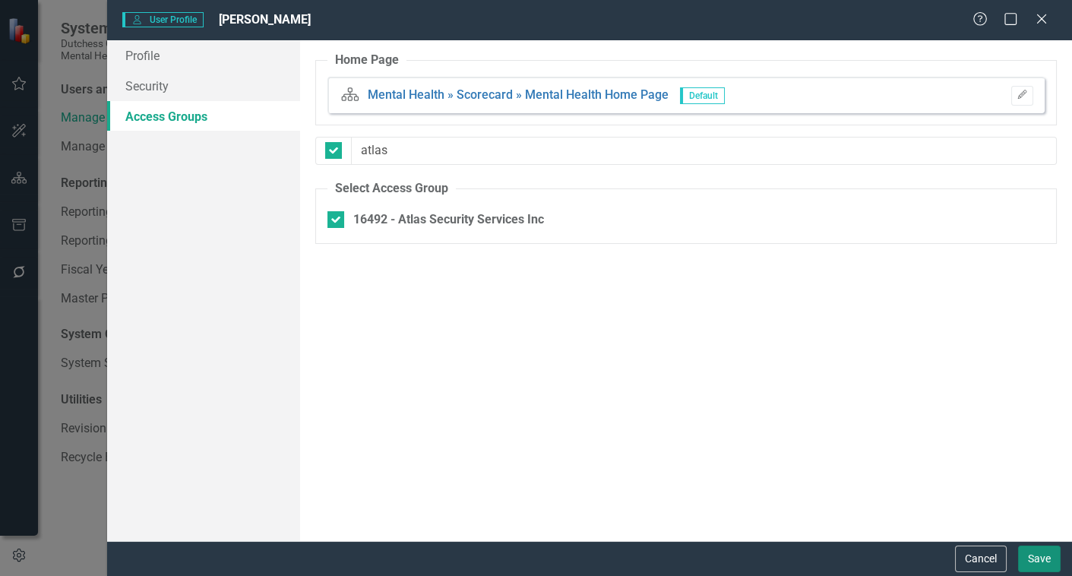
drag, startPoint x: 1043, startPoint y: 551, endPoint x: 858, endPoint y: 464, distance: 203.8
click at [1042, 551] on button "Save" at bounding box center [1039, 558] width 43 height 27
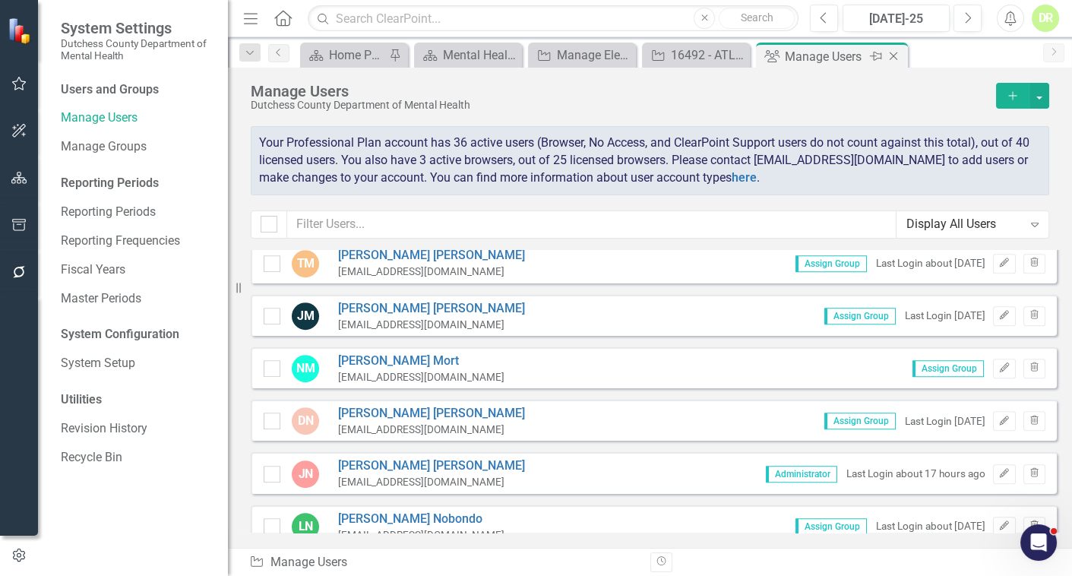
click at [892, 53] on icon "Close" at bounding box center [893, 56] width 15 height 12
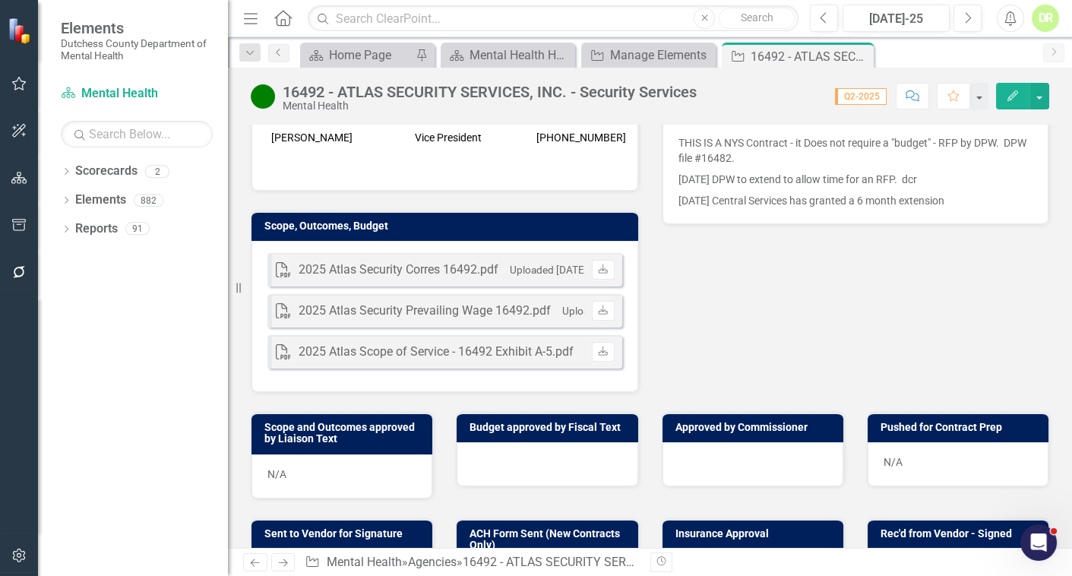
scroll to position [414, 0]
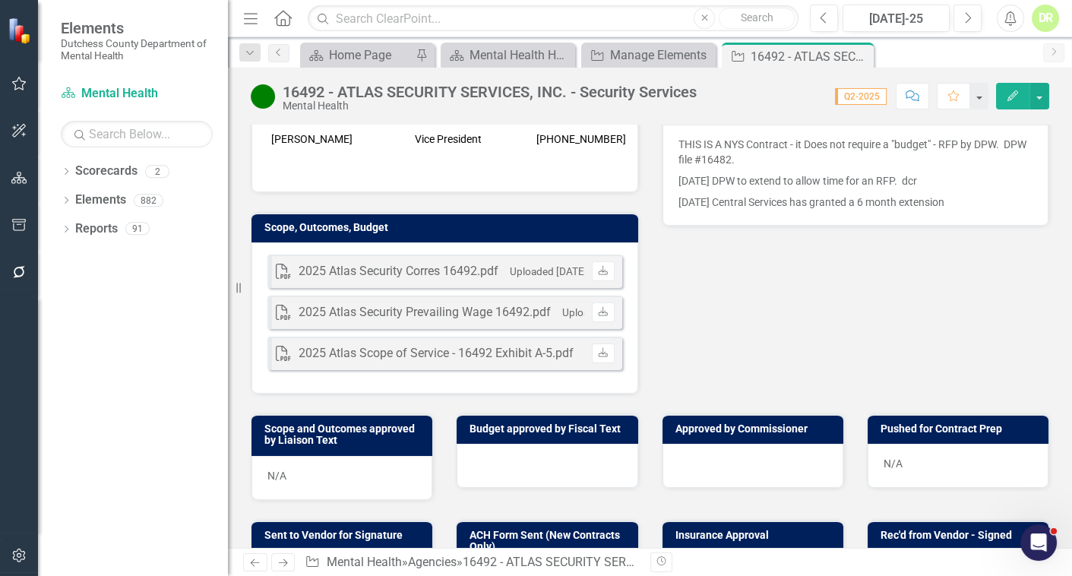
click at [912, 99] on icon "Comment" at bounding box center [912, 95] width 14 height 11
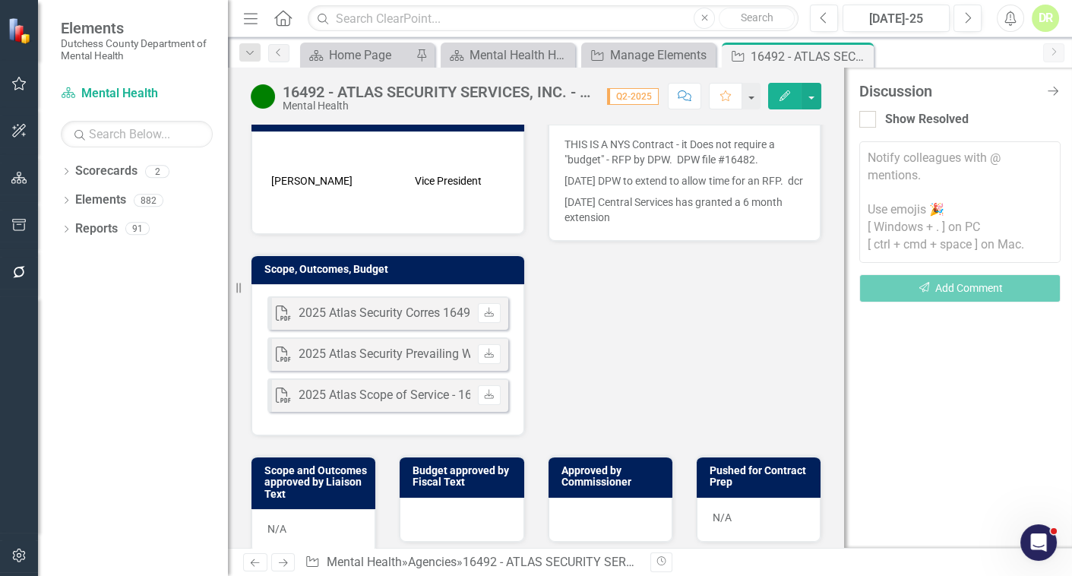
scroll to position [447, 0]
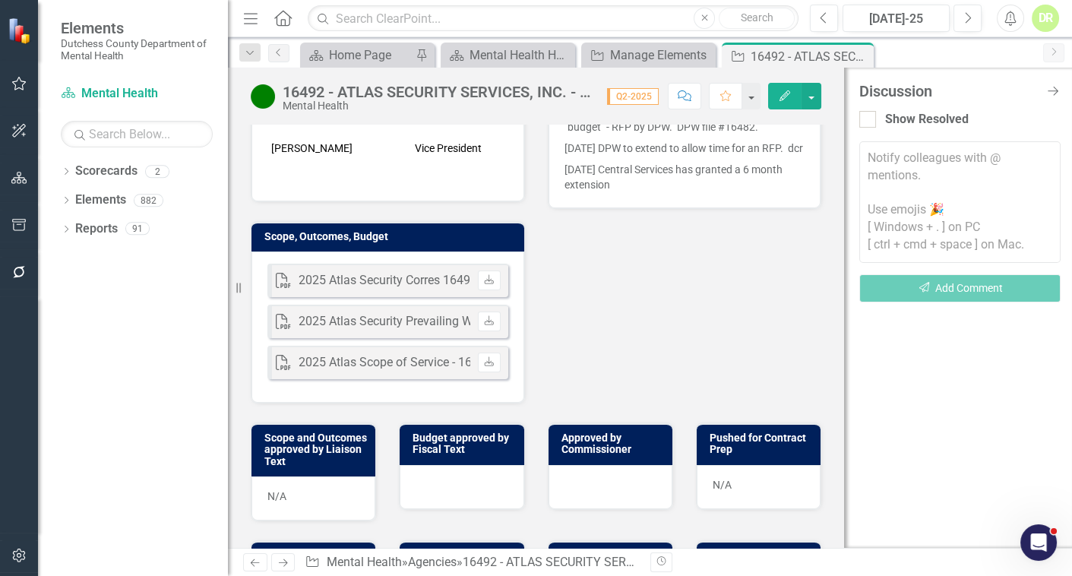
click at [903, 159] on textarea at bounding box center [959, 202] width 201 height 122
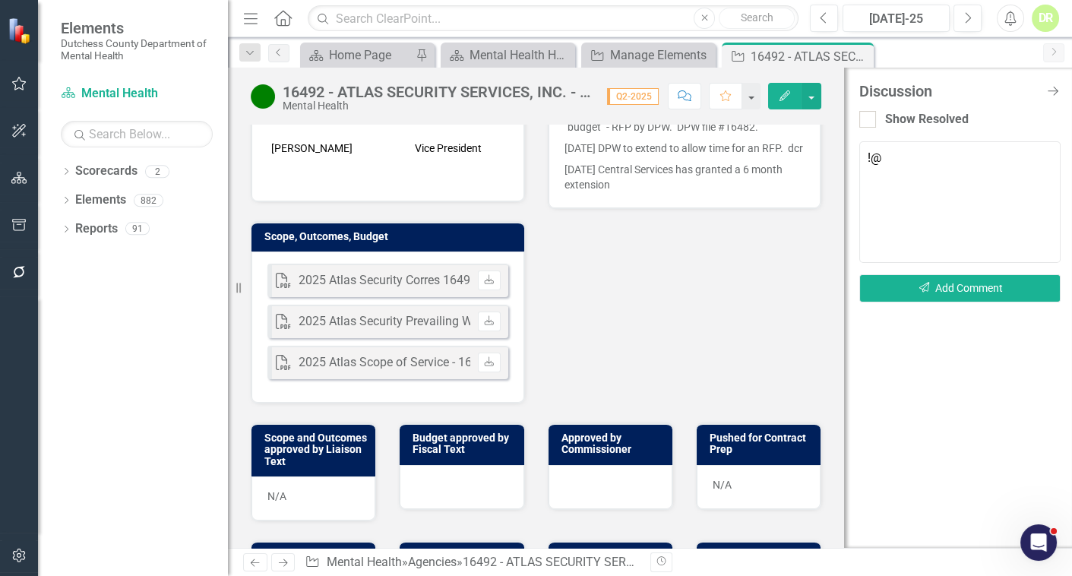
type textarea "!"
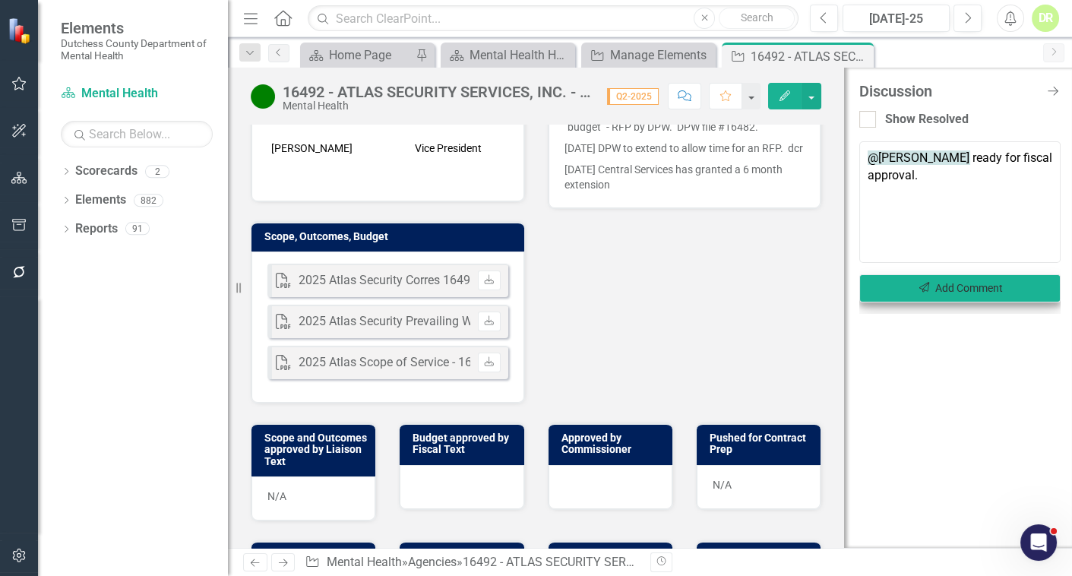
type textarea "@[PERSON_NAME] ready for fiscal approval."
click at [922, 292] on icon "Send" at bounding box center [924, 288] width 14 height 11
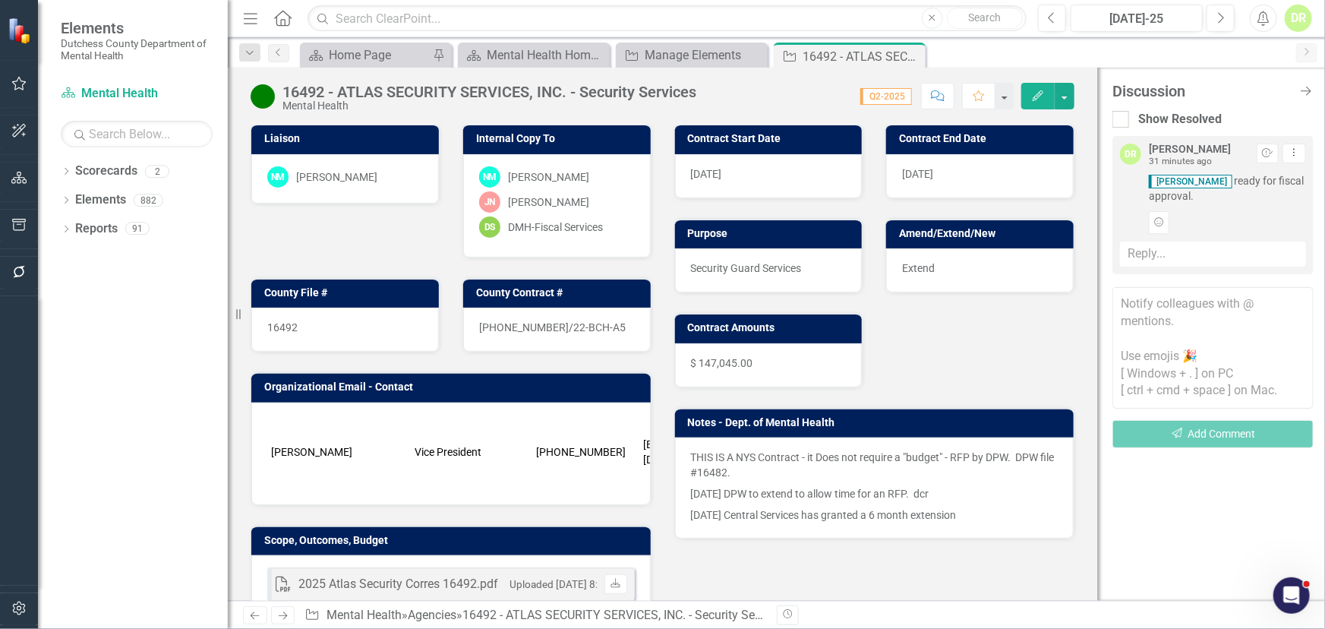
scroll to position [308, 0]
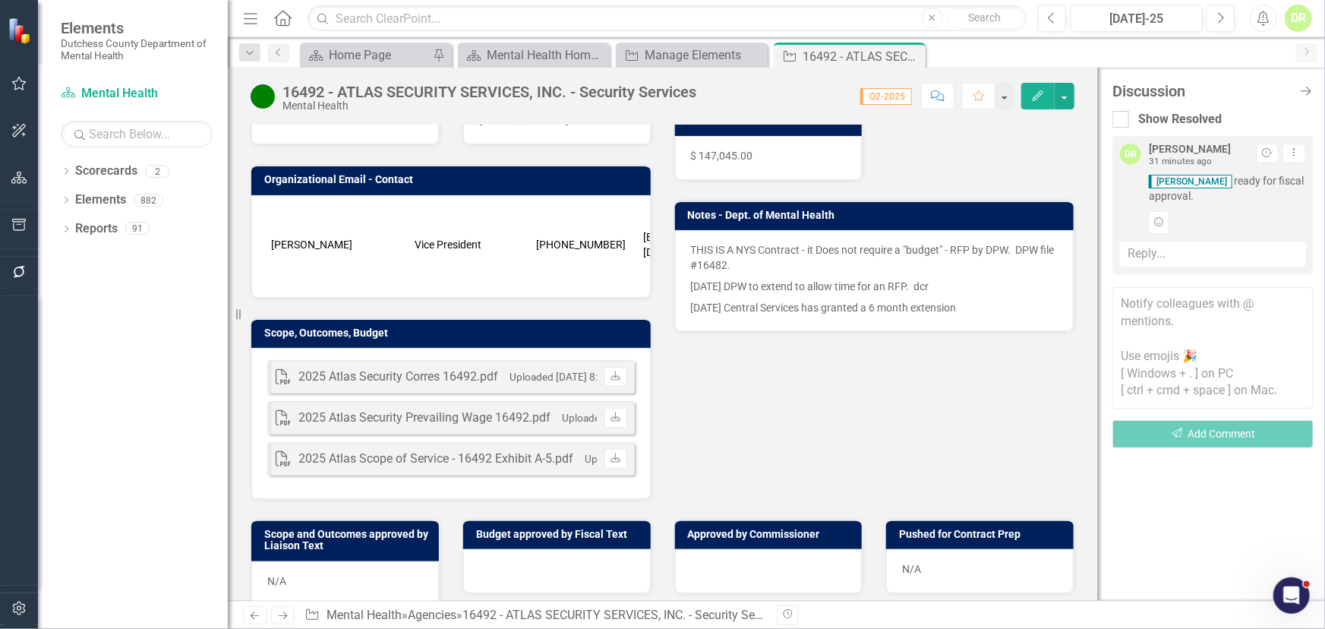
drag, startPoint x: 1313, startPoint y: 87, endPoint x: 1116, endPoint y: 158, distance: 209.3
click at [1313, 87] on icon "Close Discussion Bar" at bounding box center [1306, 91] width 15 height 12
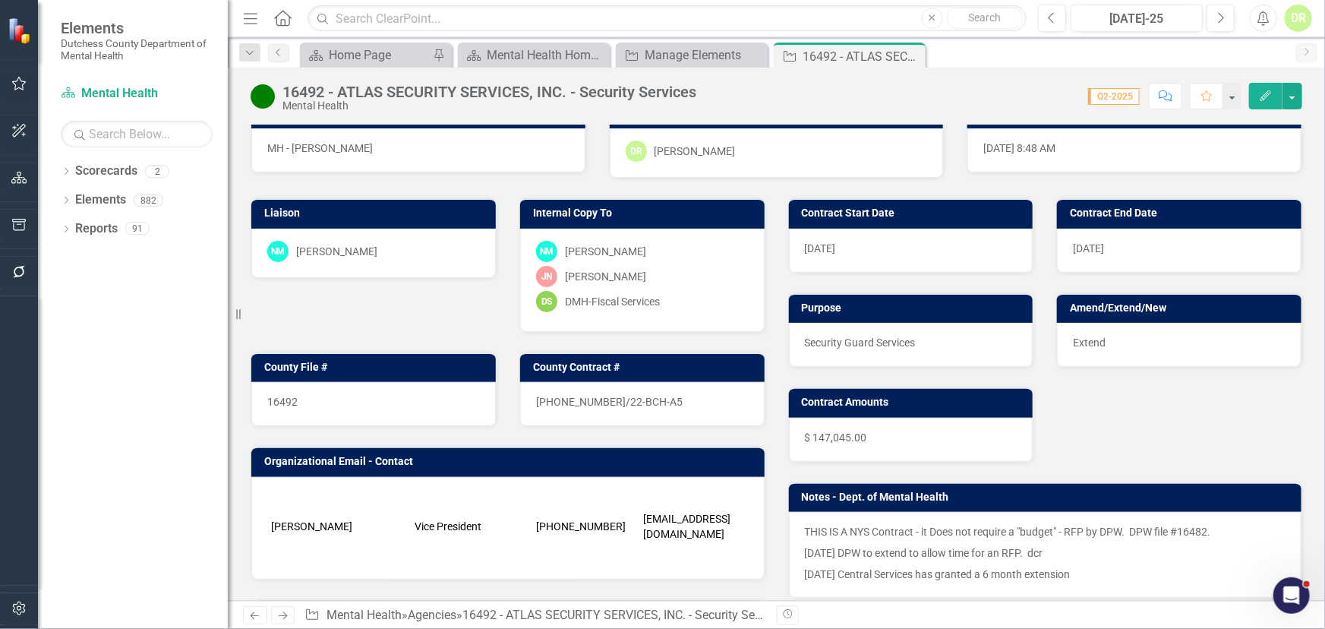
scroll to position [0, 0]
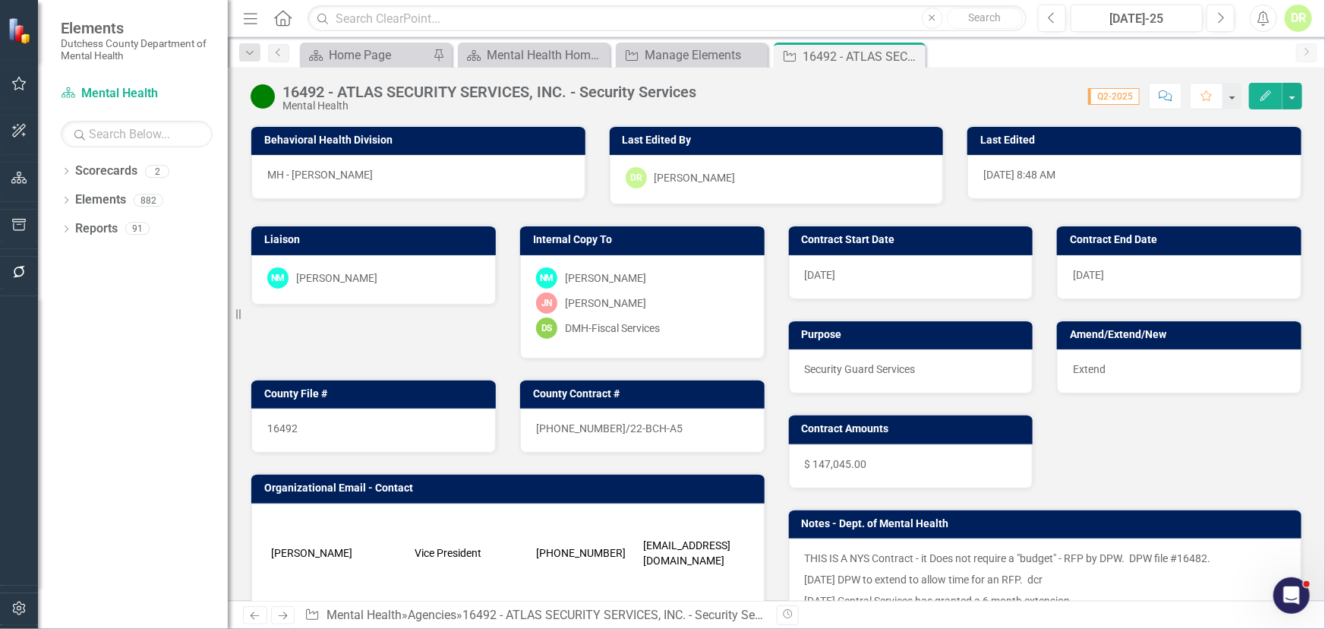
click at [678, 333] on div "DS DMH-Fiscal Services" at bounding box center [642, 327] width 213 height 21
click at [676, 333] on div "DS DMH-Fiscal Services" at bounding box center [642, 327] width 213 height 21
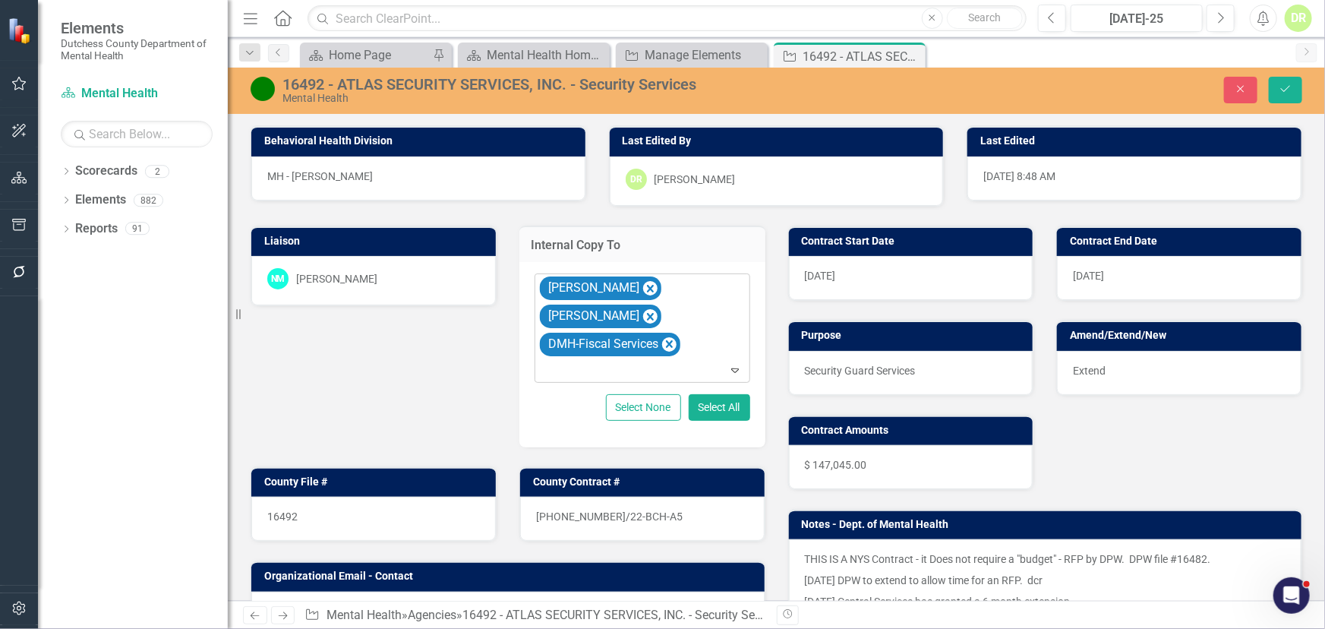
click at [679, 365] on div at bounding box center [643, 370] width 209 height 21
type input "cr"
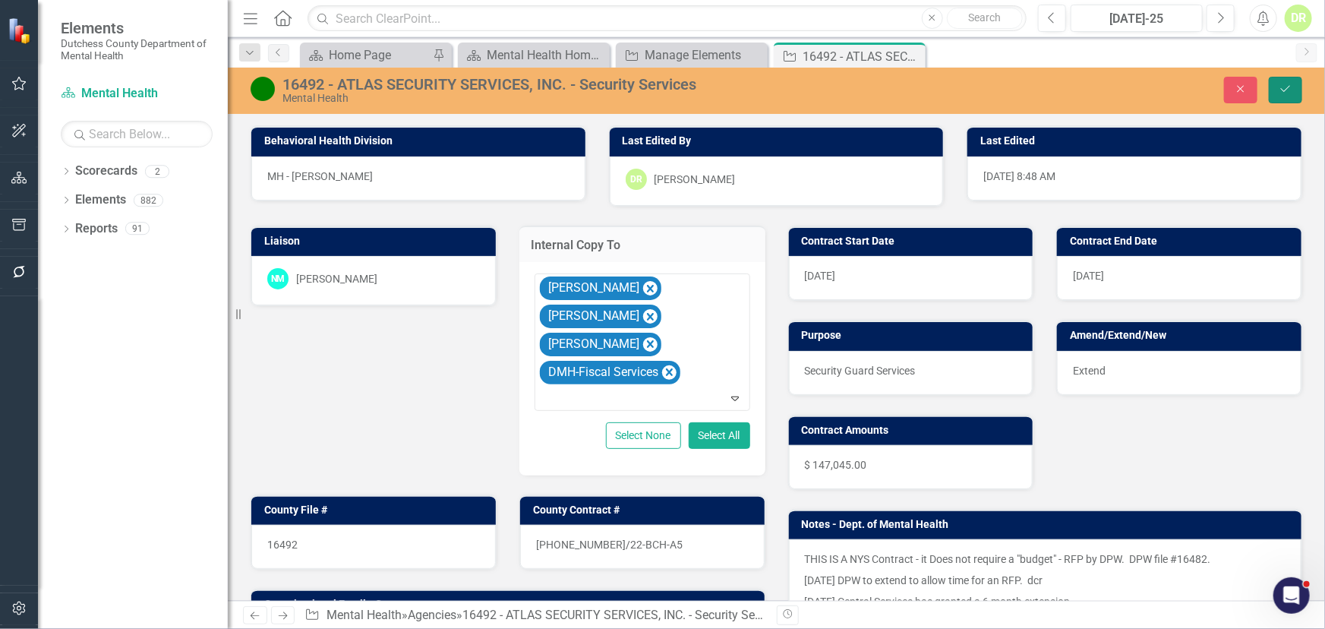
drag, startPoint x: 1279, startPoint y: 80, endPoint x: 1320, endPoint y: 99, distance: 45.2
click at [1280, 80] on button "Save" at bounding box center [1285, 90] width 33 height 27
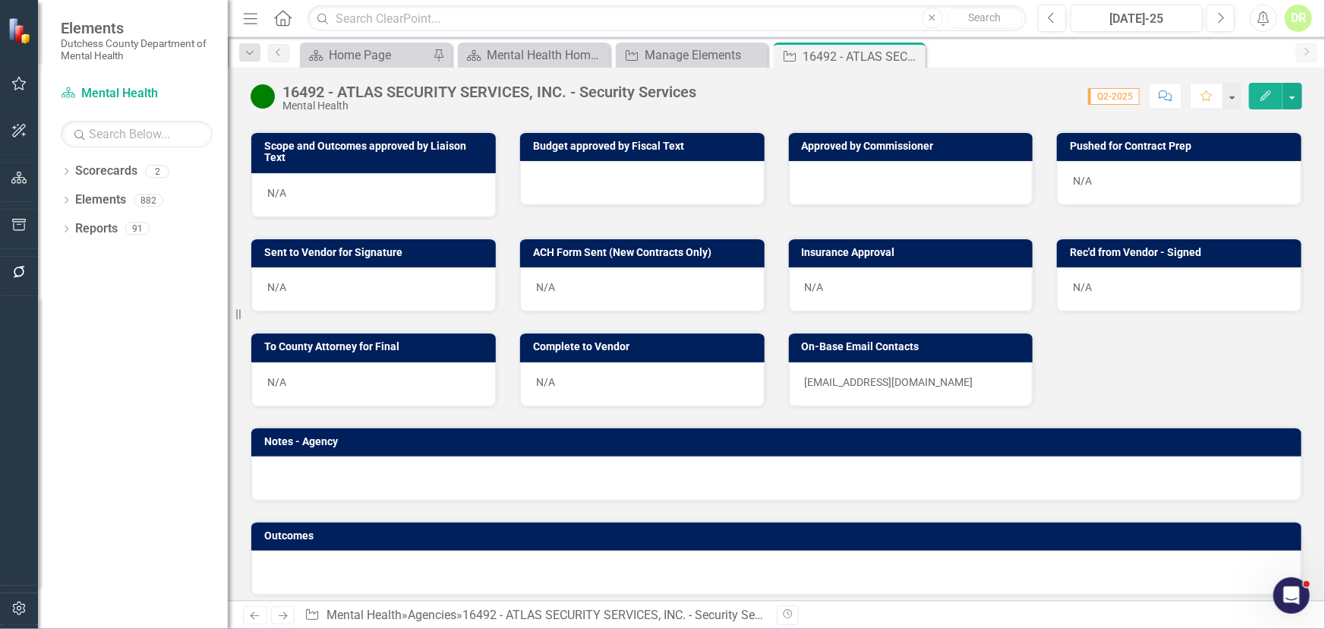
scroll to position [723, 0]
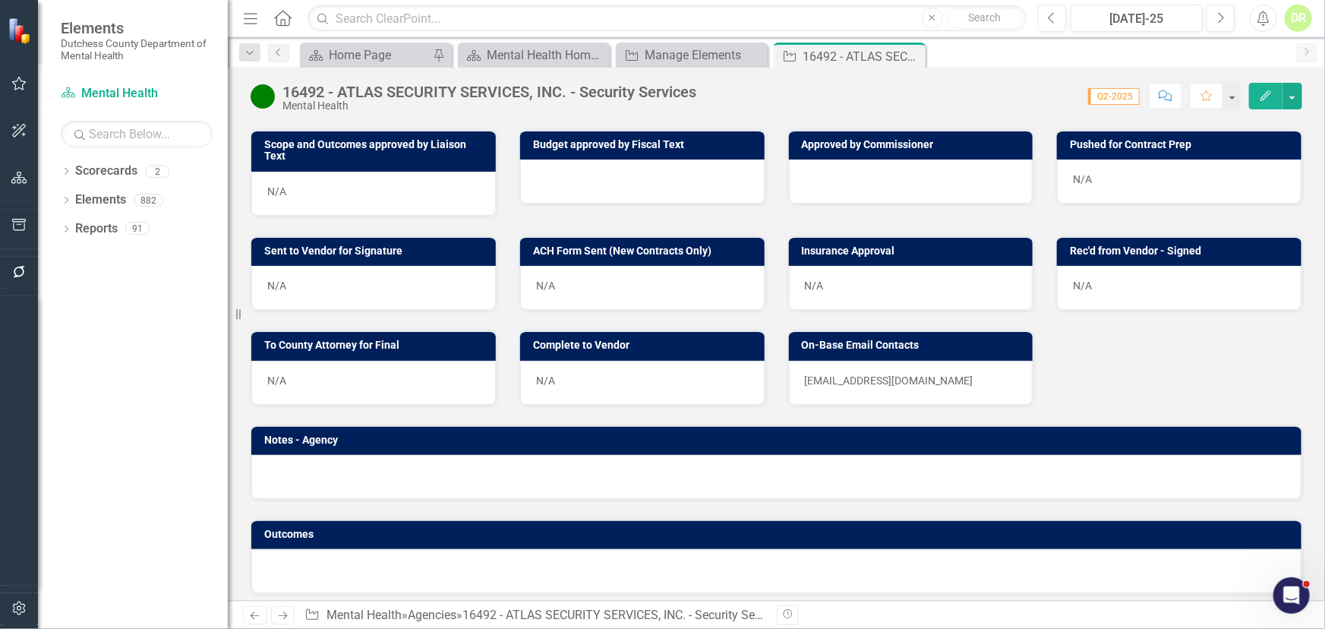
click at [949, 373] on p "[EMAIL_ADDRESS][DOMAIN_NAME]" at bounding box center [911, 380] width 213 height 15
click at [996, 374] on p "[EMAIL_ADDRESS][DOMAIN_NAME]" at bounding box center [911, 380] width 213 height 15
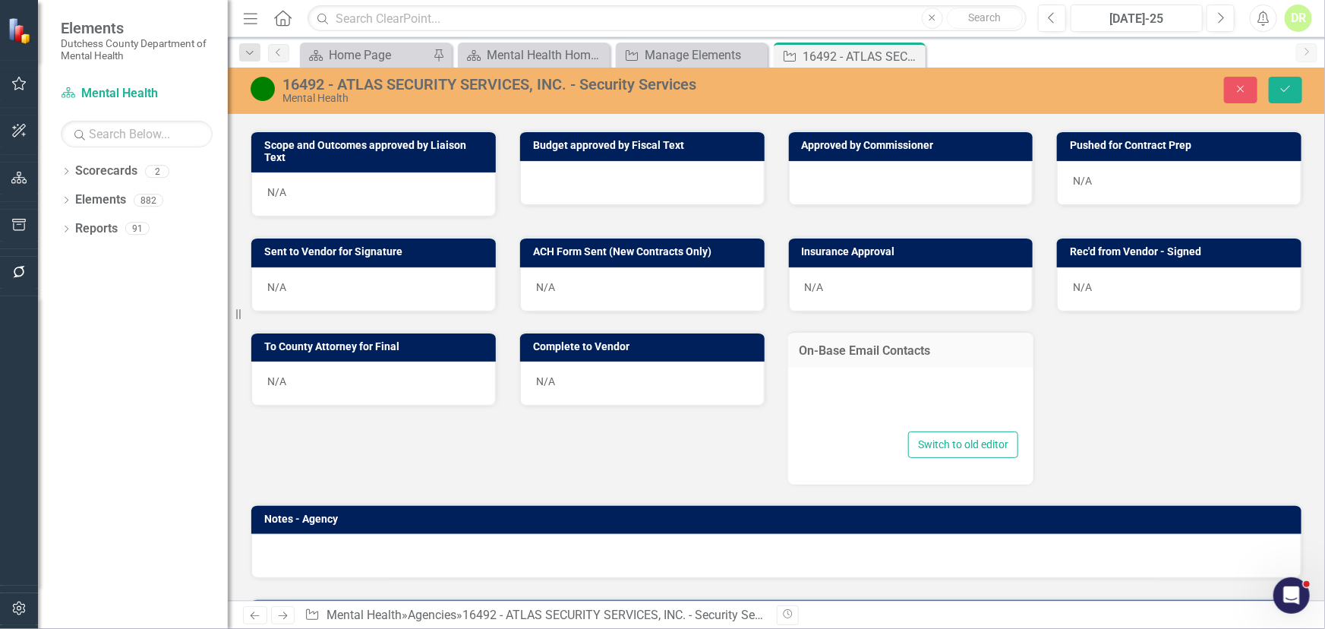
type textarea "<p>[EMAIL_ADDRESS][DOMAIN_NAME]</p>"
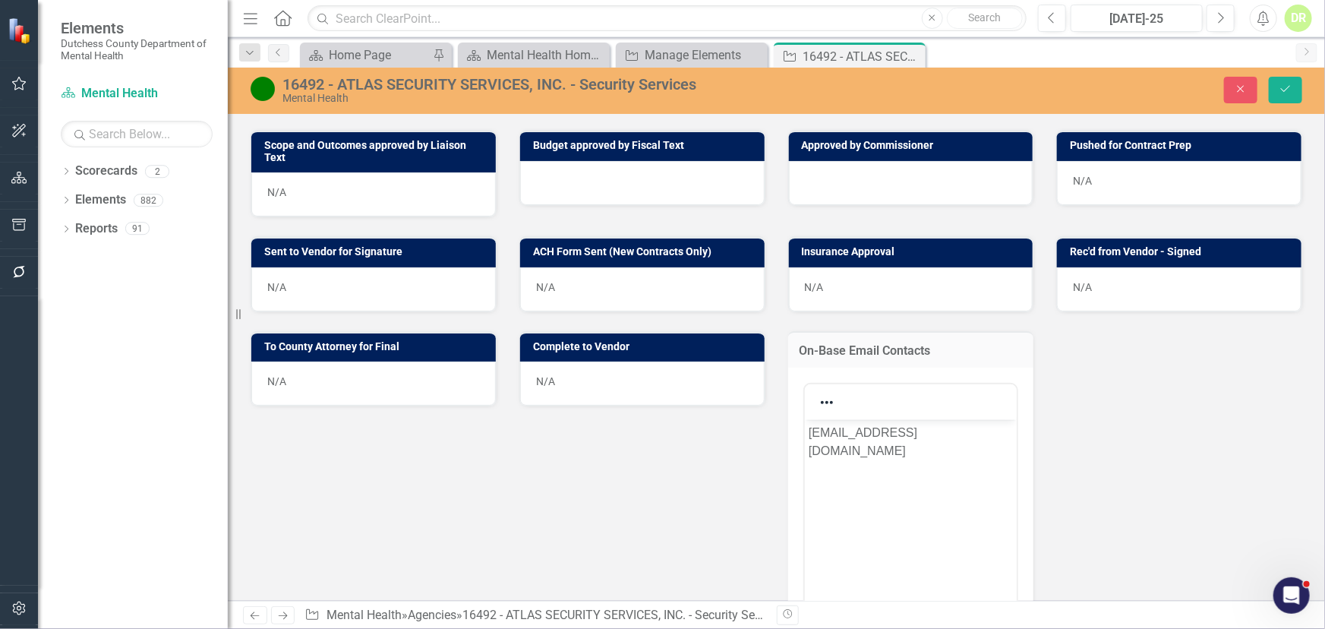
scroll to position [0, 0]
drag, startPoint x: 886, startPoint y: 457, endPoint x: 714, endPoint y: 409, distance: 178.2
click at [804, 419] on html "[EMAIL_ADDRESS][DOMAIN_NAME]" at bounding box center [910, 533] width 213 height 228
copy p "[EMAIL_ADDRESS][DOMAIN_NAME]"
click at [1279, 84] on icon "Save" at bounding box center [1286, 89] width 14 height 11
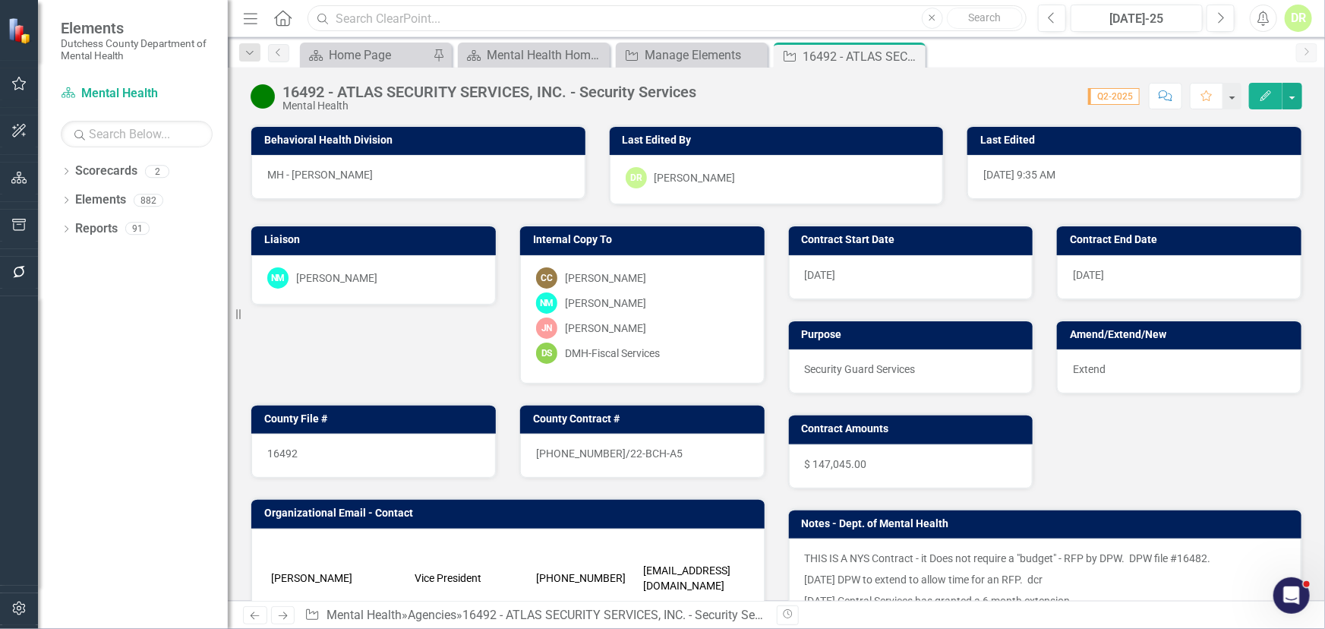
click at [485, 20] on input "text" at bounding box center [667, 18] width 718 height 27
click at [915, 55] on icon "Close" at bounding box center [911, 56] width 15 height 12
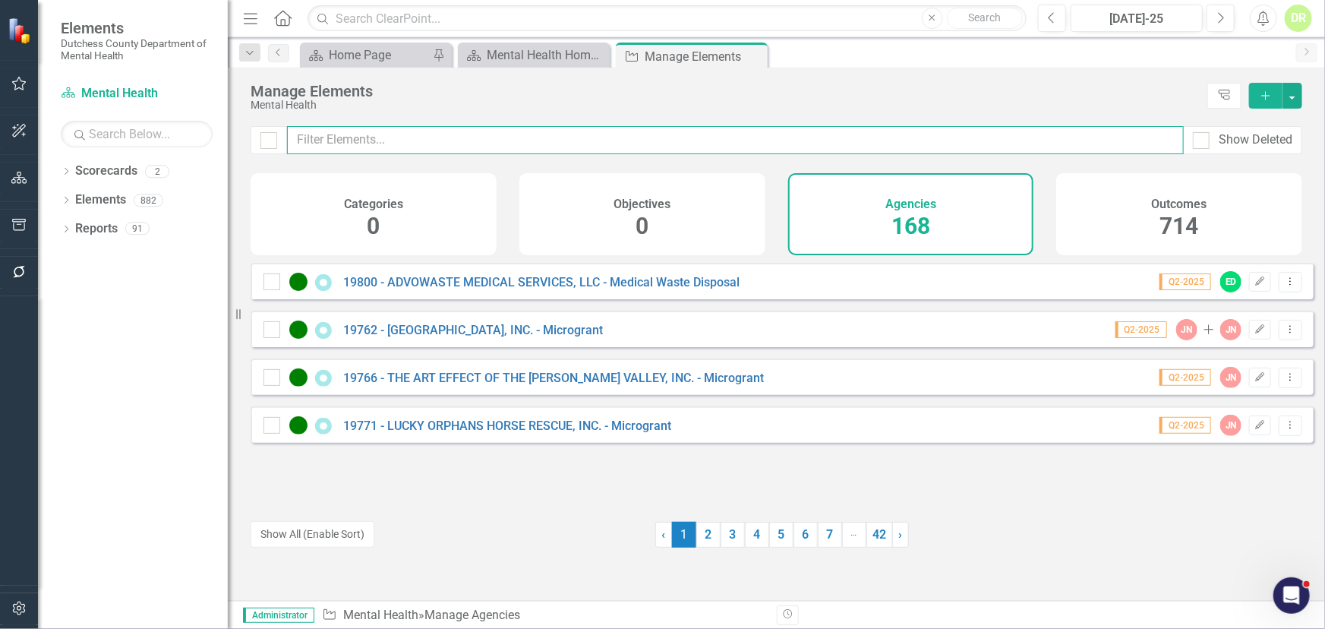
click at [341, 140] on input "text" at bounding box center [735, 140] width 897 height 28
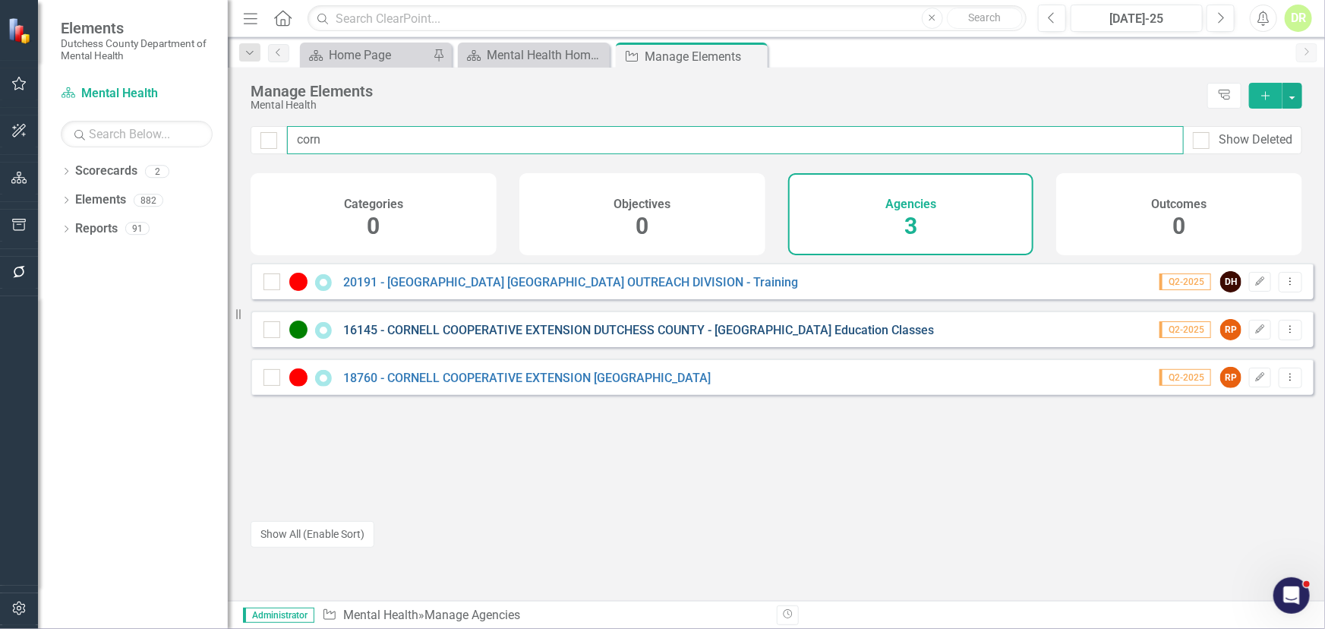
type input "corn"
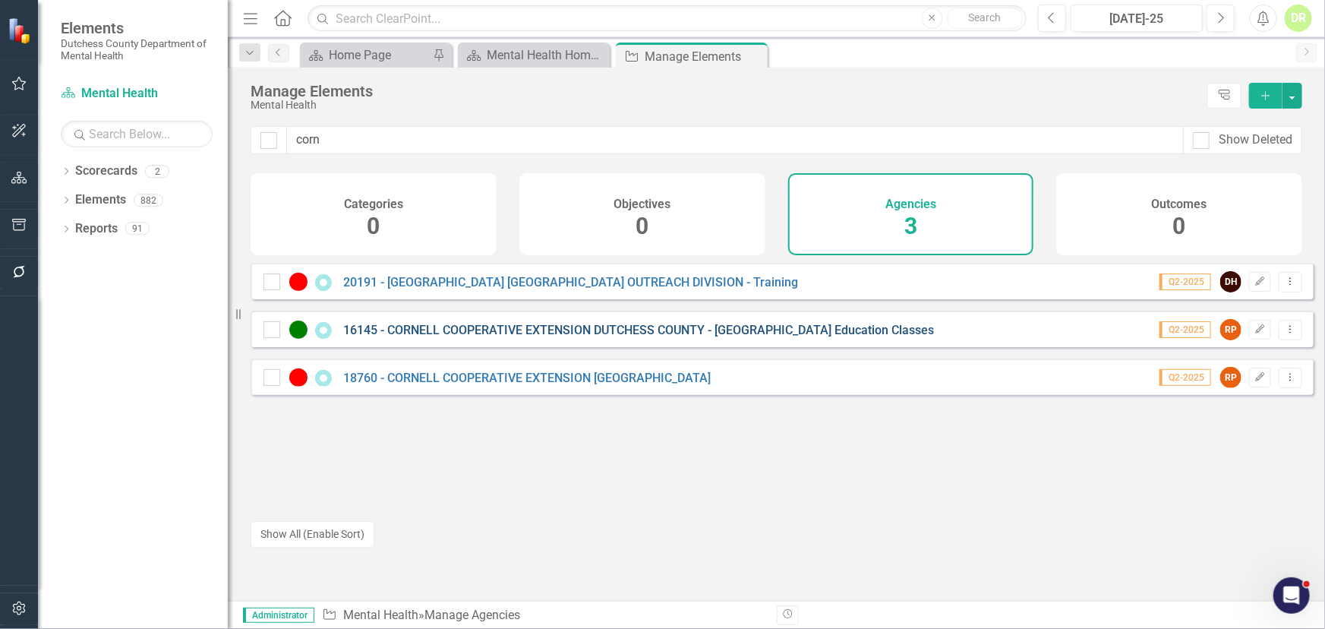
click at [418, 337] on link "16145 - CORNELL COOPERATIVE EXTENSION DUTCHESS COUNTY - [GEOGRAPHIC_DATA] Educa…" at bounding box center [638, 330] width 591 height 14
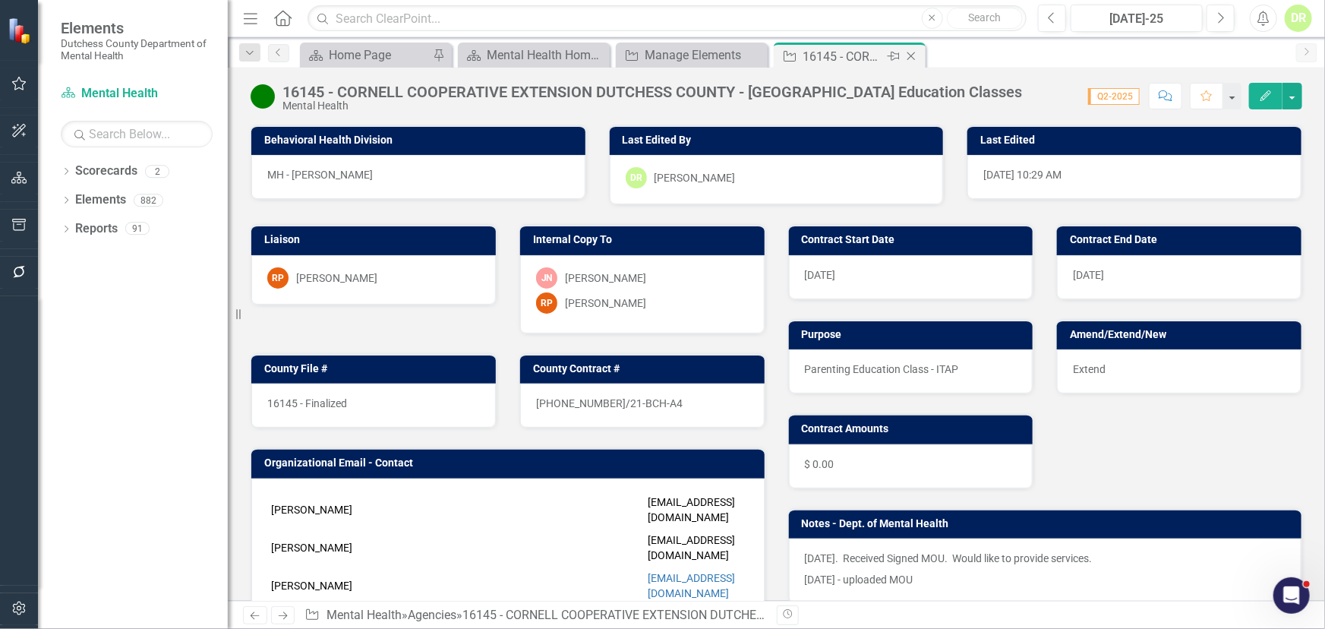
click at [912, 55] on icon "Close" at bounding box center [911, 56] width 15 height 12
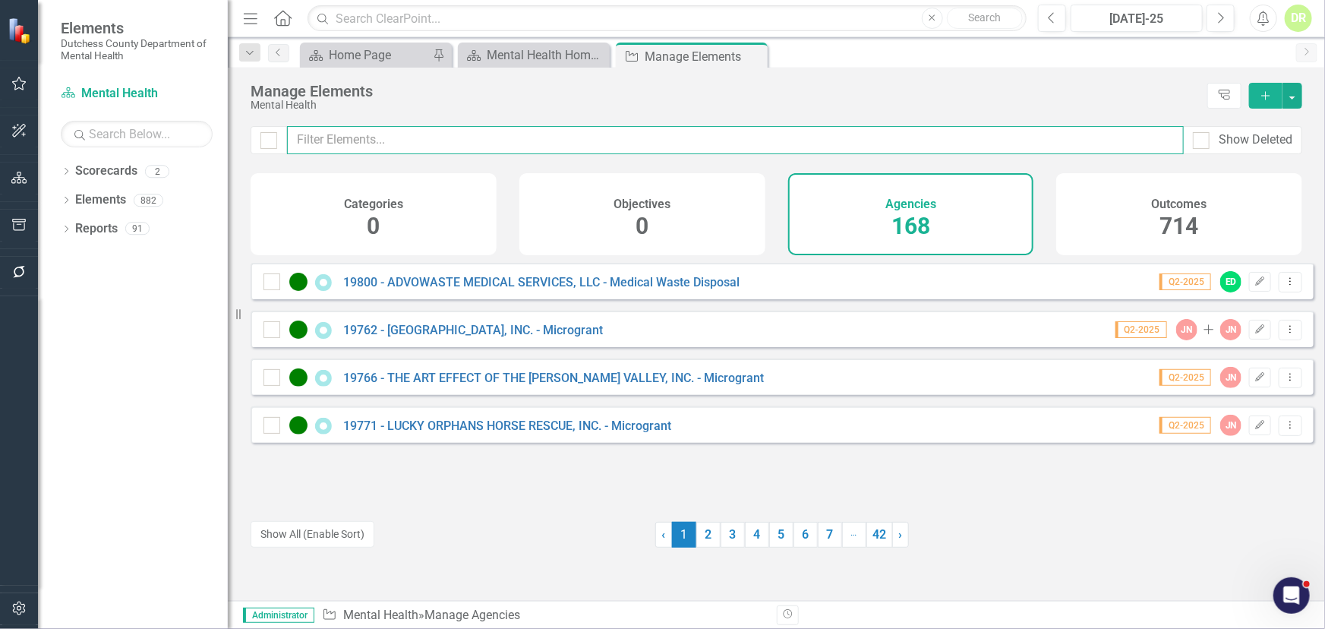
click at [406, 144] on input "text" at bounding box center [735, 140] width 897 height 28
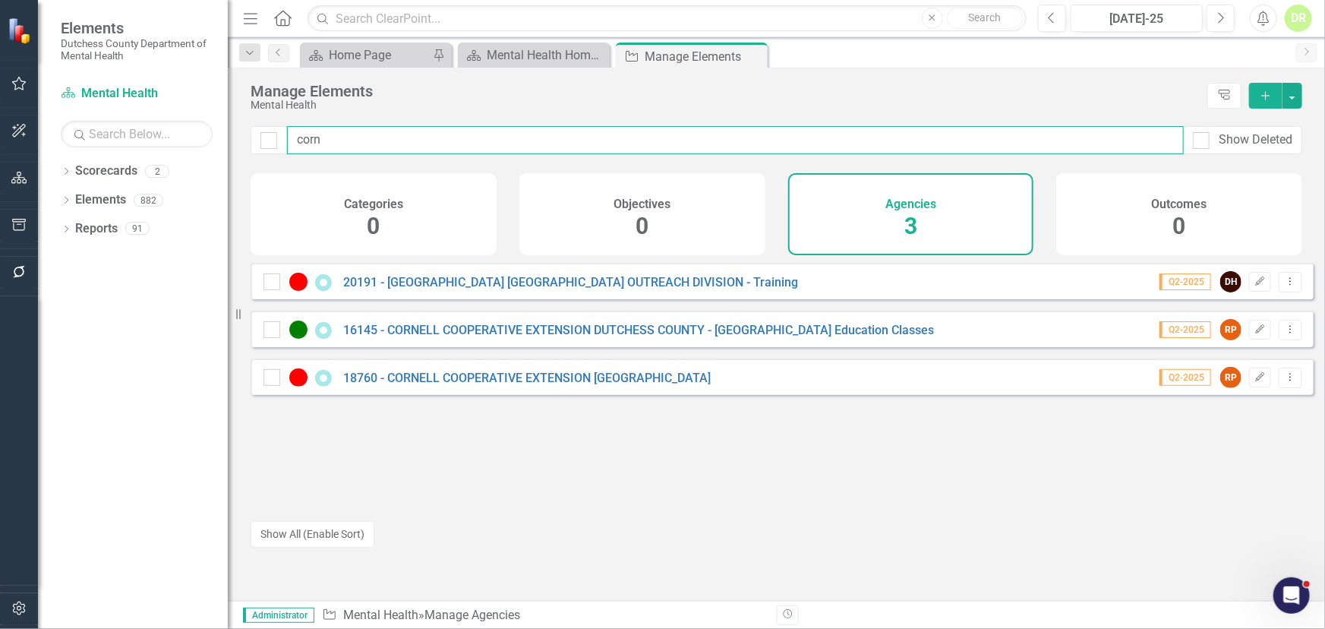
type input "corn"
